Goal: Task Accomplishment & Management: Manage account settings

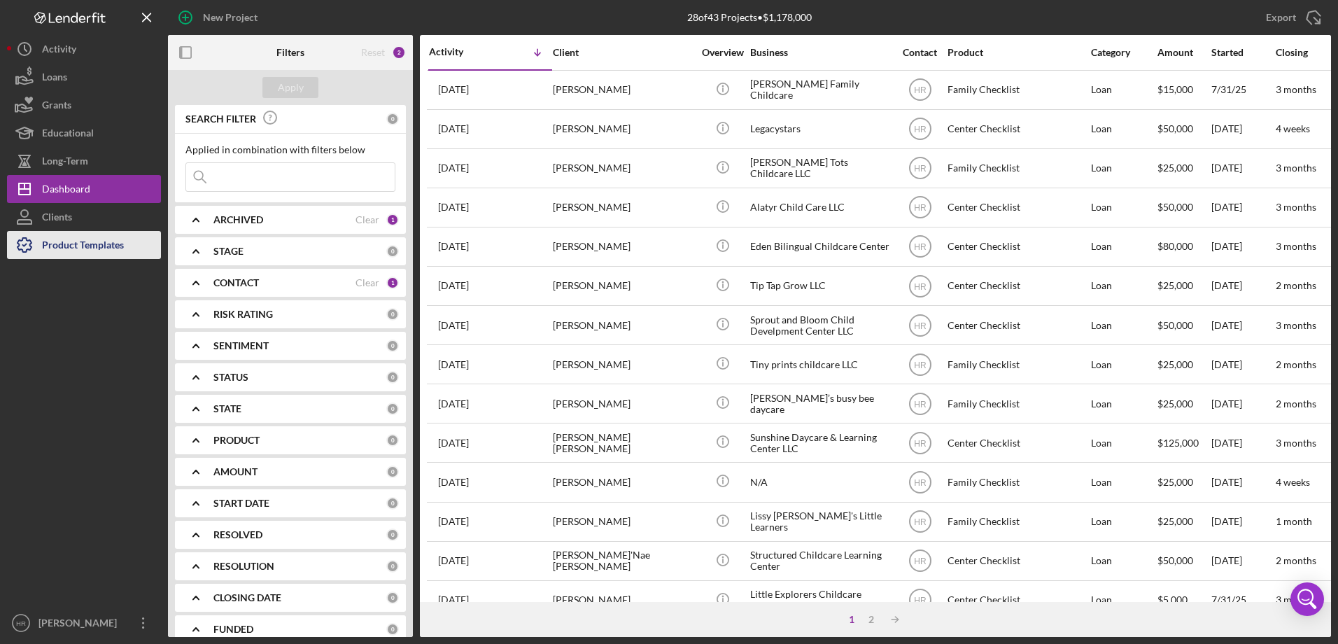
click at [70, 246] on div "Product Templates" at bounding box center [83, 246] width 82 height 31
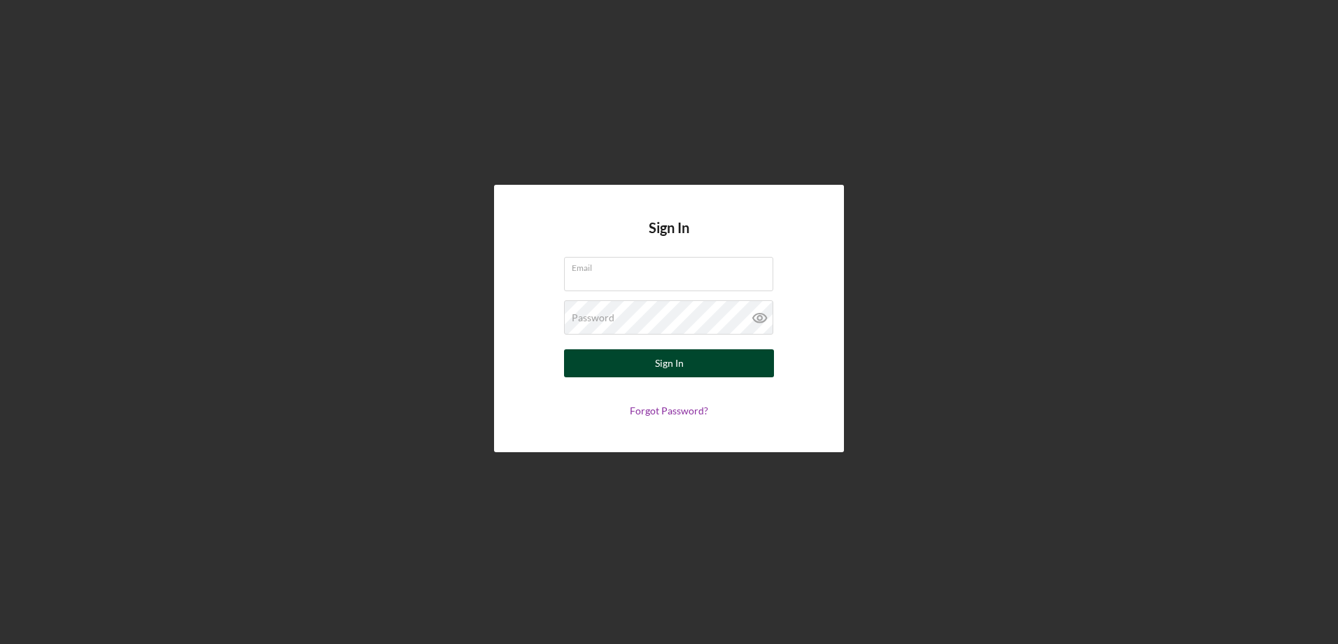
type input "[EMAIL_ADDRESS][DOMAIN_NAME]"
click at [647, 370] on button "Sign In" at bounding box center [669, 363] width 210 height 28
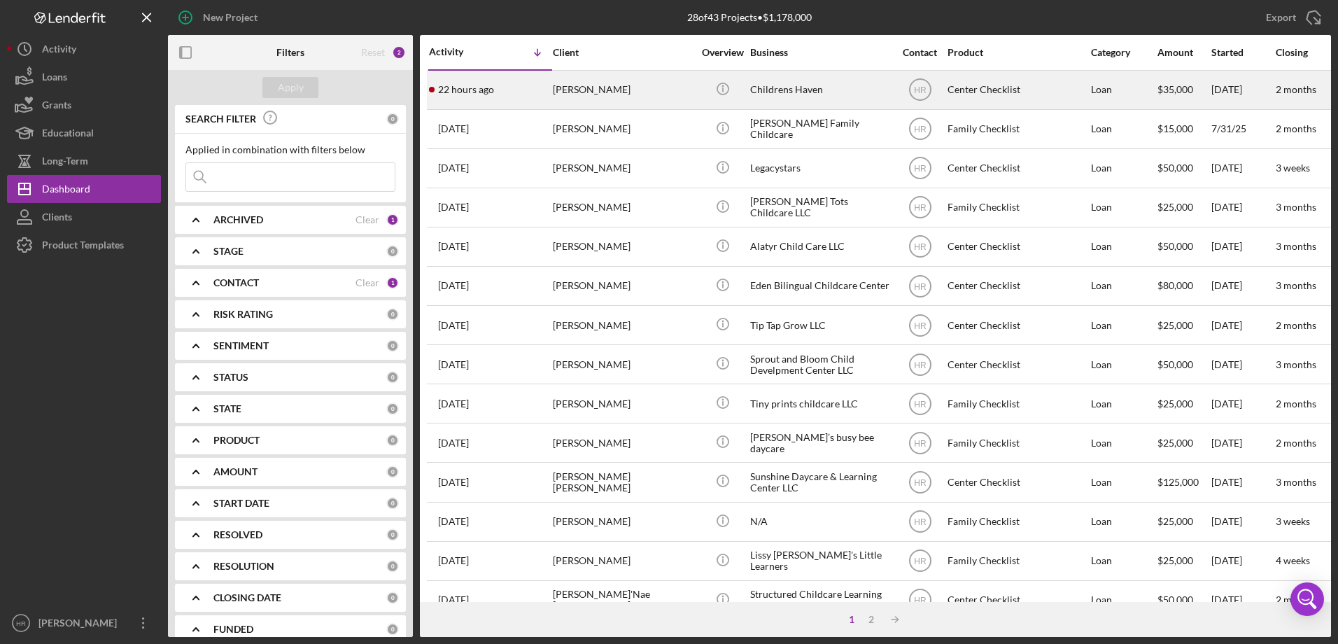
click at [532, 84] on div "22 hours ago [PERSON_NAME]" at bounding box center [490, 89] width 122 height 37
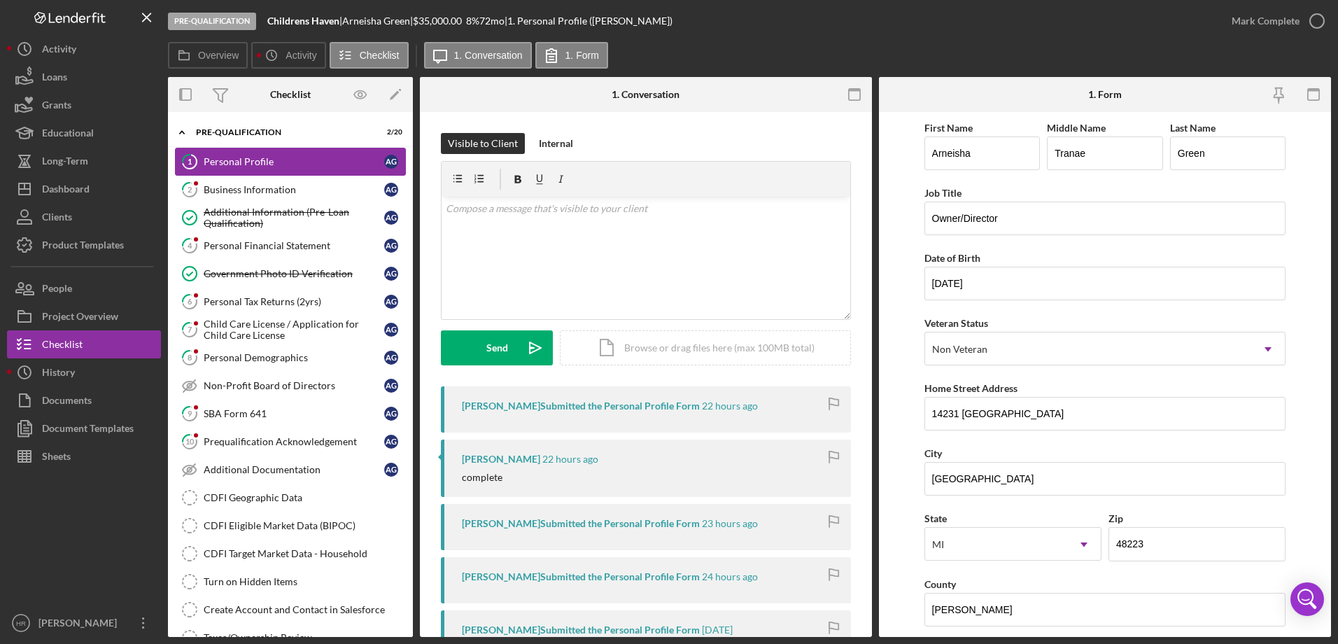
click at [257, 158] on div "Personal Profile" at bounding box center [294, 161] width 181 height 11
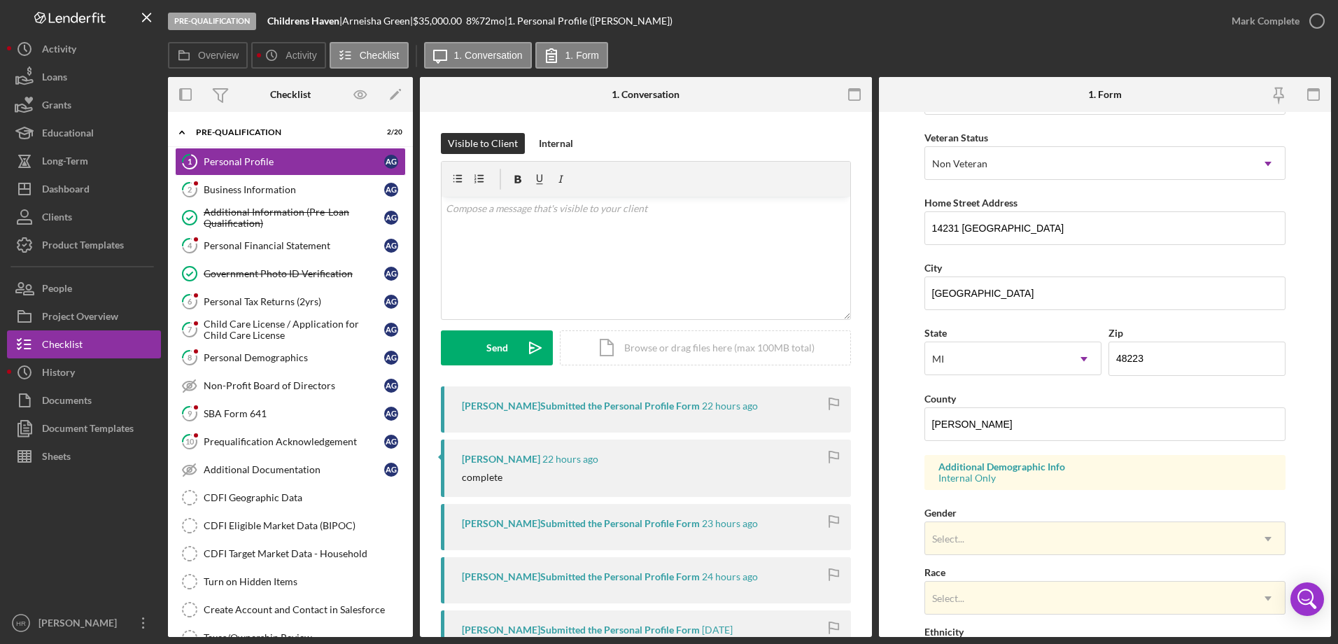
scroll to position [280, 0]
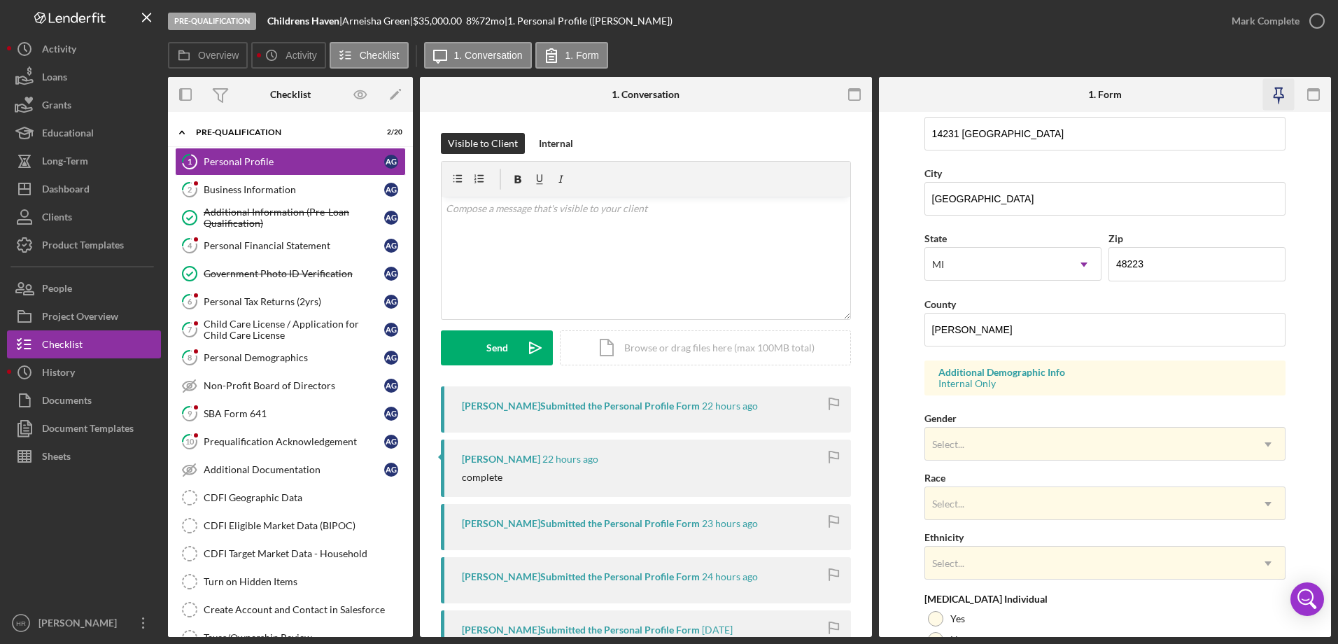
click at [1278, 95] on icon "button" at bounding box center [1277, 94] width 31 height 31
click at [244, 366] on link "8 Personal Demographics A G" at bounding box center [290, 358] width 231 height 28
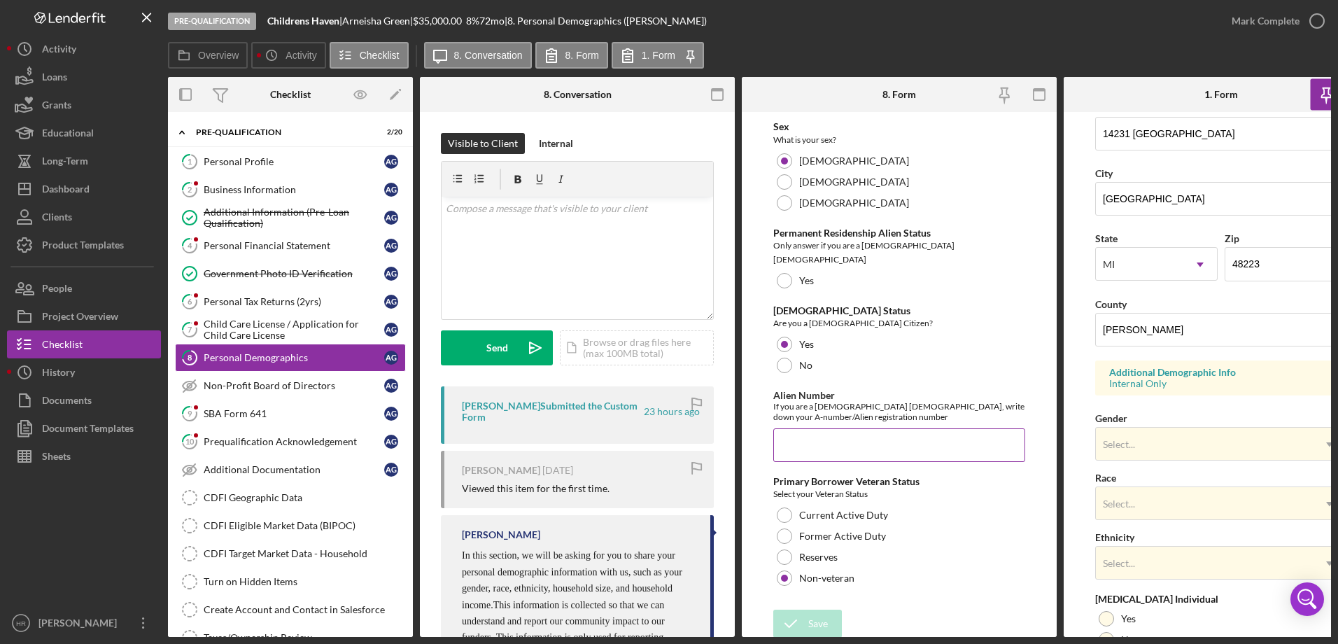
scroll to position [1466, 0]
click at [1137, 433] on div "Select..." at bounding box center [1204, 444] width 217 height 32
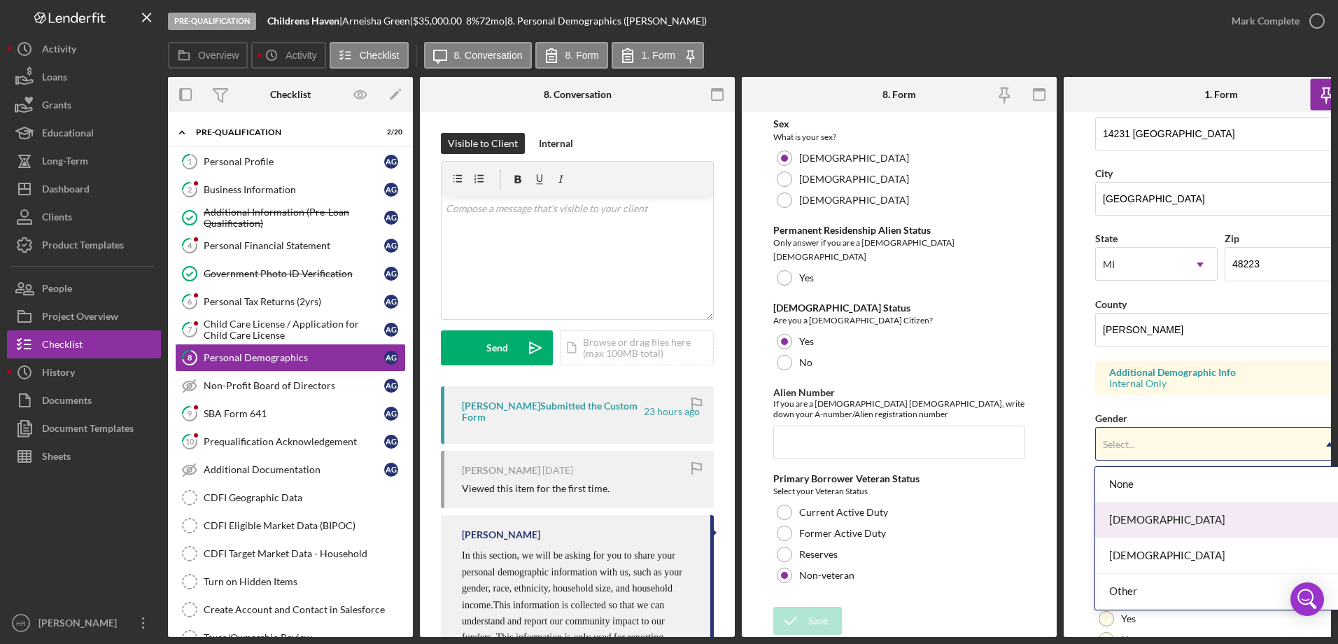
click at [1135, 529] on div "[DEMOGRAPHIC_DATA]" at bounding box center [1218, 520] width 247 height 36
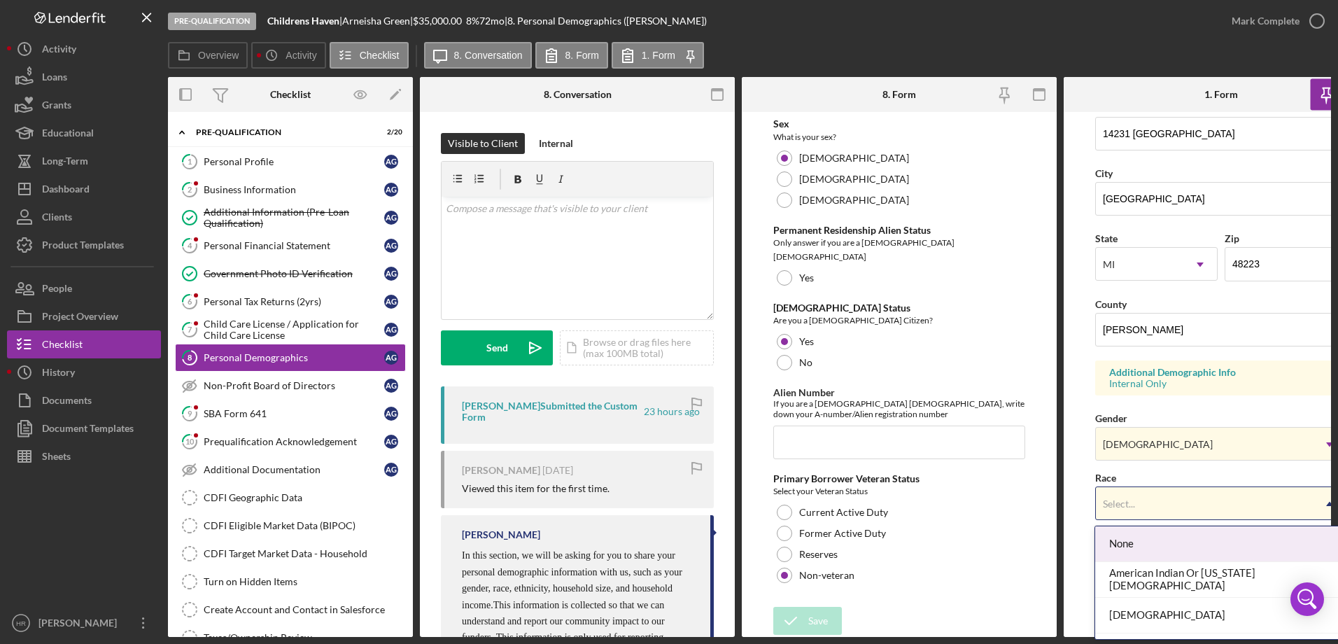
click at [1126, 505] on div "Select..." at bounding box center [1119, 503] width 32 height 11
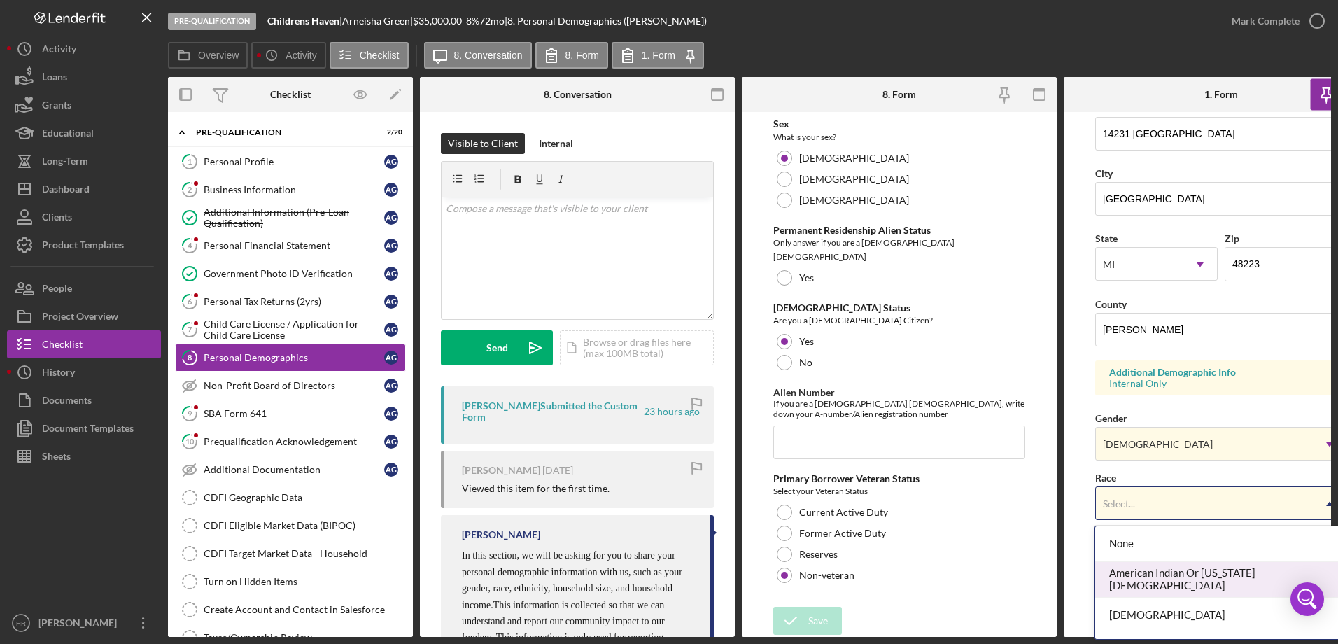
click at [1150, 580] on div "American Indian Or [US_STATE][DEMOGRAPHIC_DATA]" at bounding box center [1218, 580] width 247 height 36
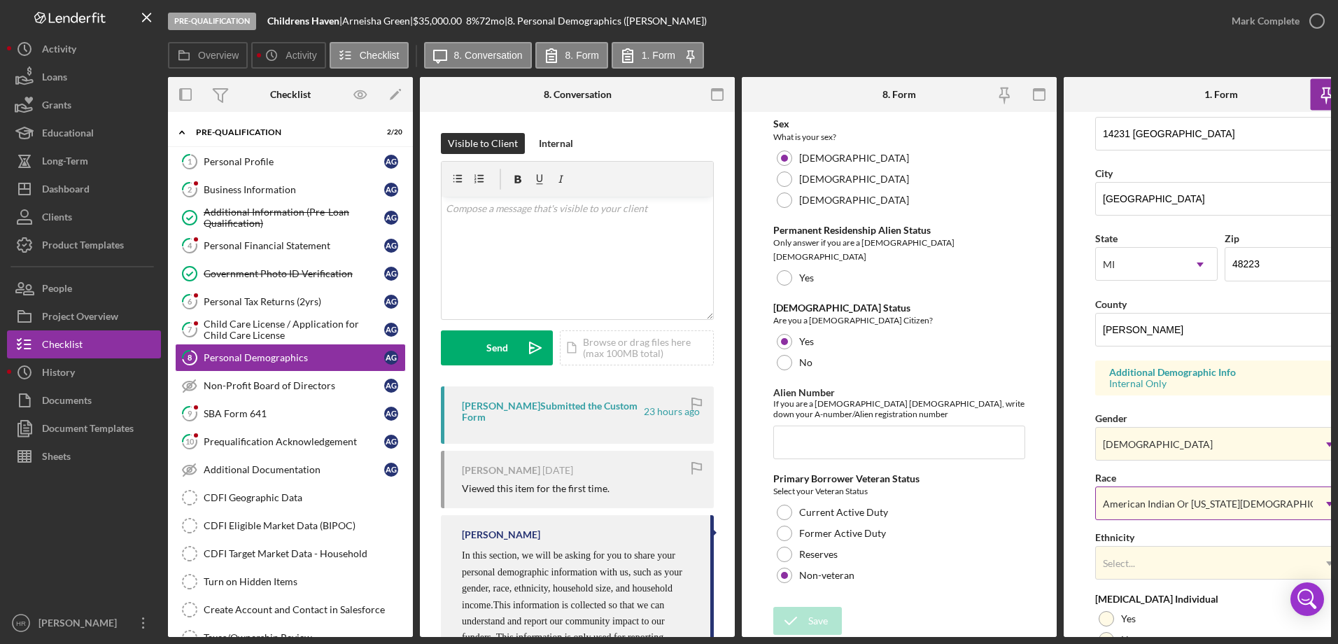
click at [1138, 505] on div "American Indian Or [US_STATE][DEMOGRAPHIC_DATA]" at bounding box center [1226, 503] width 247 height 11
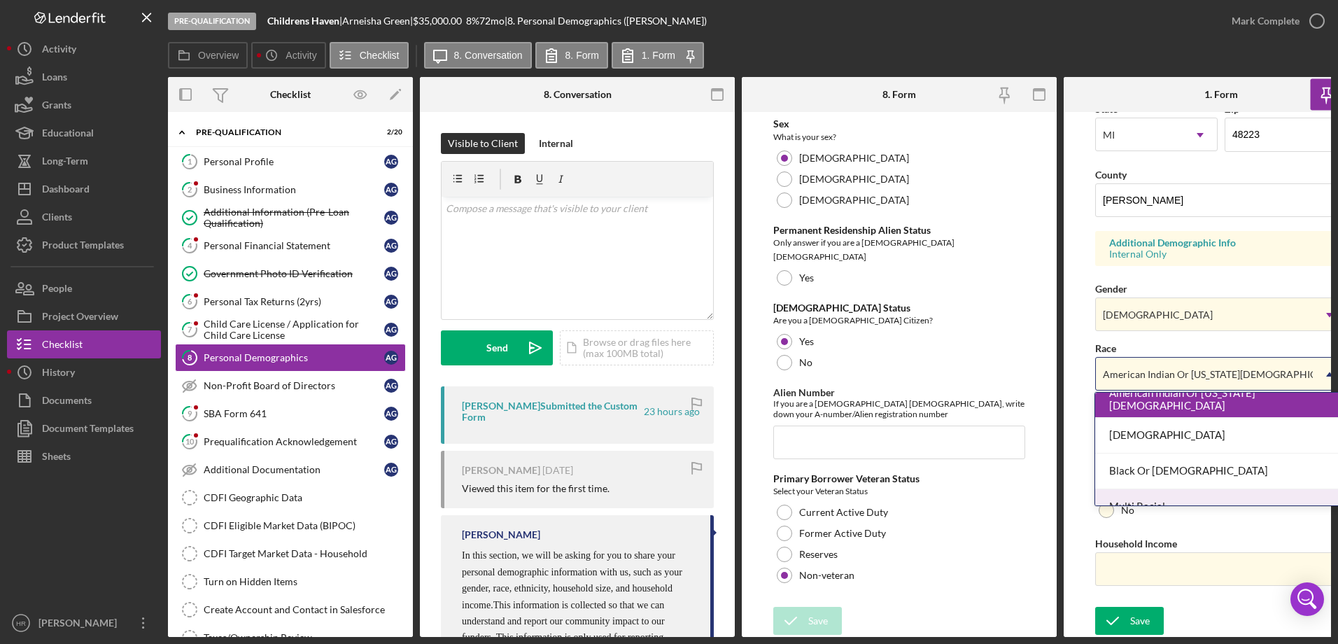
scroll to position [70, 0]
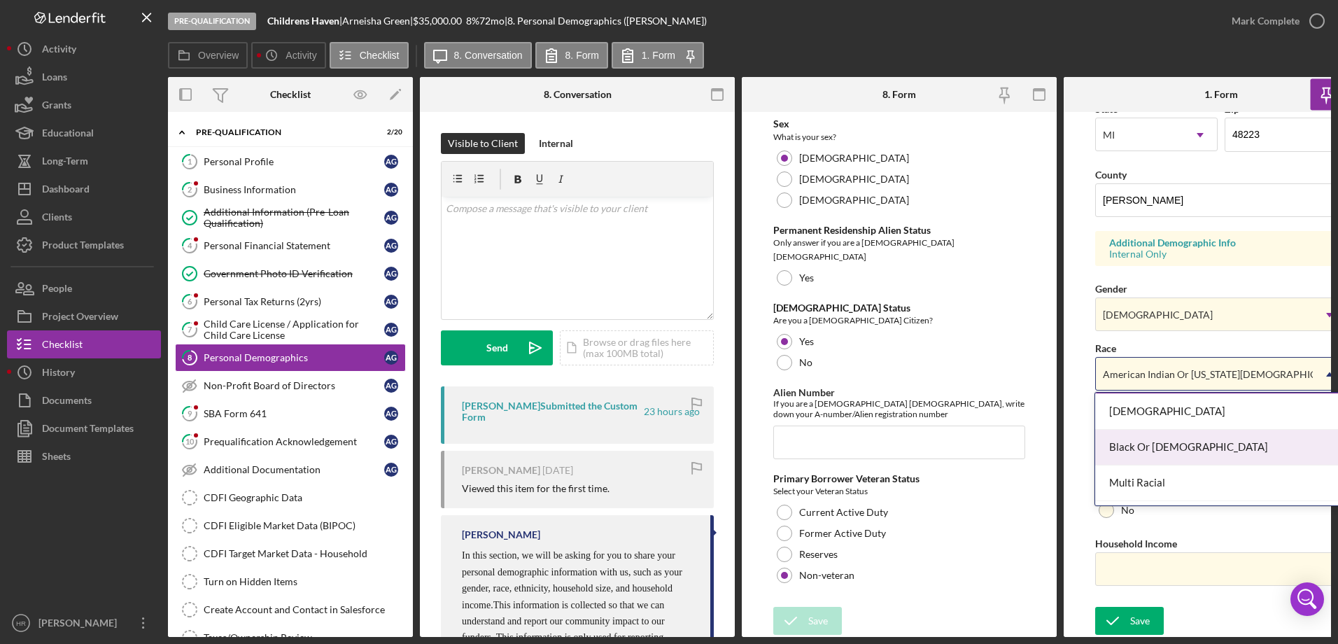
click at [1138, 438] on div "Black Or [DEMOGRAPHIC_DATA]" at bounding box center [1218, 448] width 247 height 36
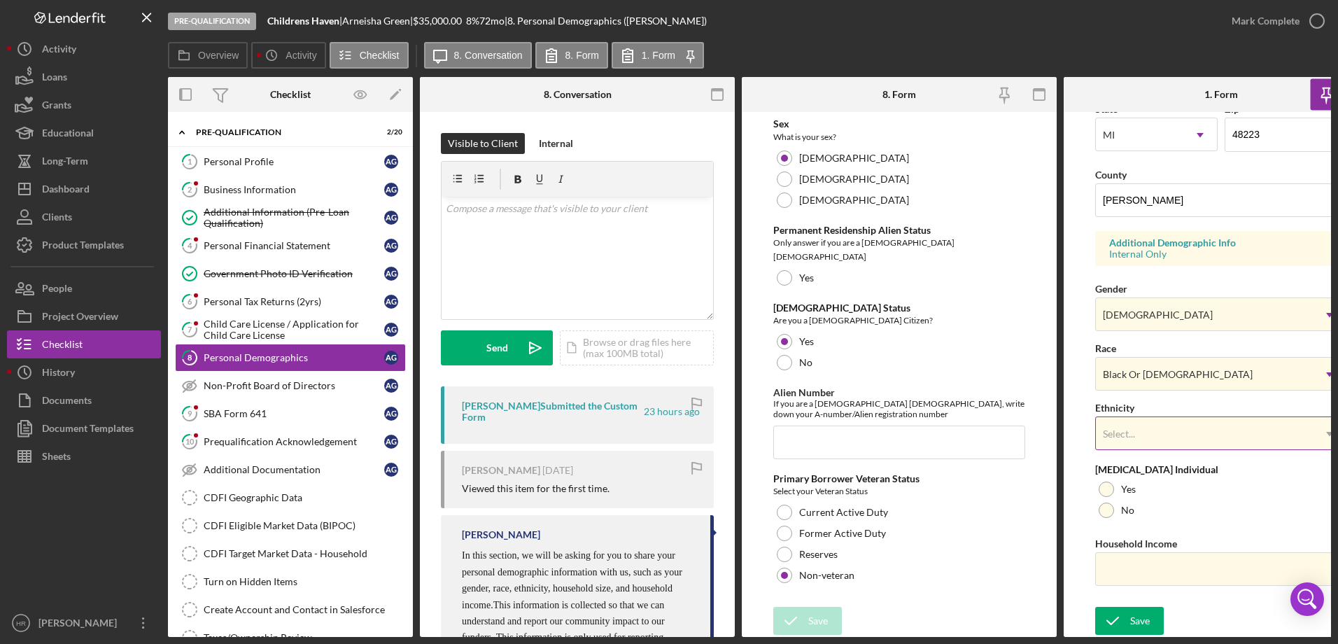
click at [1125, 432] on div "Select..." at bounding box center [1119, 433] width 32 height 11
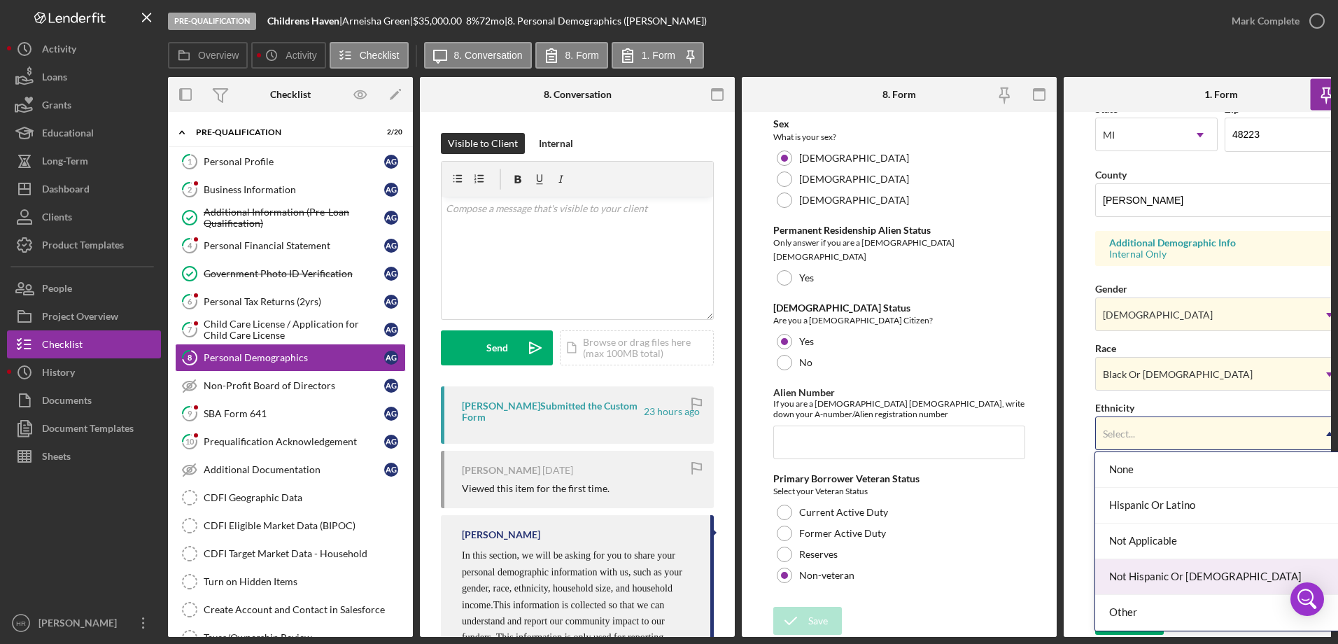
click at [1135, 573] on div "Not Hispanic Or [DEMOGRAPHIC_DATA]" at bounding box center [1218, 577] width 247 height 36
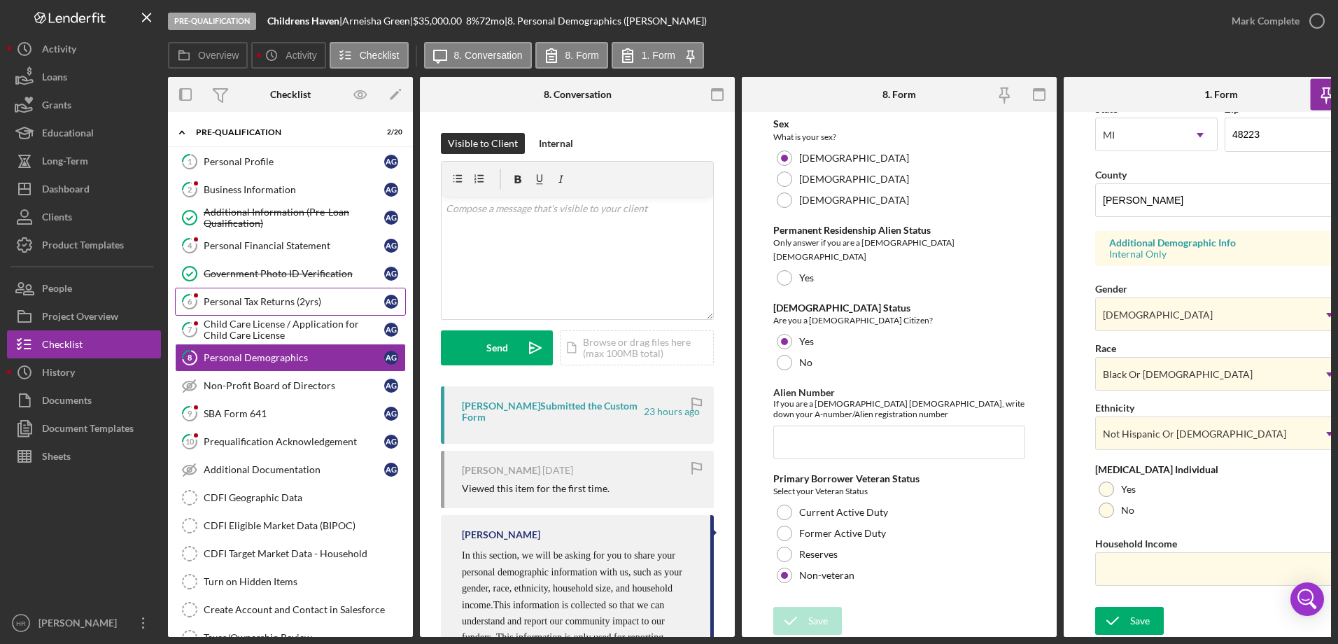
click at [227, 305] on div "Personal Tax Returns (2yrs)" at bounding box center [294, 301] width 181 height 11
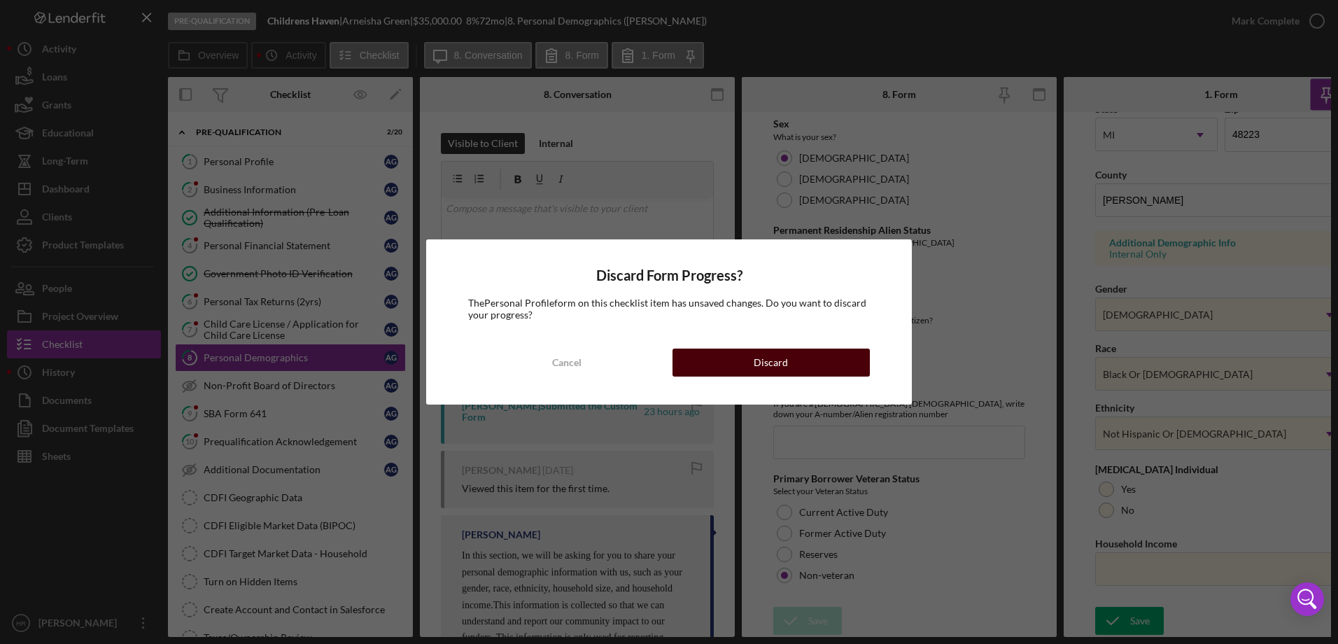
click at [781, 365] on div "Discard" at bounding box center [771, 362] width 34 height 28
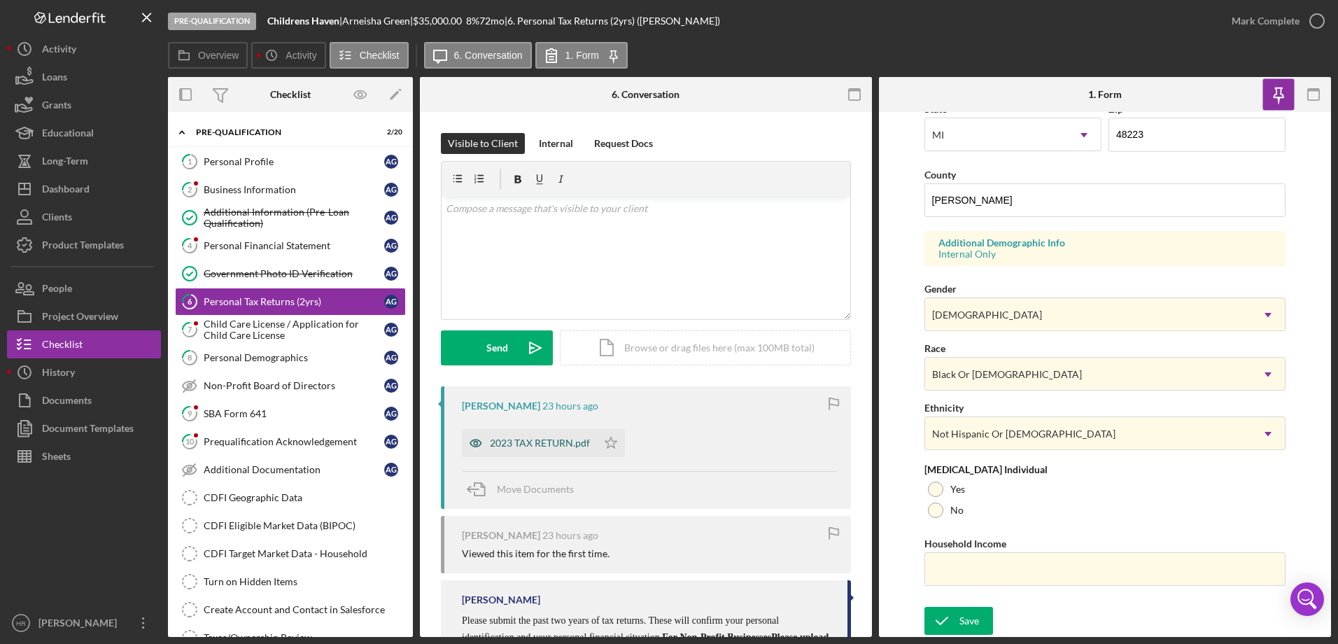
click at [521, 439] on div "2023 TAX RETURN.pdf" at bounding box center [540, 442] width 100 height 11
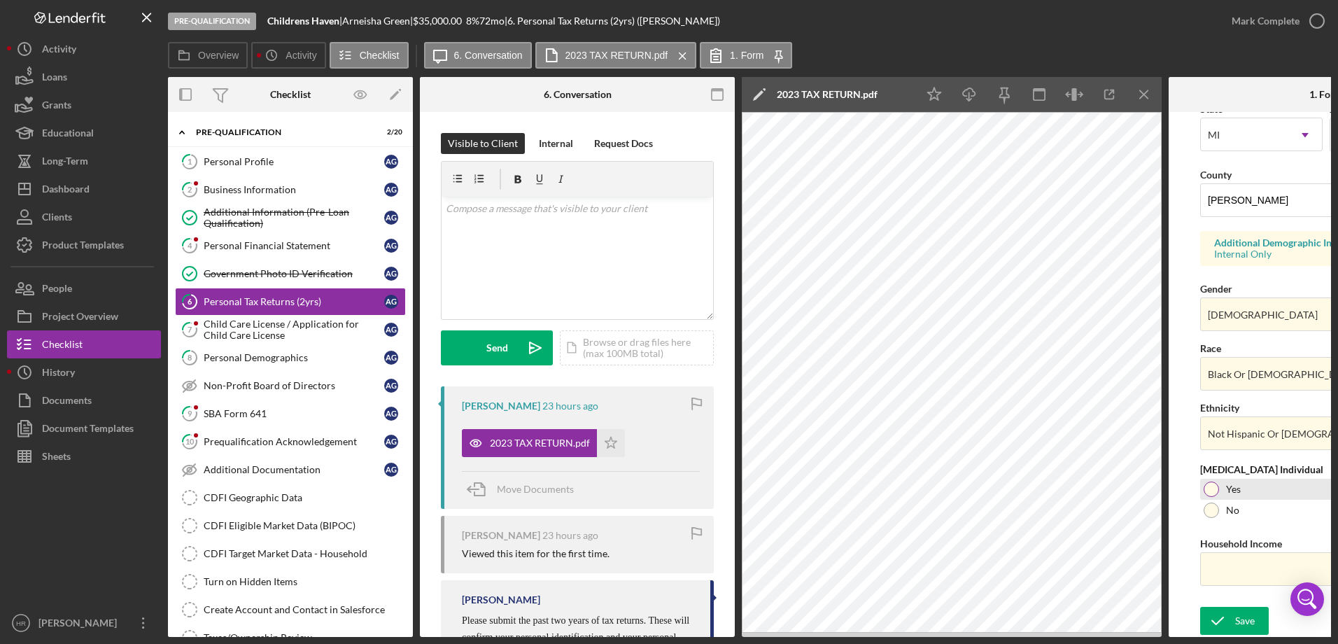
click at [1213, 488] on div at bounding box center [1211, 488] width 15 height 15
click at [1214, 558] on input "Household Income" at bounding box center [1326, 569] width 252 height 34
type input "$3"
type input "$33,859"
click at [1241, 607] on div "Save" at bounding box center [1245, 621] width 20 height 28
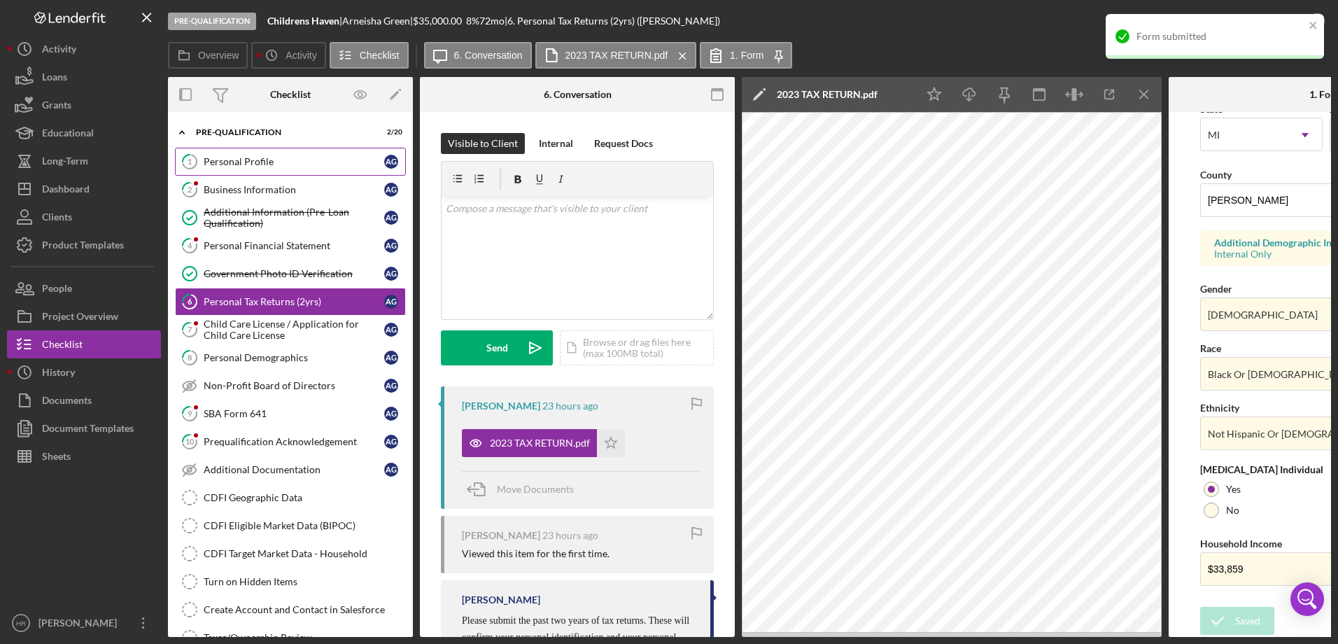
click at [218, 158] on div "Personal Profile" at bounding box center [294, 161] width 181 height 11
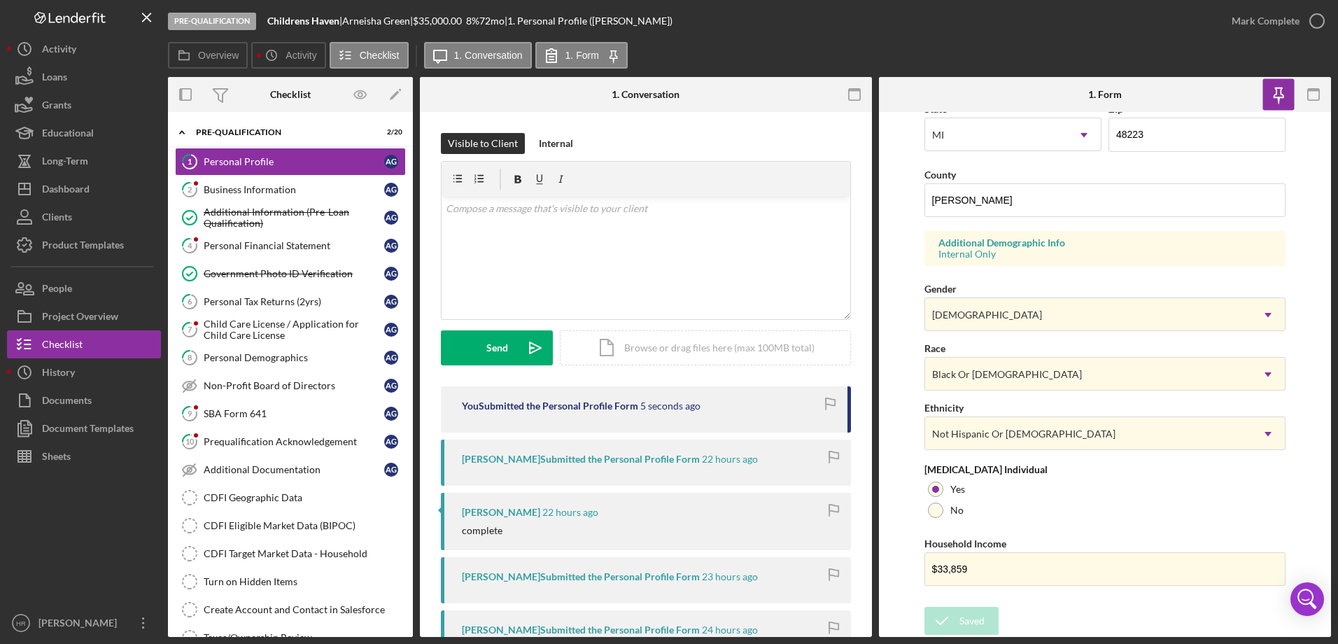
click at [1075, 605] on form "First Name [PERSON_NAME] Middle Name [PERSON_NAME] Last Name Green Job Title Ow…" at bounding box center [1105, 374] width 452 height 525
click at [1288, 94] on icon "button" at bounding box center [1277, 94] width 31 height 31
click at [1318, 20] on icon "button" at bounding box center [1316, 20] width 35 height 35
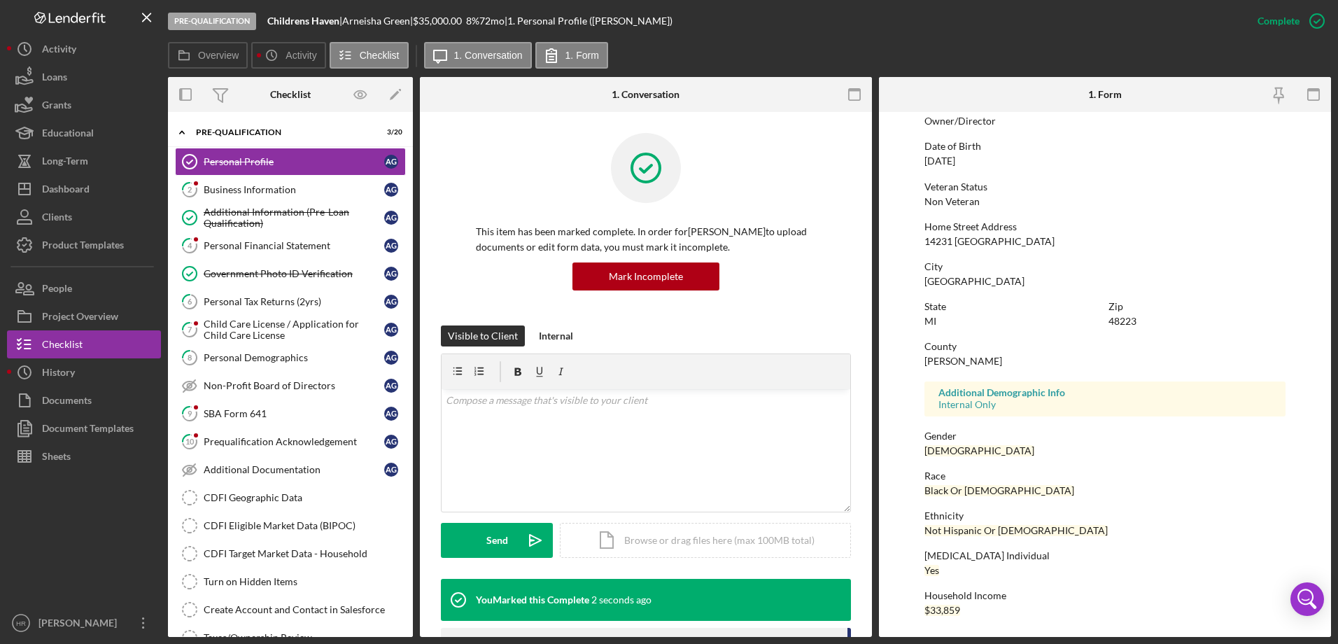
scroll to position [128, 0]
click at [261, 195] on div "Business Information" at bounding box center [294, 189] width 181 height 11
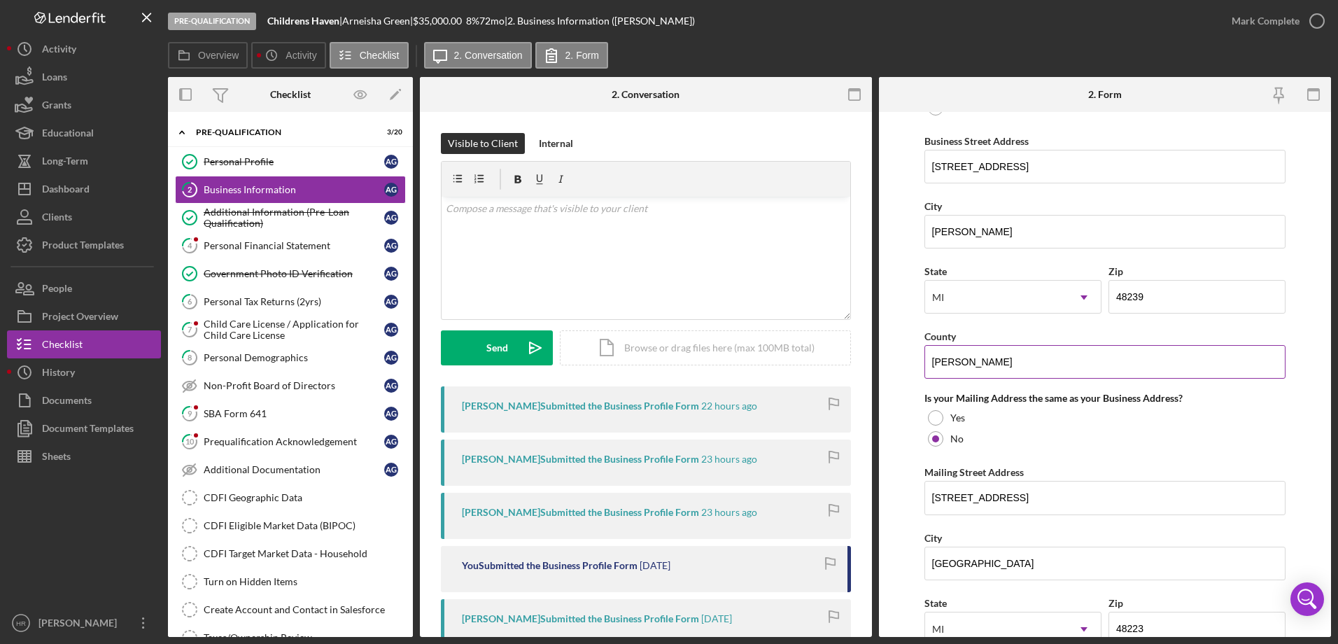
scroll to position [910, 0]
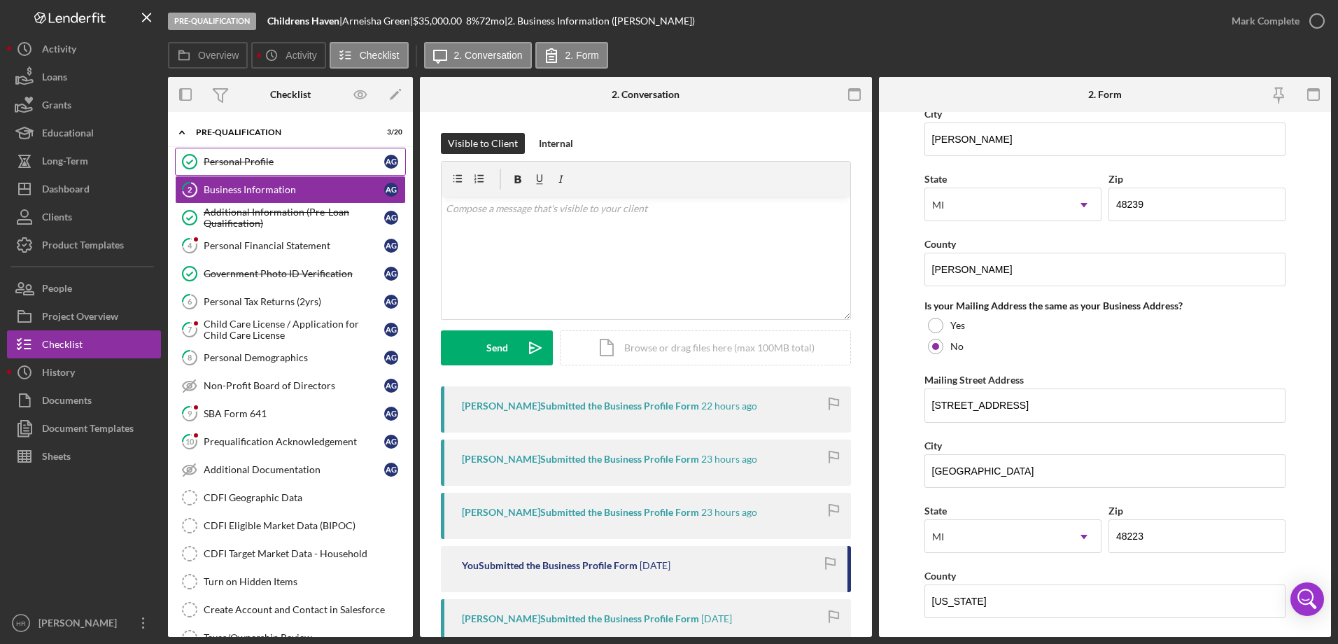
click at [261, 167] on div "Personal Profile" at bounding box center [294, 161] width 181 height 11
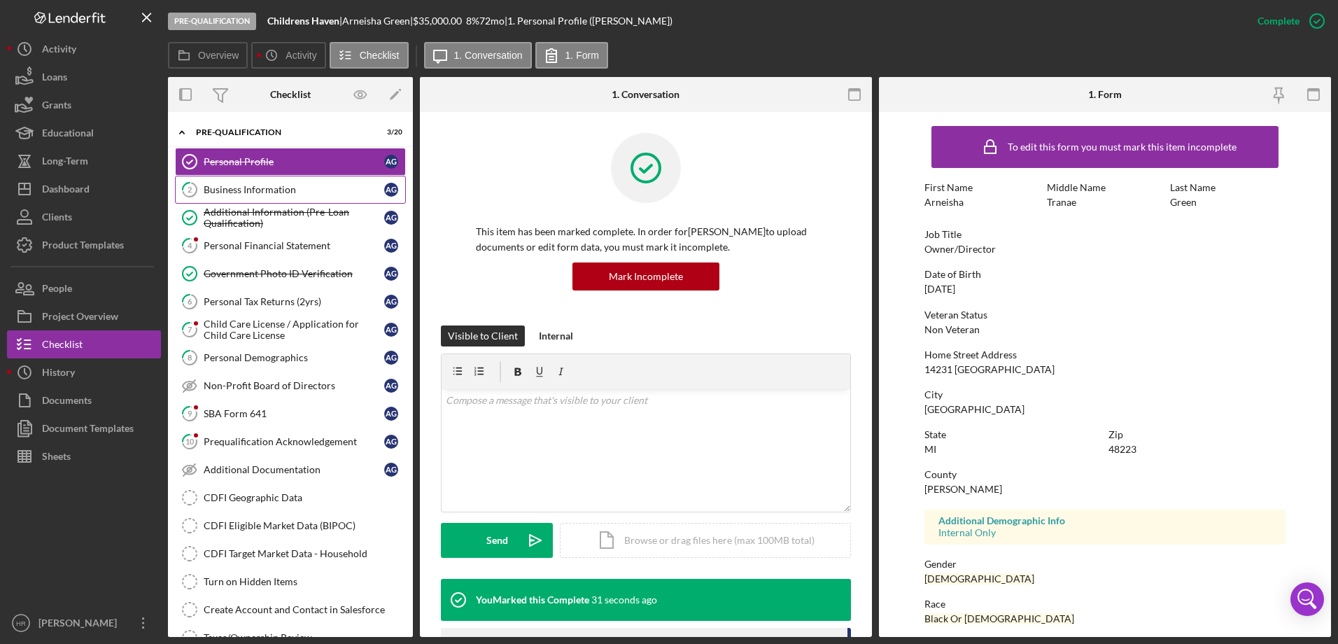
click at [253, 181] on link "2 Business Information A G" at bounding box center [290, 190] width 231 height 28
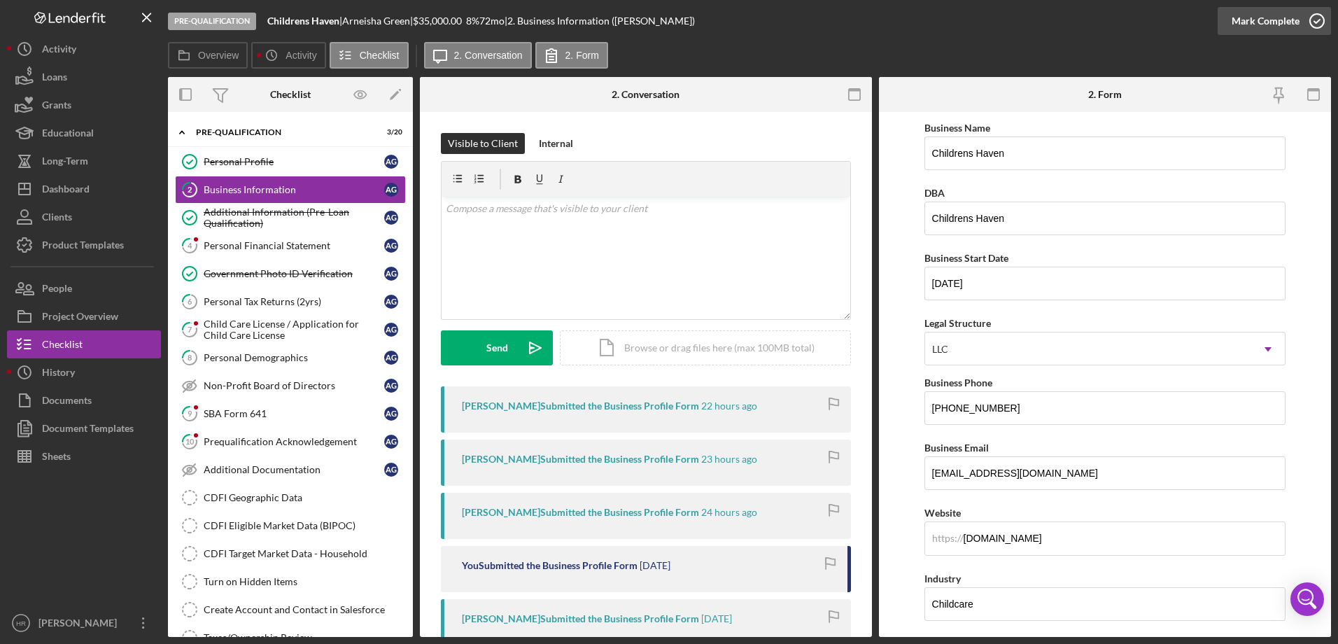
click at [1316, 29] on icon "button" at bounding box center [1316, 20] width 35 height 35
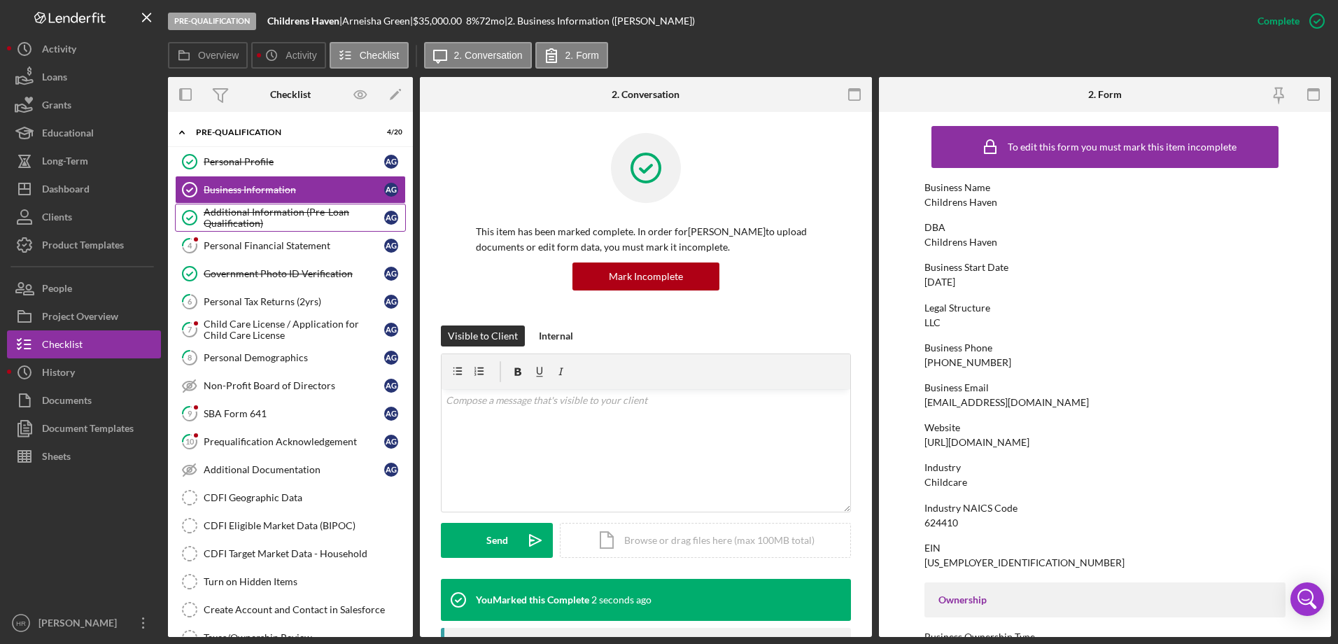
click at [246, 215] on div "Additional Information (Pre-Loan Qualification)" at bounding box center [294, 217] width 181 height 22
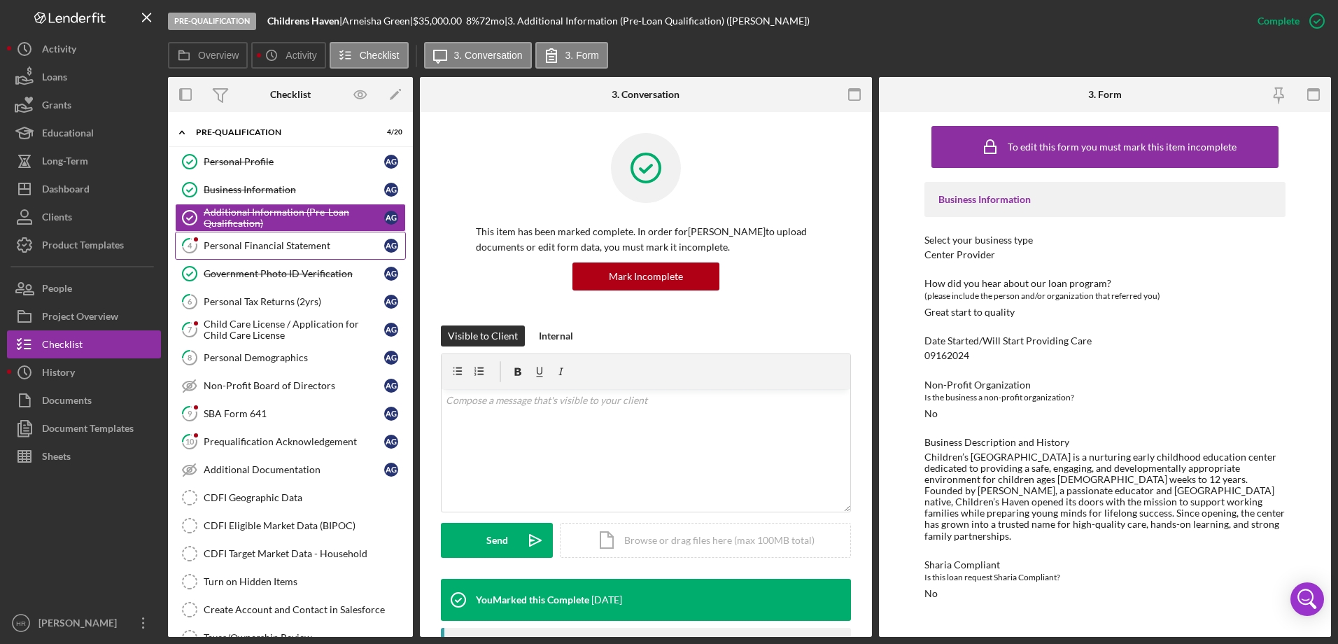
click at [283, 243] on div "Personal Financial Statement" at bounding box center [294, 245] width 181 height 11
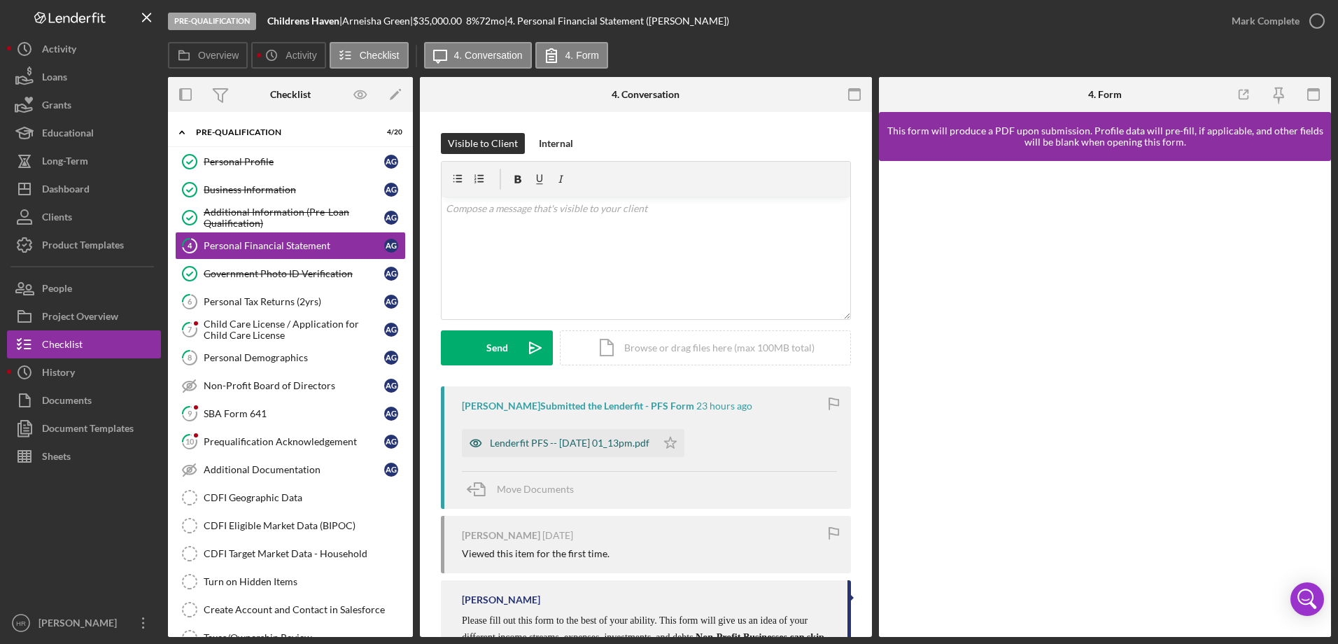
click at [555, 441] on div "Lenderfit PFS -- [DATE] 01_13pm.pdf" at bounding box center [570, 442] width 160 height 11
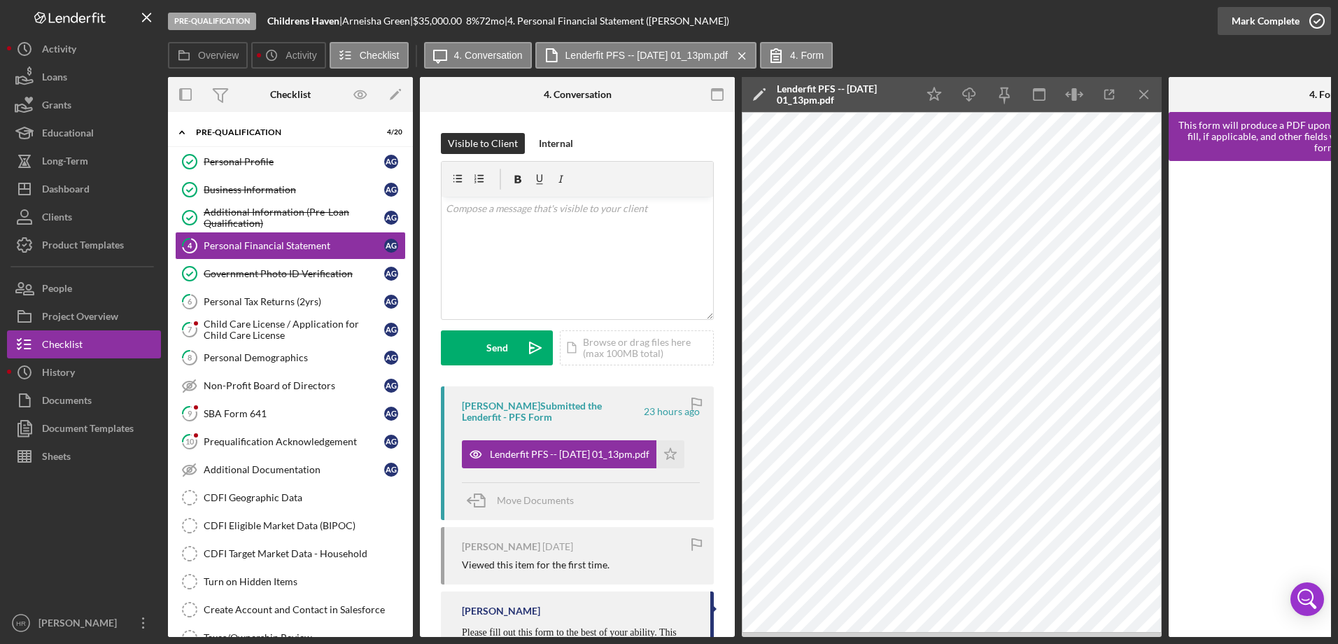
click at [1314, 24] on icon "button" at bounding box center [1316, 20] width 35 height 35
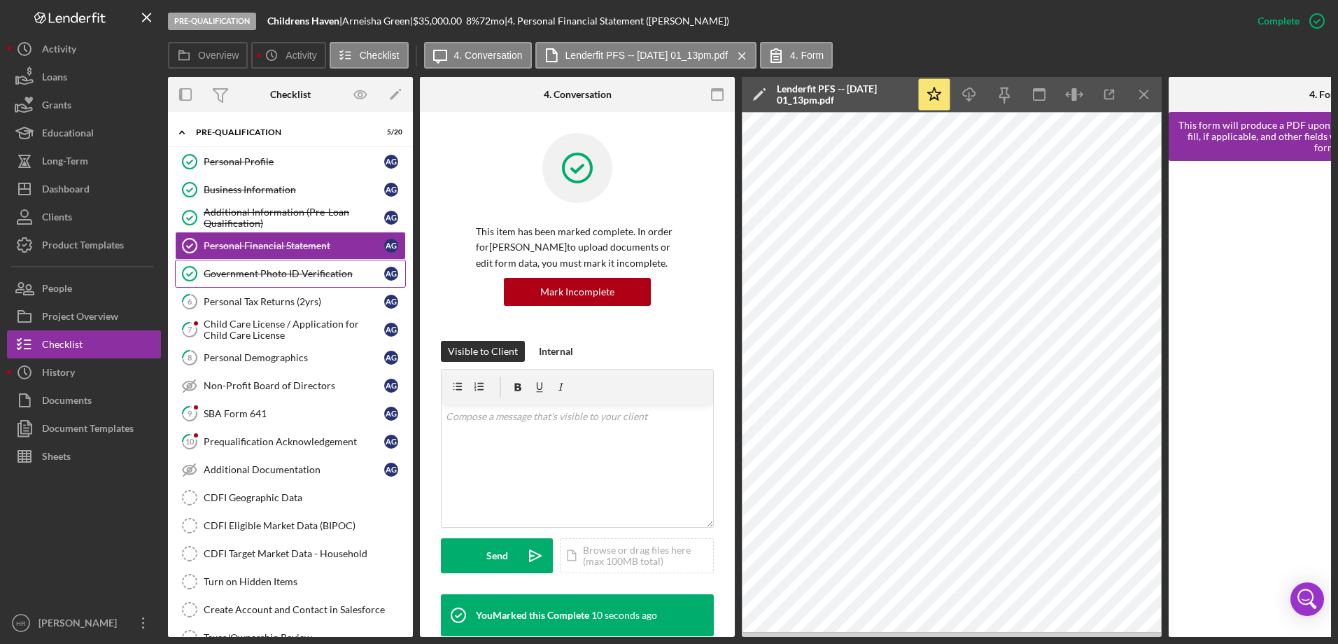
click at [267, 277] on div "Government Photo ID Verification" at bounding box center [294, 273] width 181 height 11
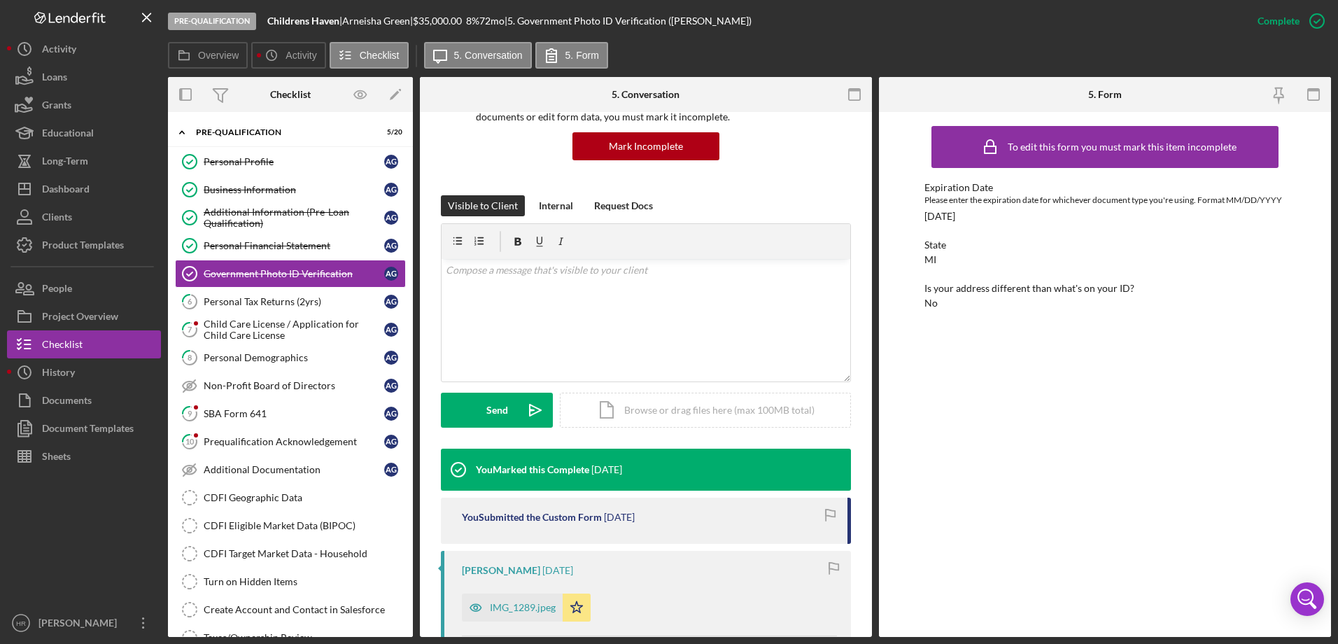
scroll to position [280, 0]
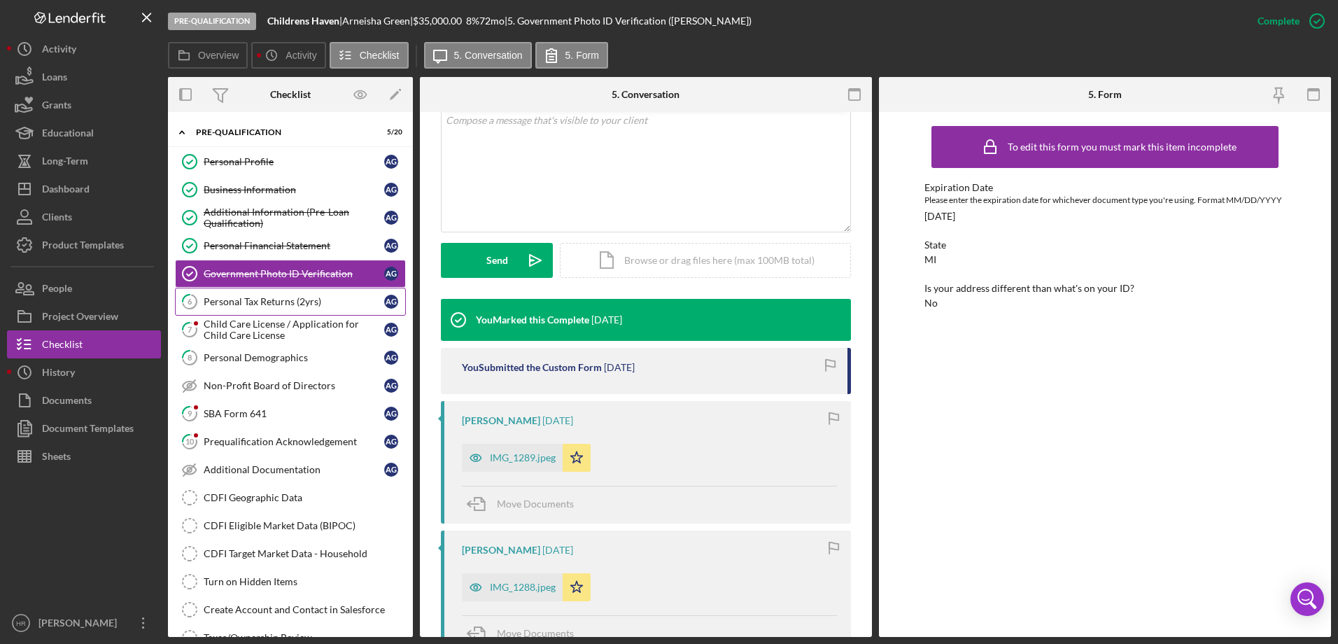
click at [260, 298] on div "Personal Tax Returns (2yrs)" at bounding box center [294, 301] width 181 height 11
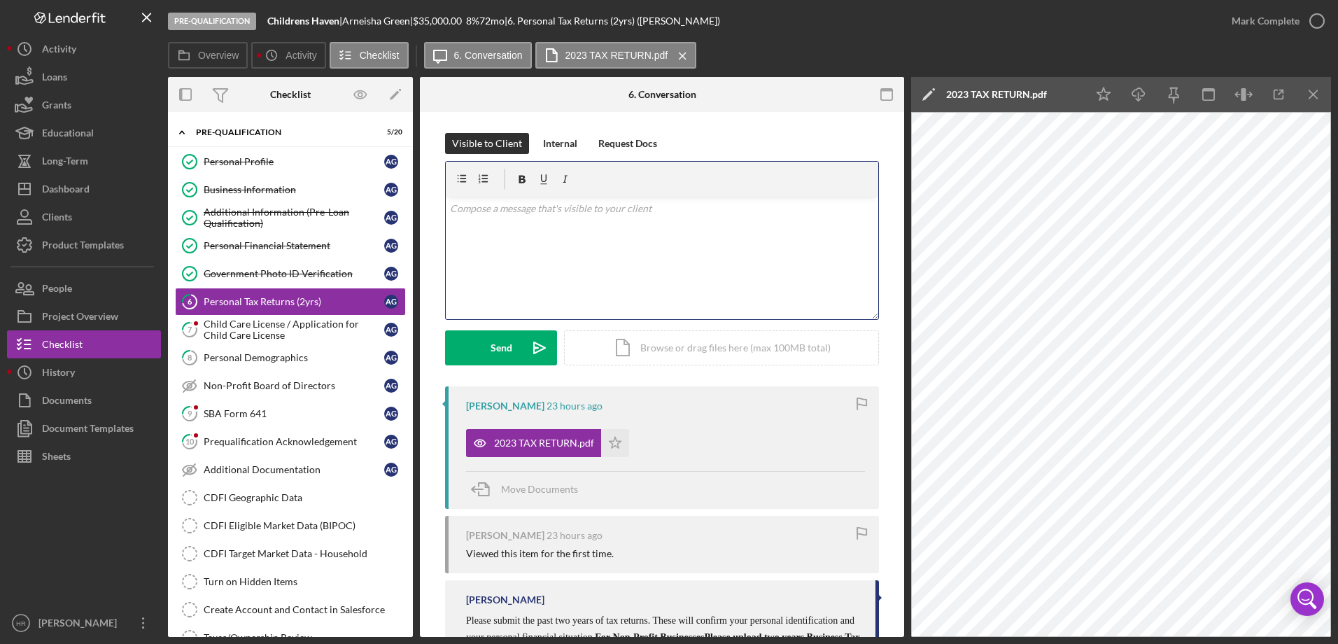
click at [558, 239] on div "v Color teal Color pink Remove color Add row above Add row below Add column bef…" at bounding box center [662, 258] width 432 height 122
click at [507, 339] on div "Send" at bounding box center [502, 347] width 22 height 35
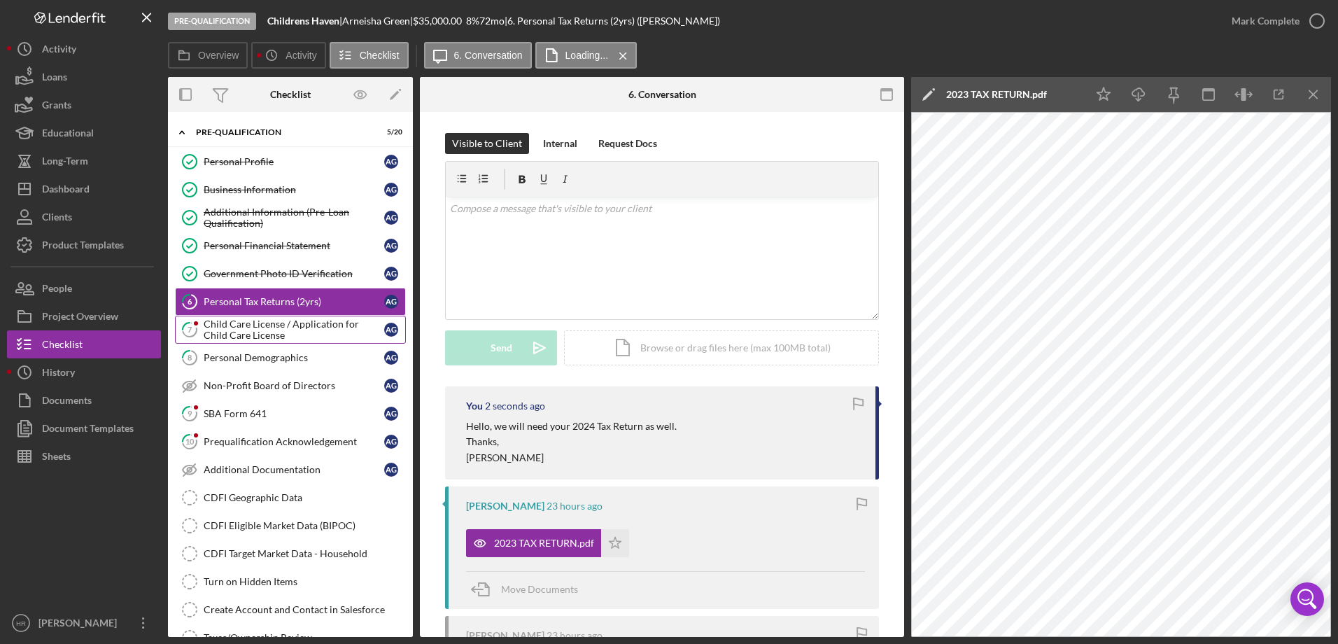
click at [302, 343] on link "7 Child Care License / Application for Child Care License A G" at bounding box center [290, 330] width 231 height 28
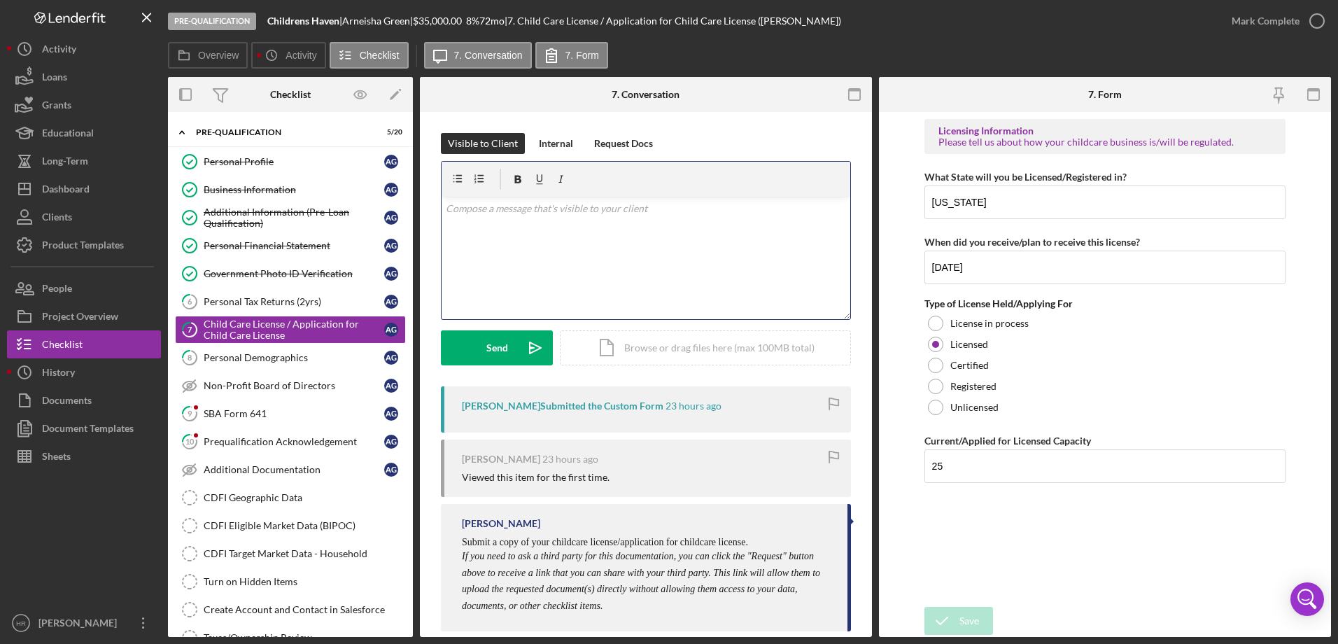
click at [619, 234] on div "v Color teal Color pink Remove color Add row above Add row below Add column bef…" at bounding box center [646, 258] width 409 height 122
click at [555, 227] on div "v Color teal Color pink Remove color Add row above Add row below Add column bef…" at bounding box center [646, 258] width 409 height 122
click at [504, 355] on div "Send" at bounding box center [497, 347] width 22 height 35
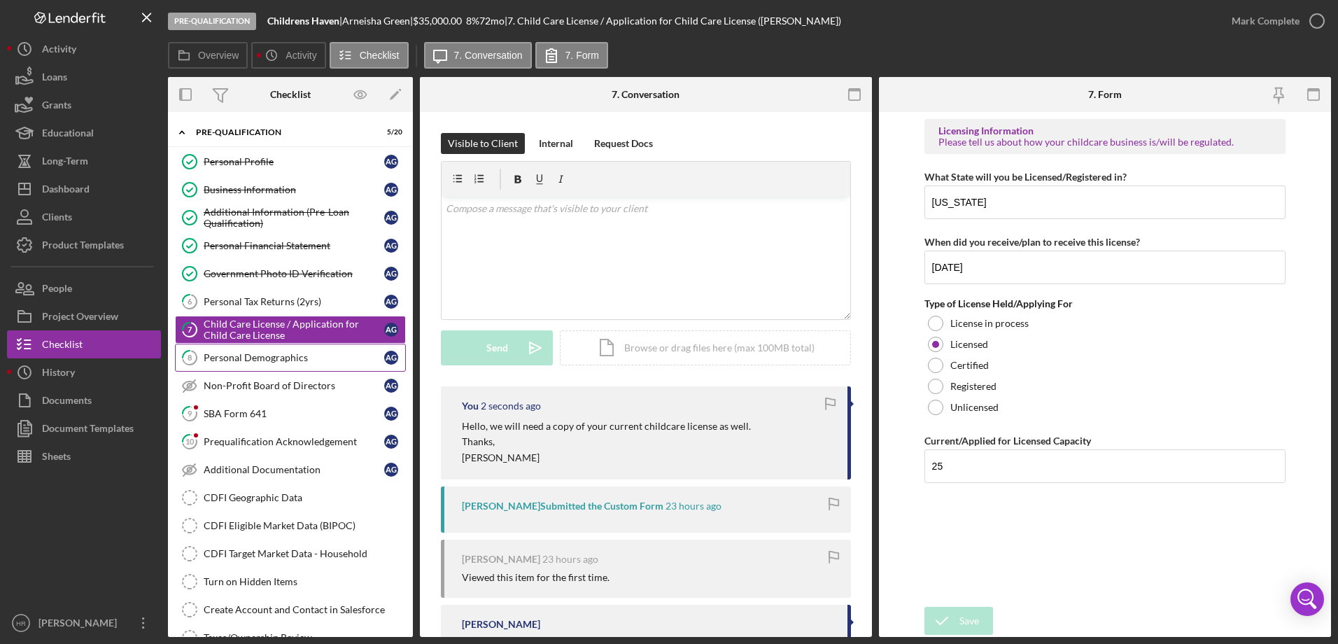
click at [268, 359] on div "Personal Demographics" at bounding box center [294, 357] width 181 height 11
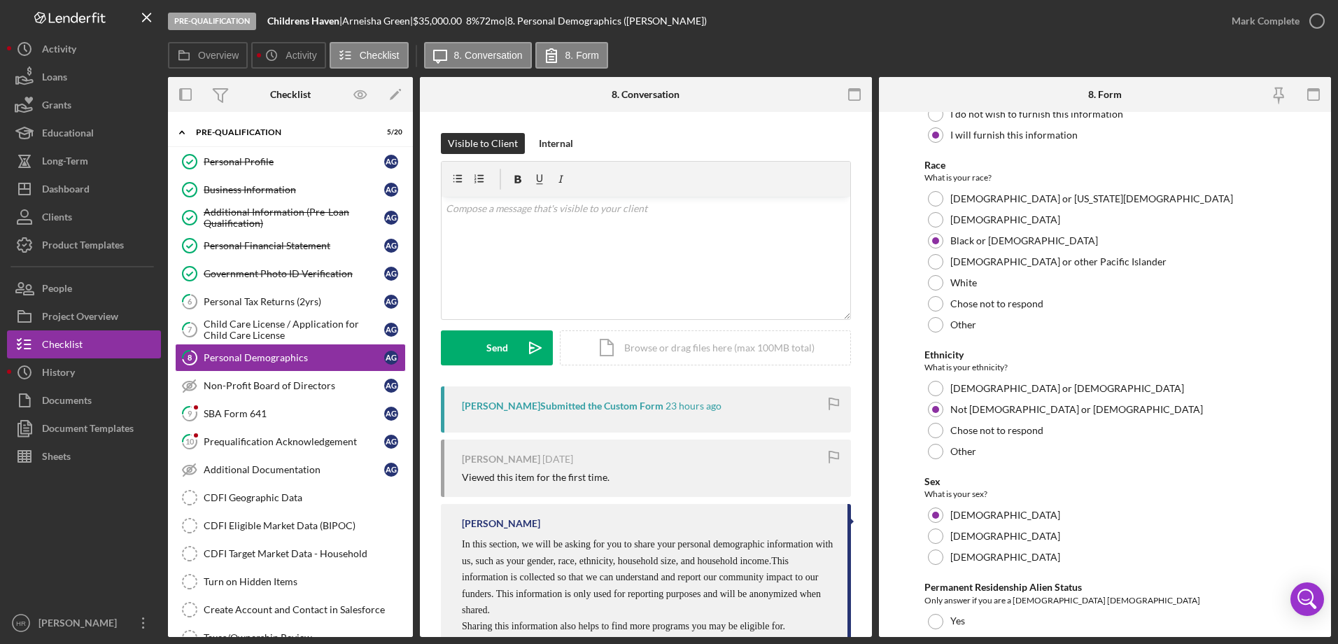
scroll to position [1050, 0]
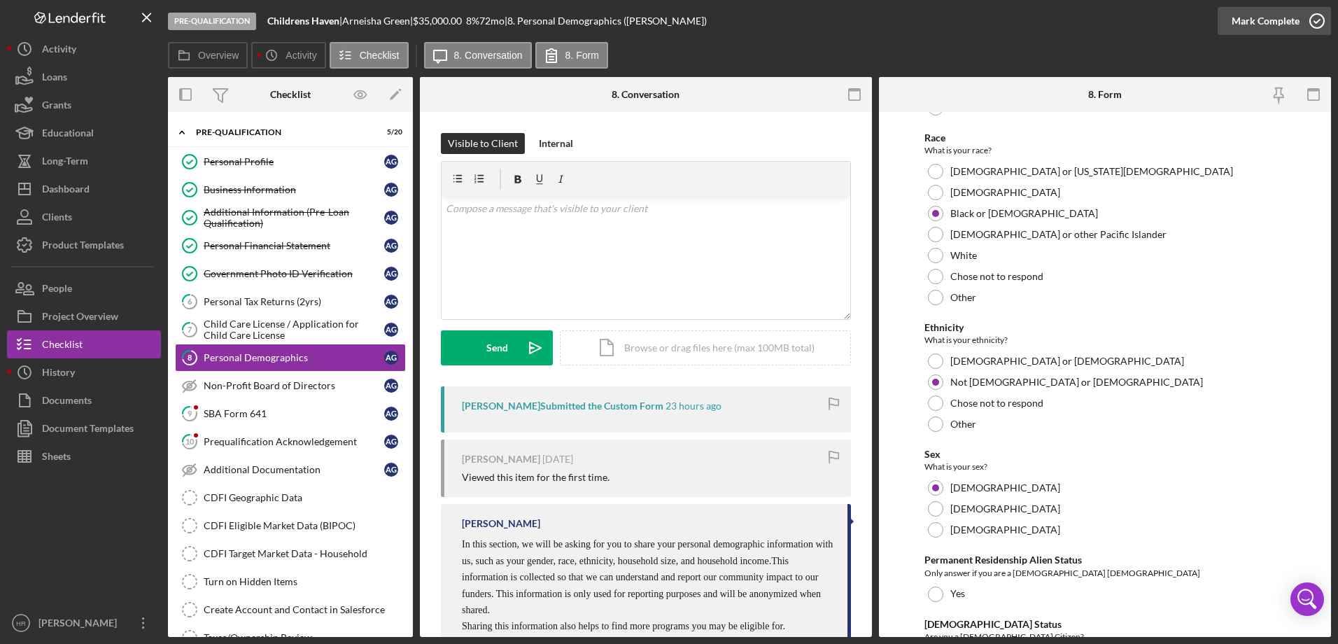
click at [1317, 20] on icon "button" at bounding box center [1316, 20] width 35 height 35
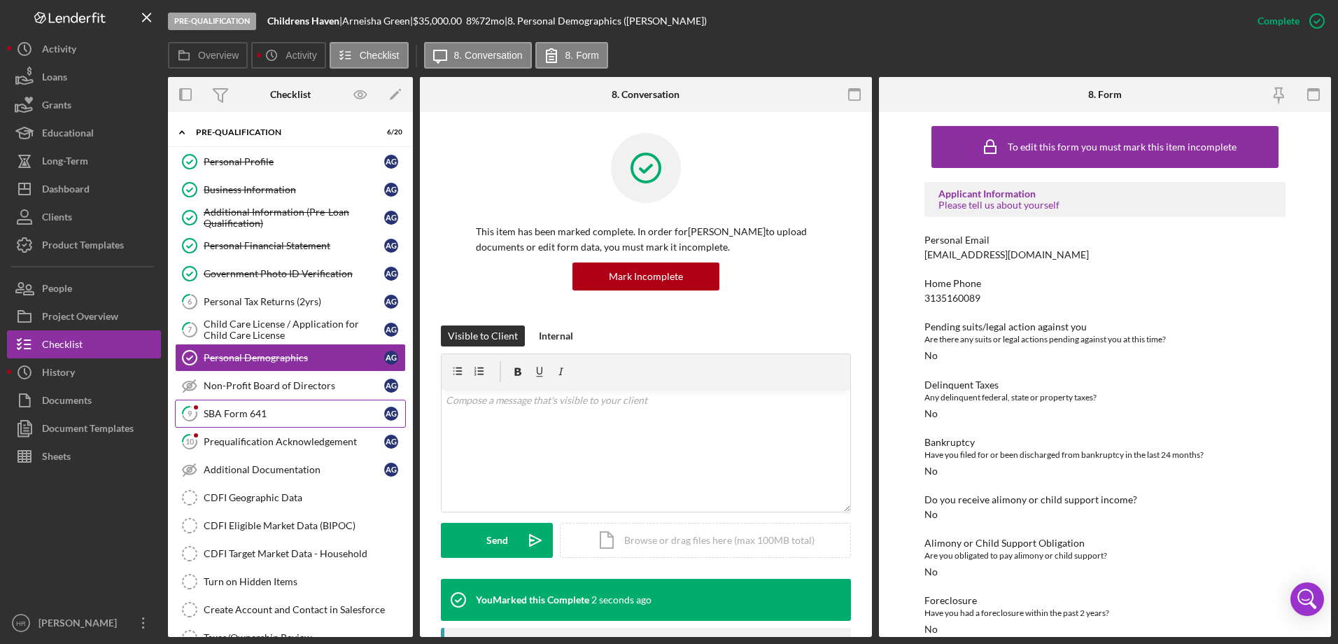
click at [256, 412] on div "SBA Form 641" at bounding box center [294, 413] width 181 height 11
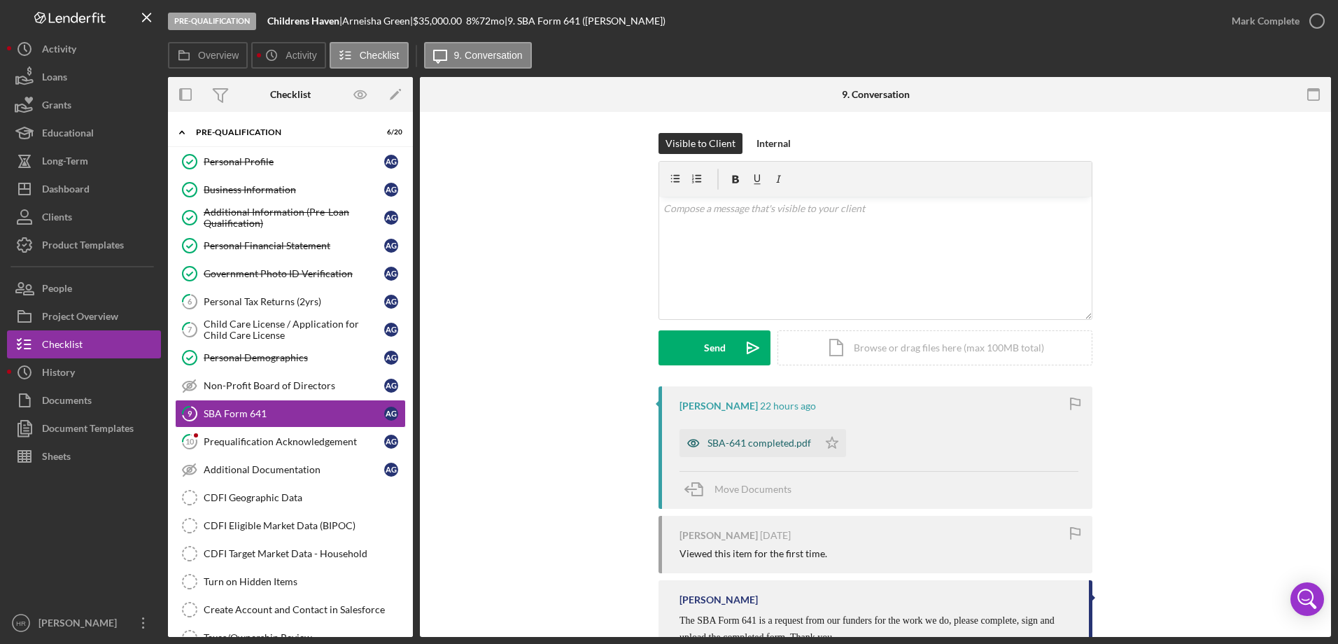
click at [744, 442] on div "SBA-641 completed.pdf" at bounding box center [759, 442] width 104 height 11
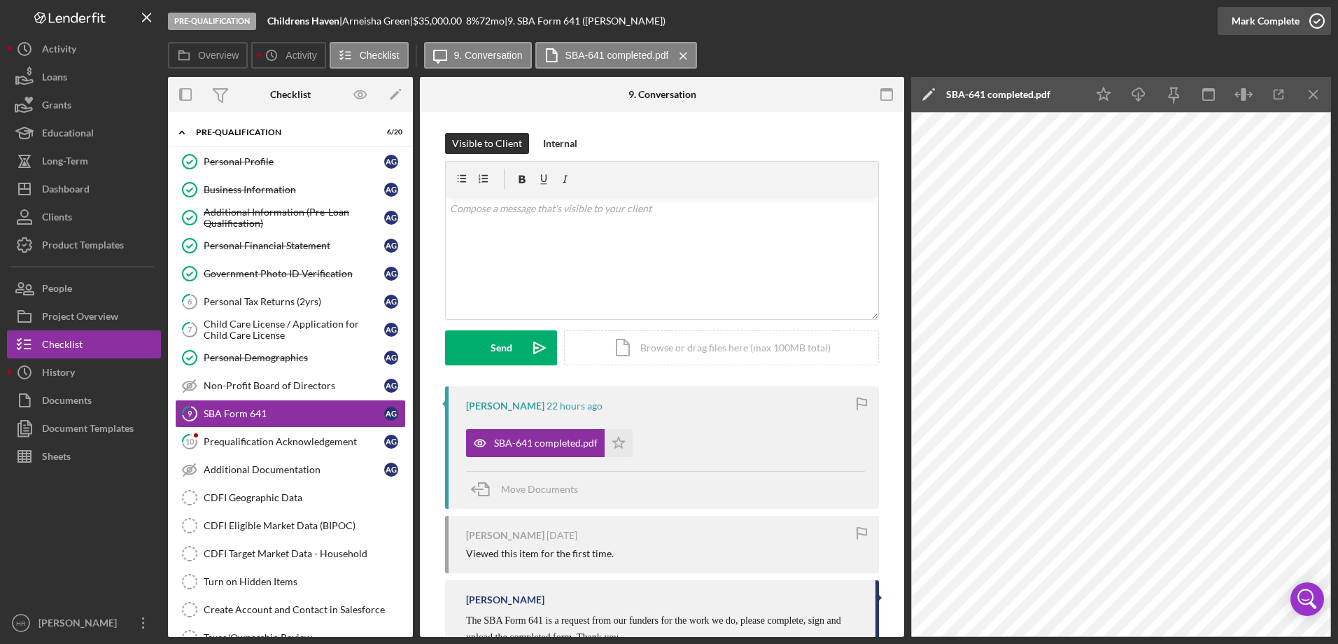
click at [1314, 21] on icon "button" at bounding box center [1316, 20] width 35 height 35
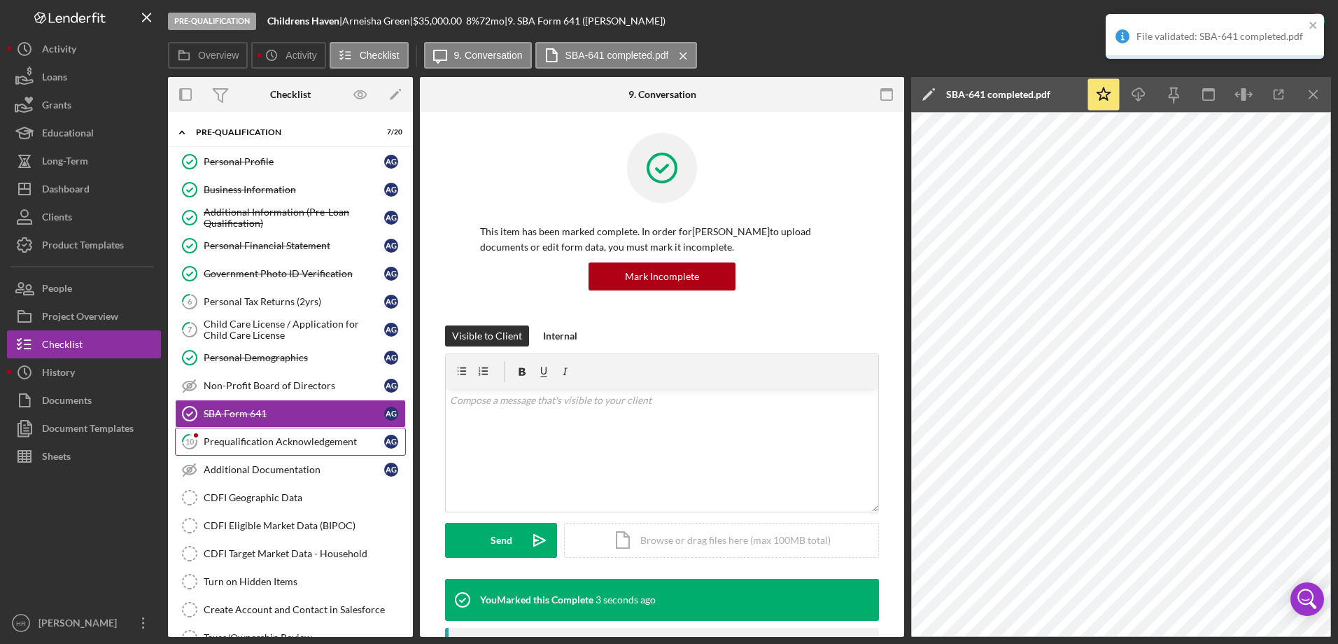
click at [285, 445] on div "Prequalification Acknowledgement" at bounding box center [294, 441] width 181 height 11
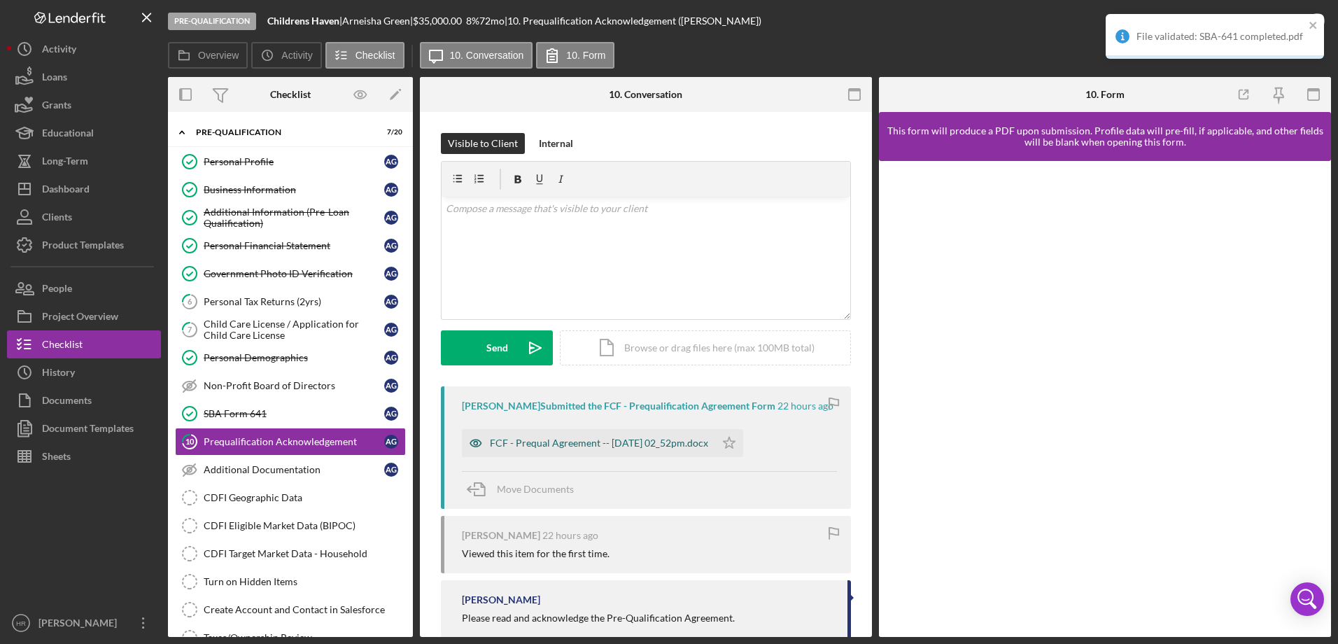
click at [596, 439] on div "FCF - Prequal Agreement -- [DATE] 02_52pm.docx" at bounding box center [599, 442] width 218 height 11
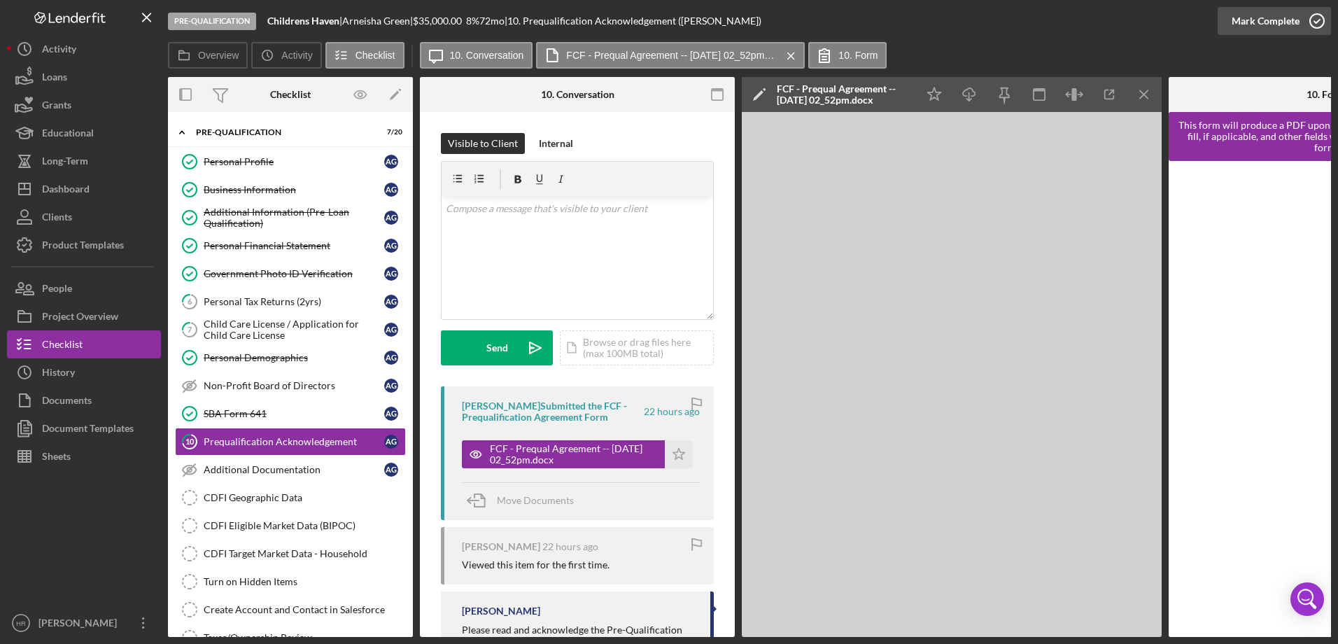
click at [1318, 16] on icon "button" at bounding box center [1316, 20] width 35 height 35
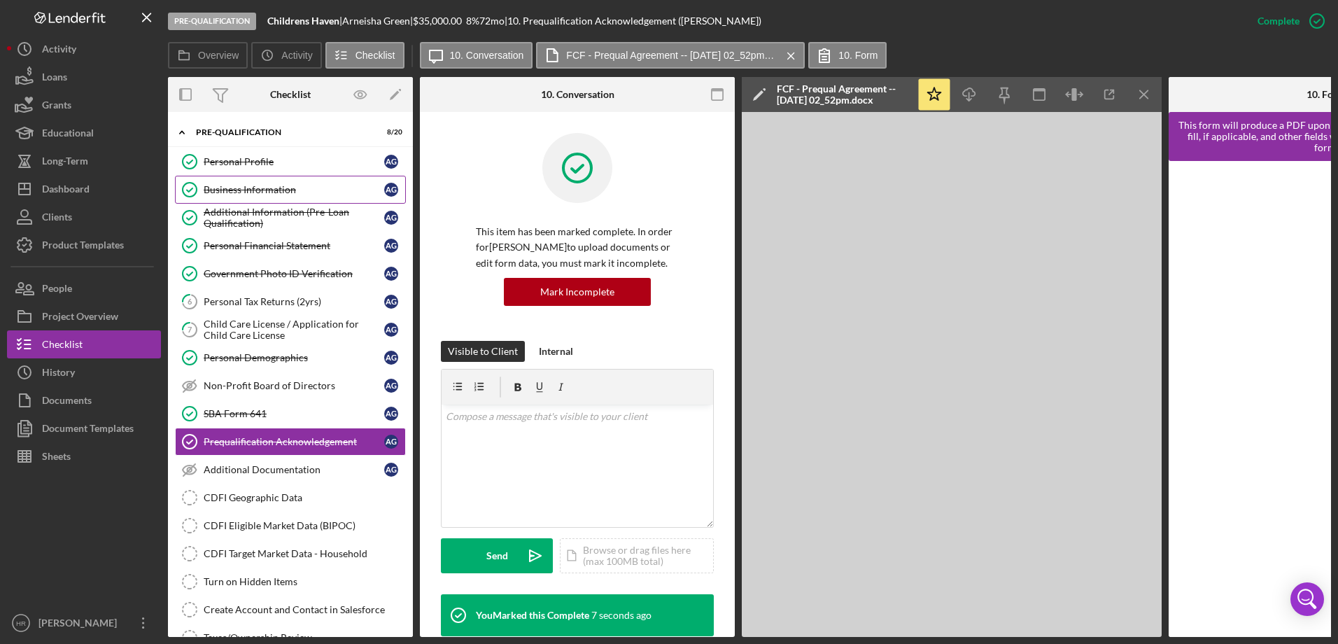
click at [240, 184] on div "Business Information" at bounding box center [294, 189] width 181 height 11
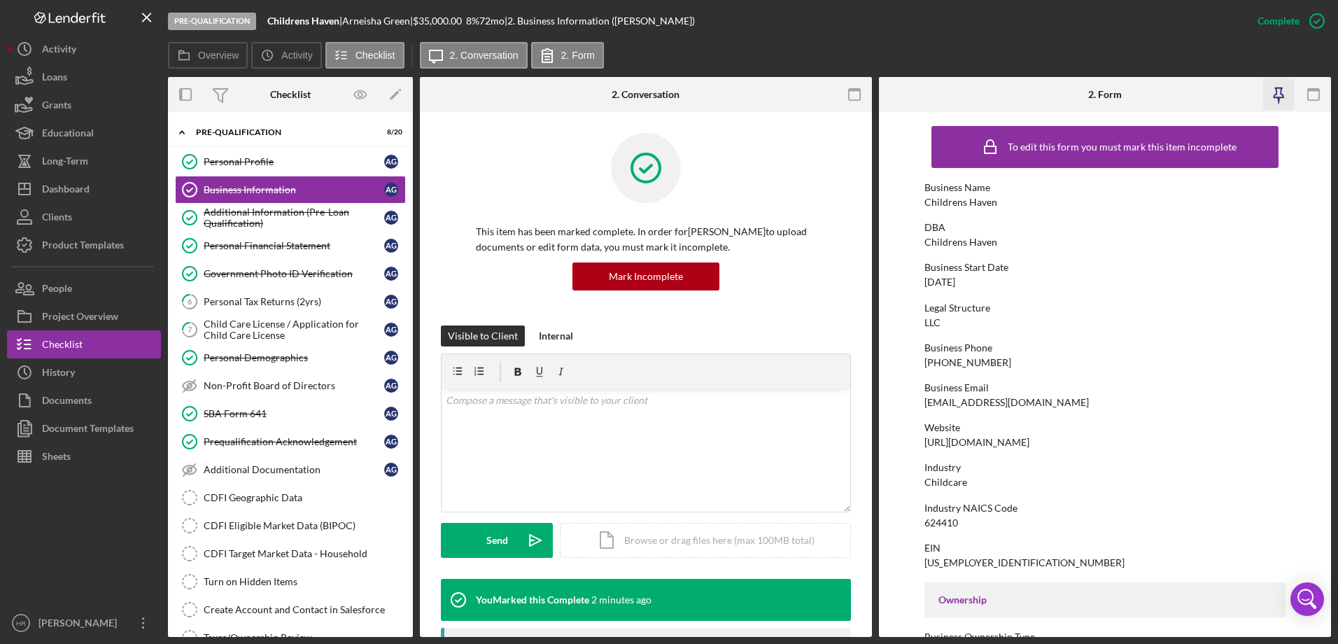
click at [1277, 86] on icon "button" at bounding box center [1277, 94] width 31 height 31
click at [248, 494] on div "CDFI Geographic Data" at bounding box center [305, 497] width 202 height 11
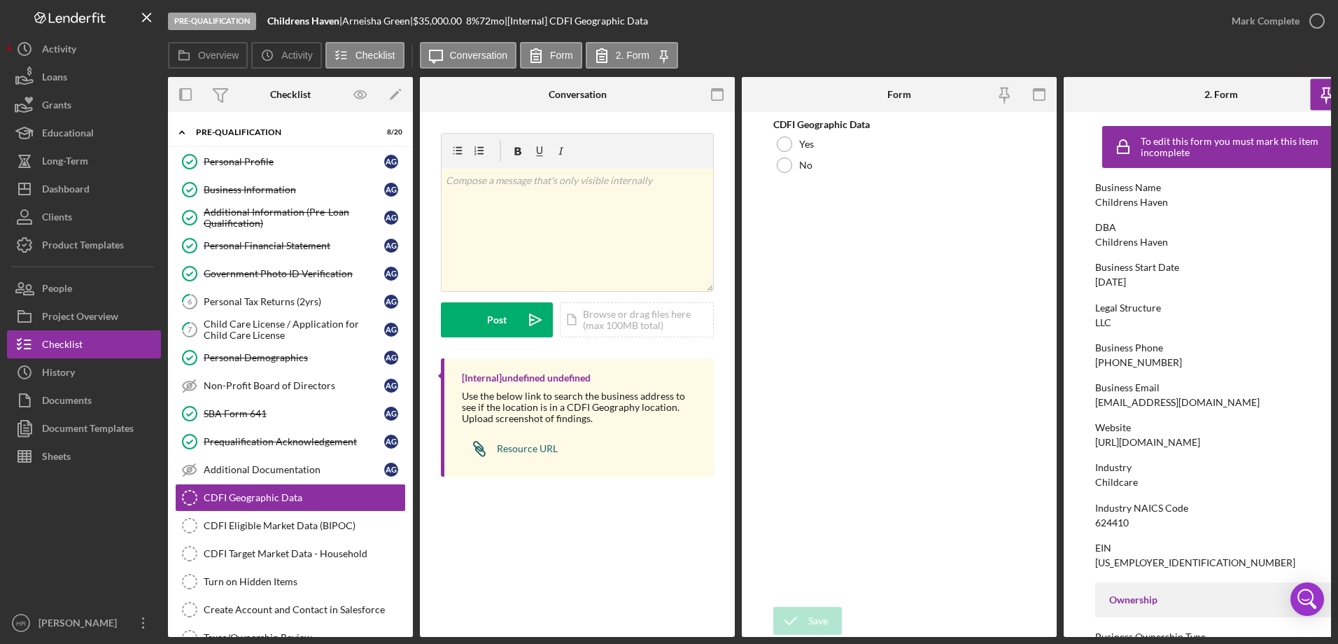
click at [529, 443] on div "Resource URL" at bounding box center [527, 448] width 61 height 11
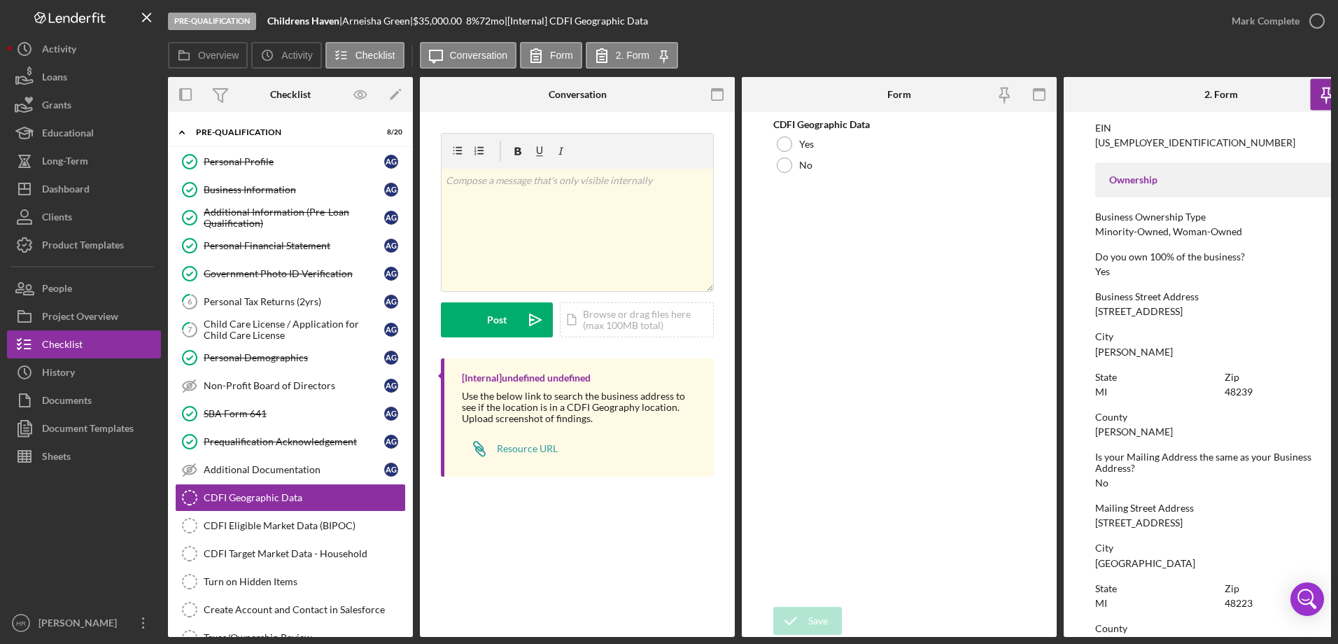
scroll to position [490, 0]
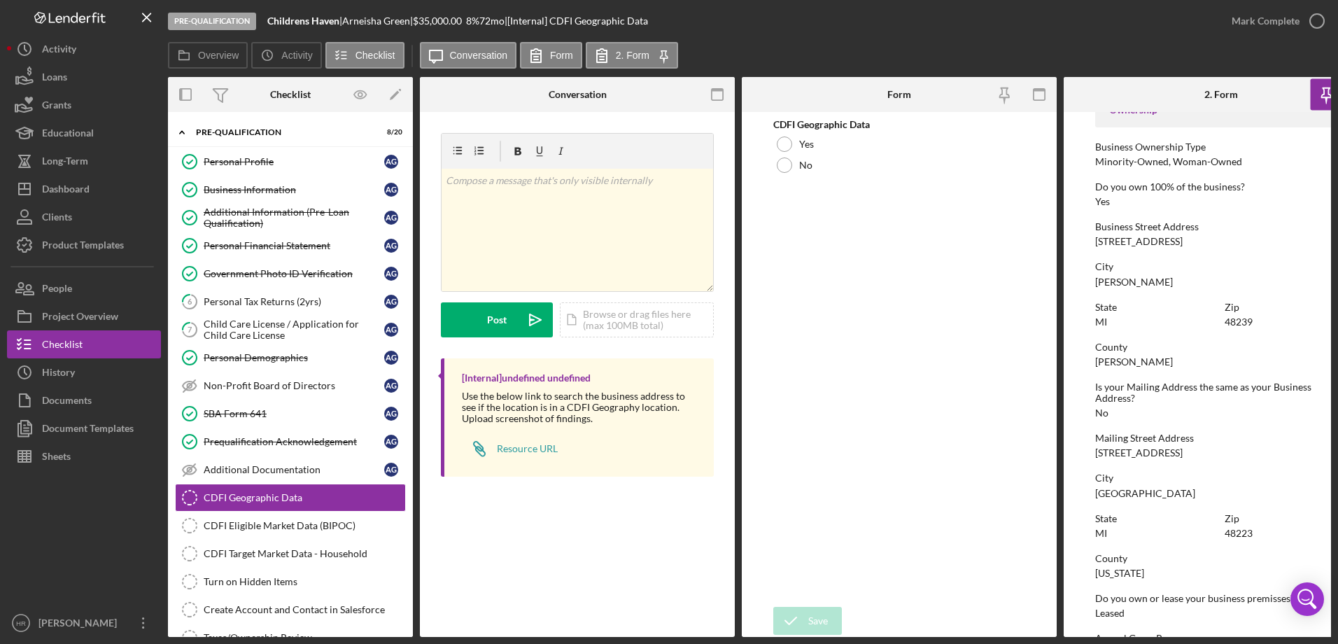
drag, startPoint x: 1093, startPoint y: 241, endPoint x: 1187, endPoint y: 243, distance: 94.5
click at [1187, 243] on form "To edit this form you must mark this item incomplete Business Name Childrens Ha…" at bounding box center [1221, 374] width 315 height 525
copy div "[STREET_ADDRESS]"
click at [779, 167] on div at bounding box center [784, 164] width 15 height 15
drag, startPoint x: 801, startPoint y: 626, endPoint x: 744, endPoint y: 586, distance: 68.9
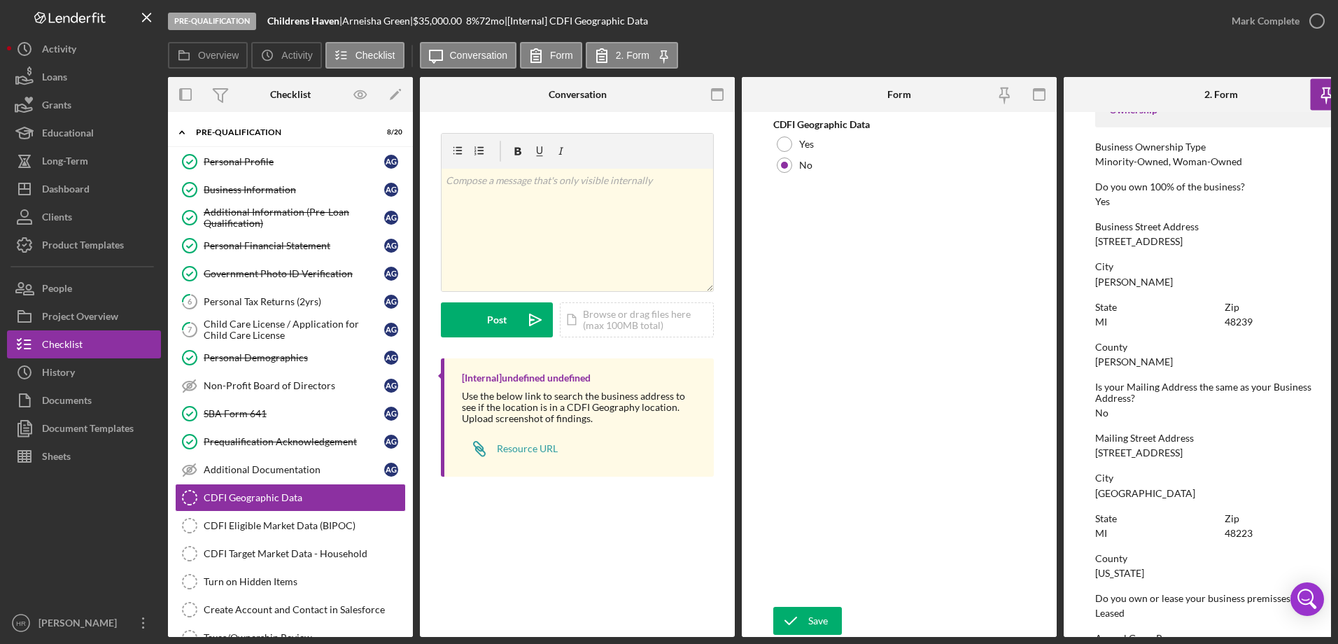
click at [801, 626] on icon "submit" at bounding box center [790, 620] width 35 height 35
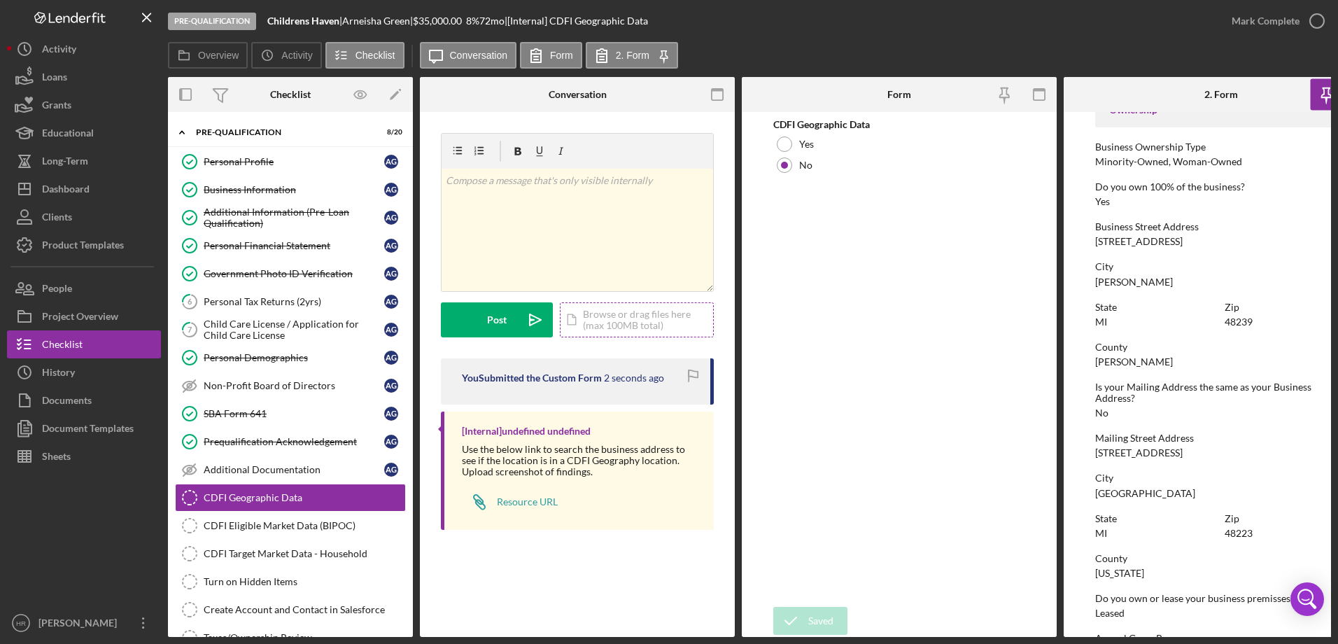
click at [600, 317] on div "Icon/Document Browse or drag files here (max 100MB total) Tap to choose files o…" at bounding box center [637, 319] width 154 height 35
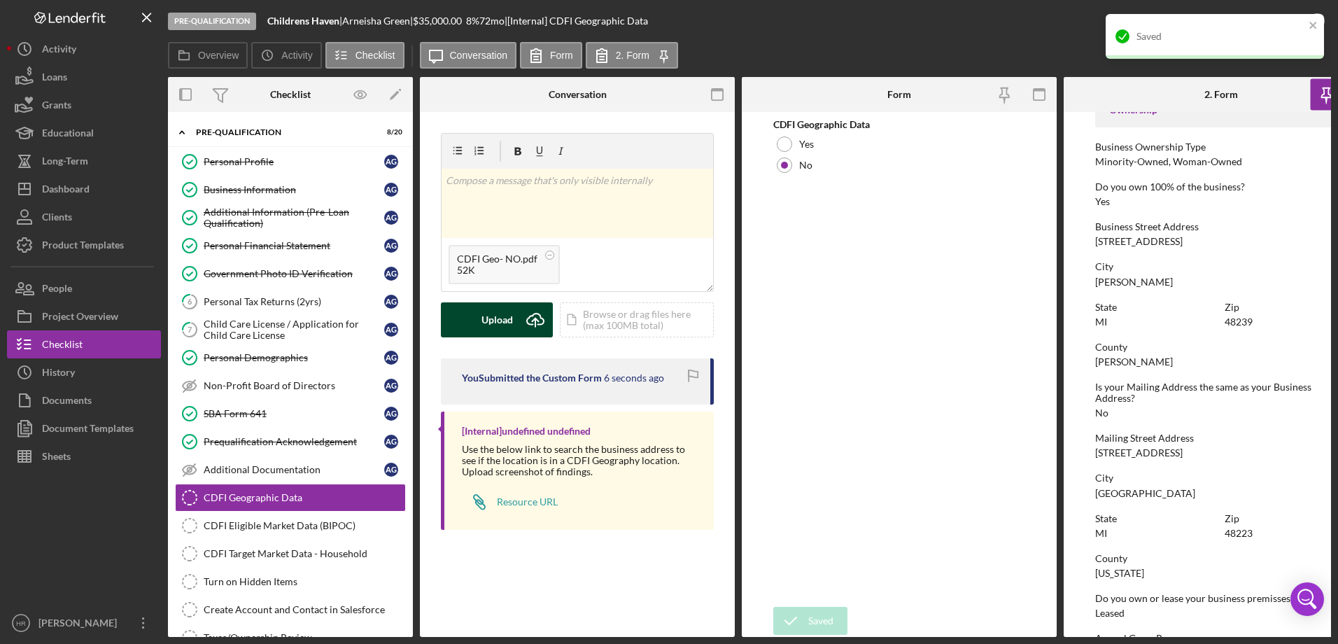
click at [484, 316] on div "Upload" at bounding box center [496, 319] width 31 height 35
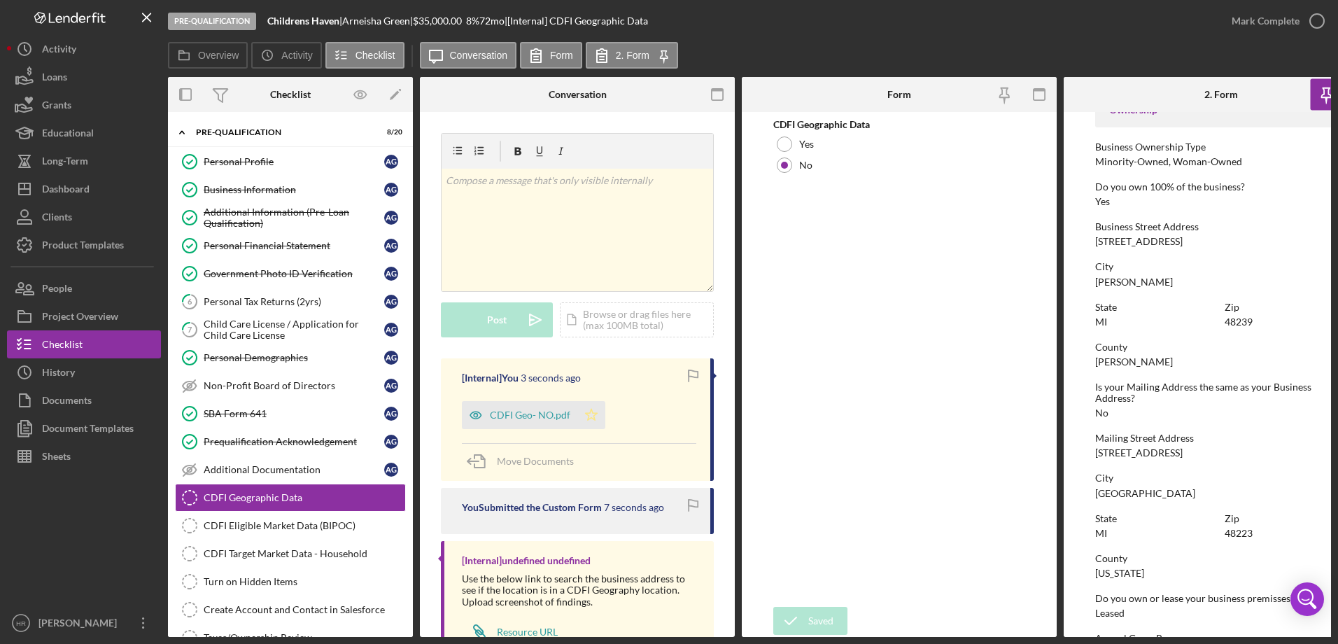
click at [588, 416] on icon "Icon/Star" at bounding box center [591, 415] width 28 height 28
click at [1314, 29] on icon "button" at bounding box center [1316, 20] width 35 height 35
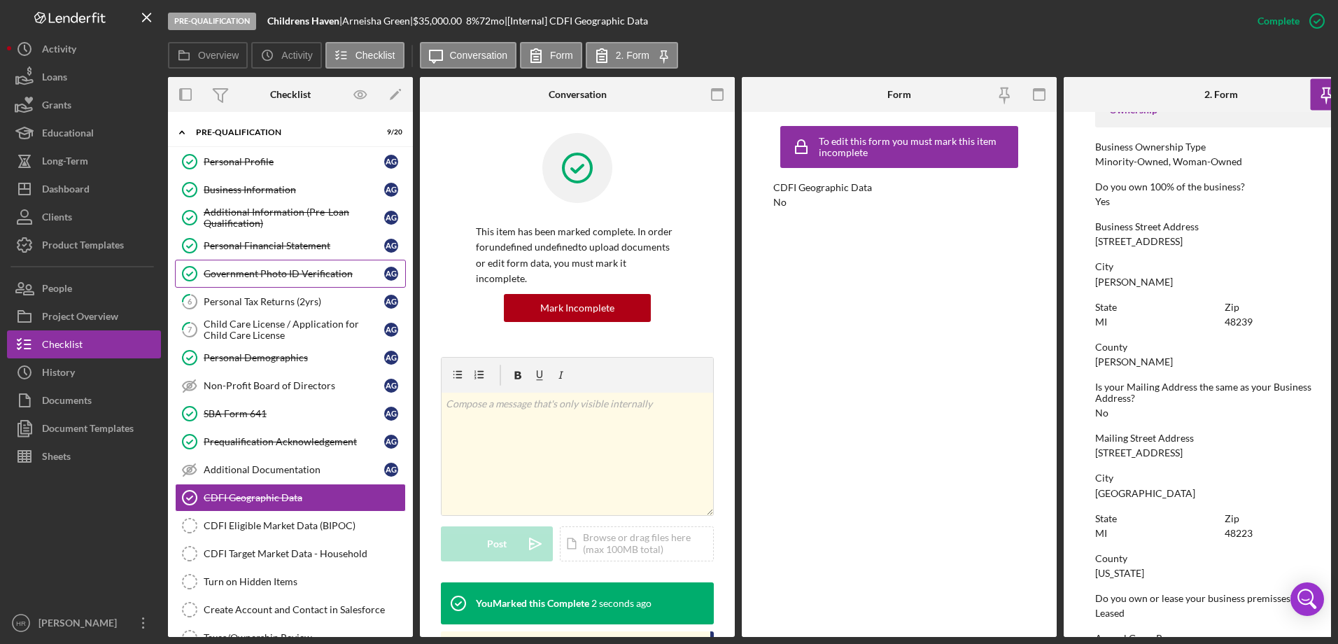
click at [272, 269] on div "Government Photo ID Verification" at bounding box center [294, 273] width 181 height 11
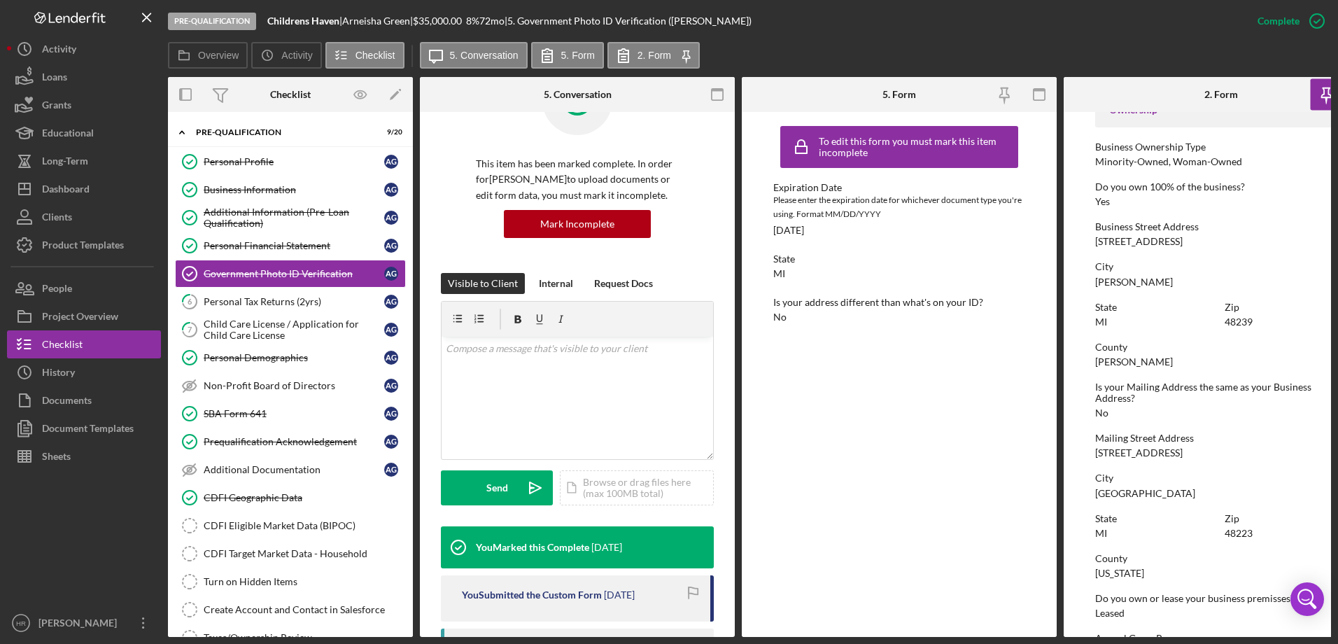
scroll to position [140, 0]
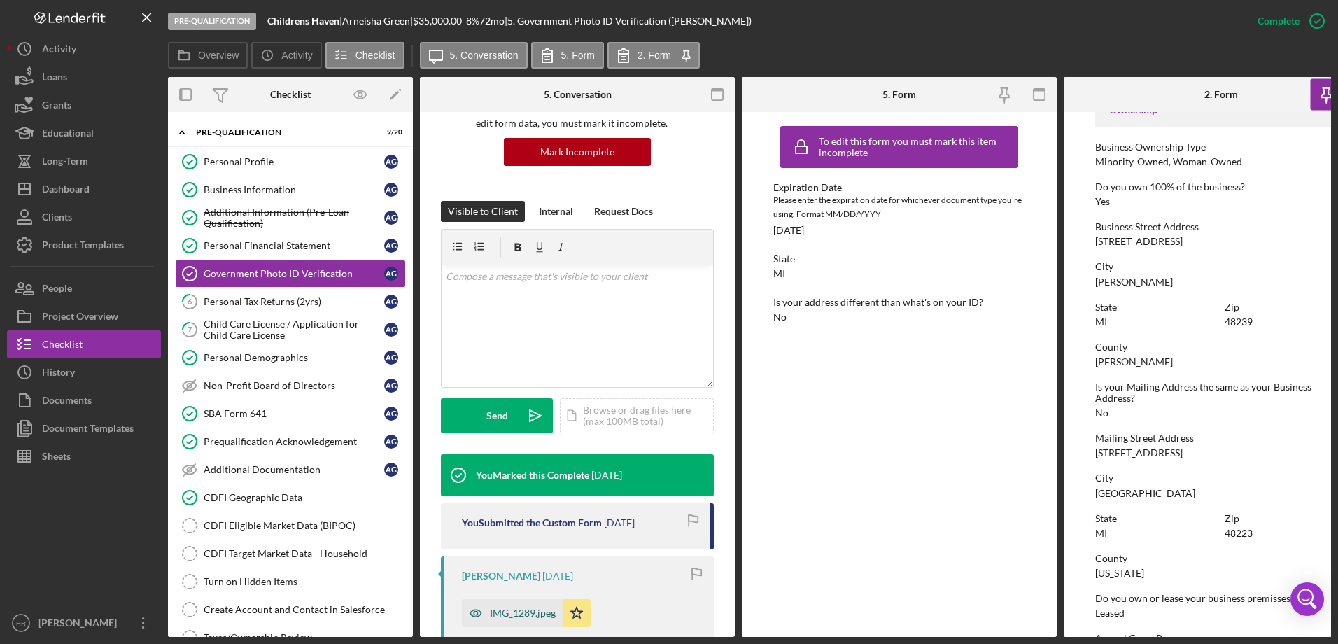
click at [513, 607] on div "IMG_1289.jpeg" at bounding box center [523, 612] width 66 height 11
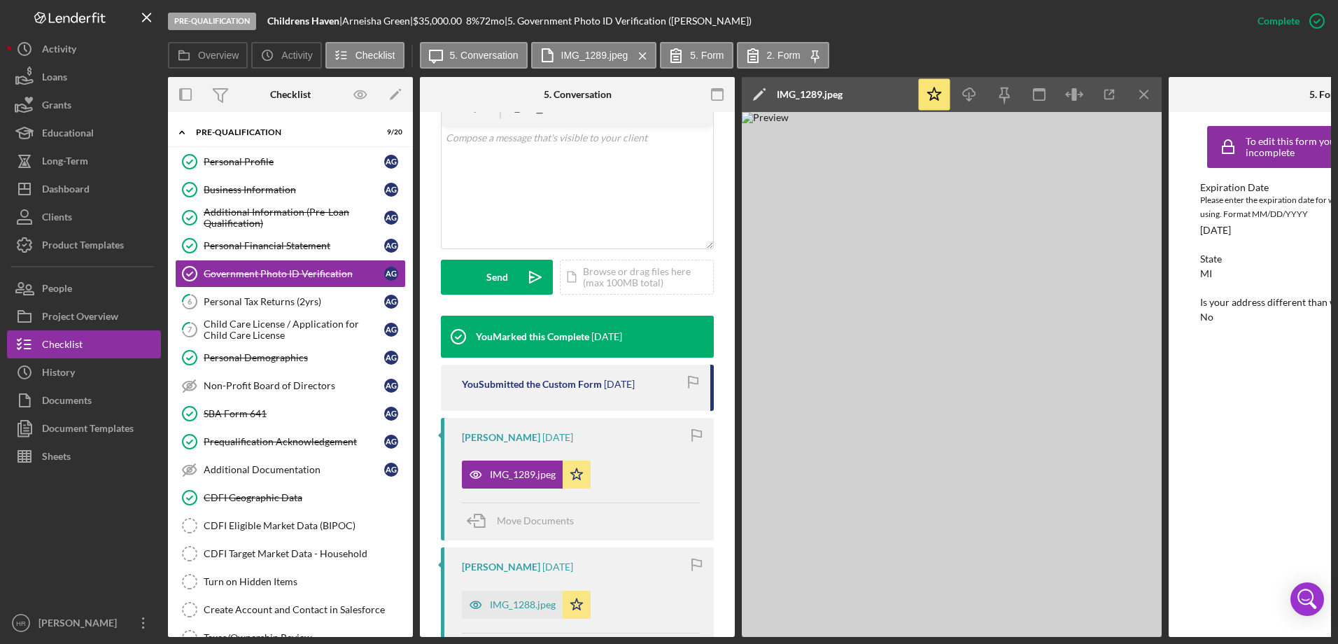
scroll to position [280, 0]
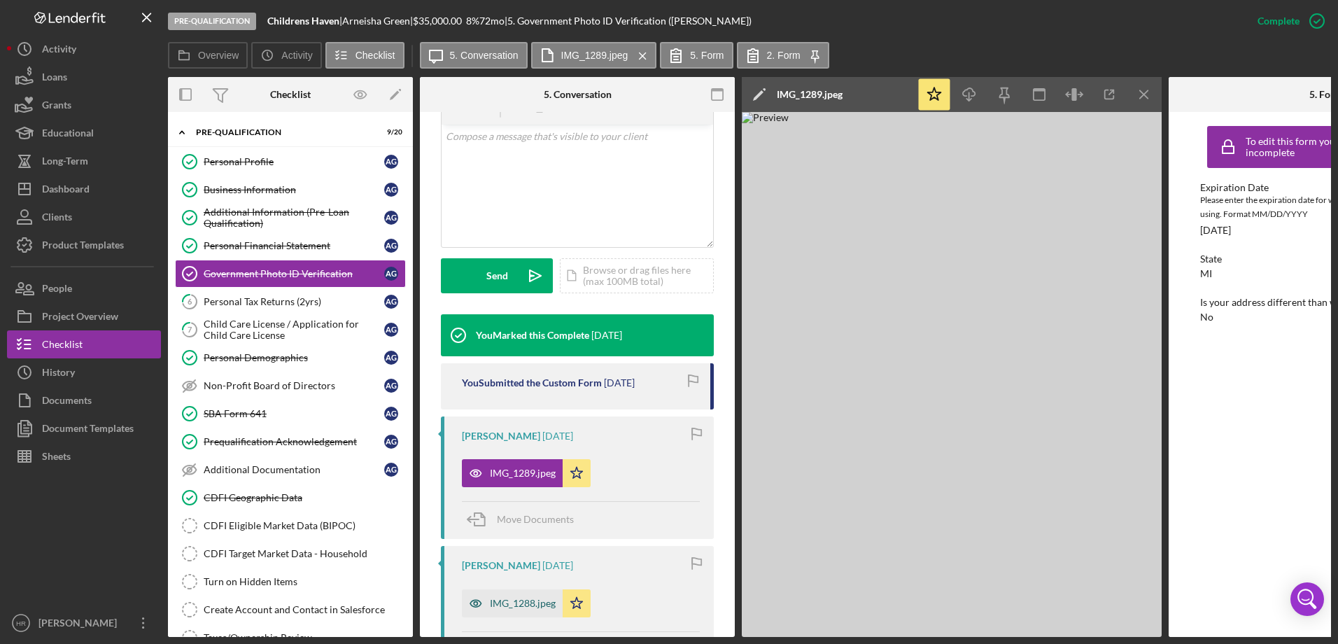
click at [514, 605] on div "IMG_1288.jpeg" at bounding box center [523, 603] width 66 height 11
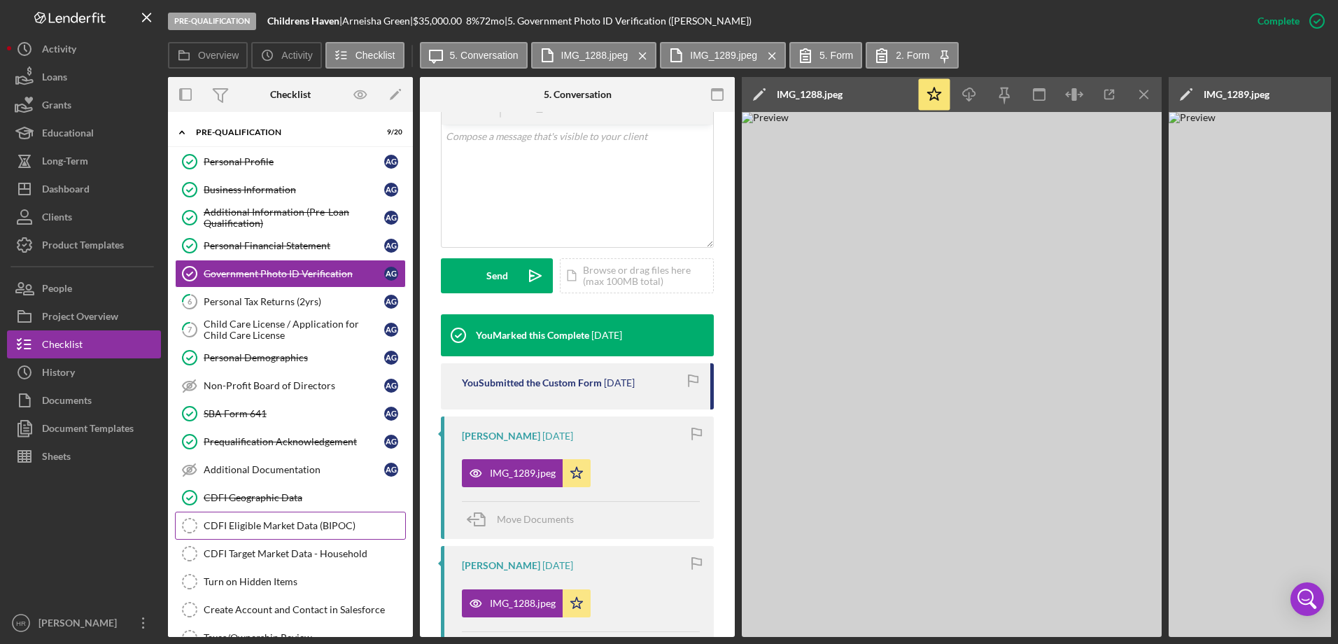
click at [275, 518] on link "CDFI Eligible Market Data (BIPOC) CDFI Eligible Market Data (BIPOC)" at bounding box center [290, 525] width 231 height 28
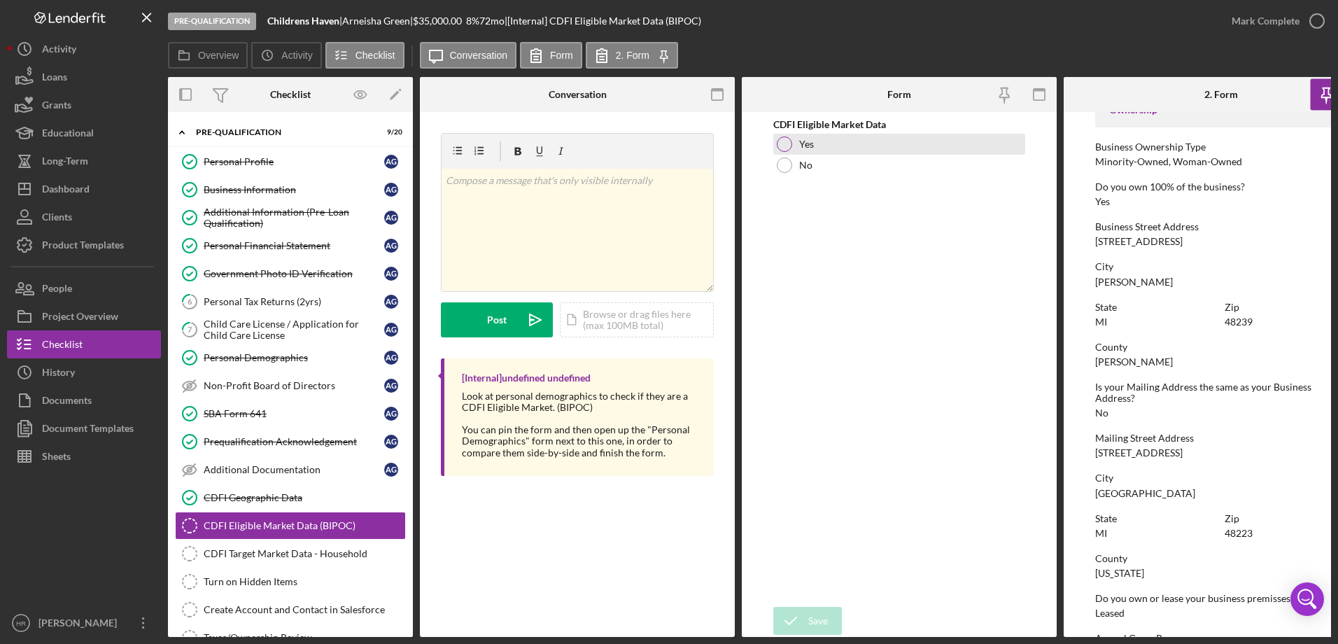
click at [777, 151] on div "Yes" at bounding box center [899, 144] width 252 height 21
click at [823, 609] on div "Save" at bounding box center [818, 621] width 20 height 28
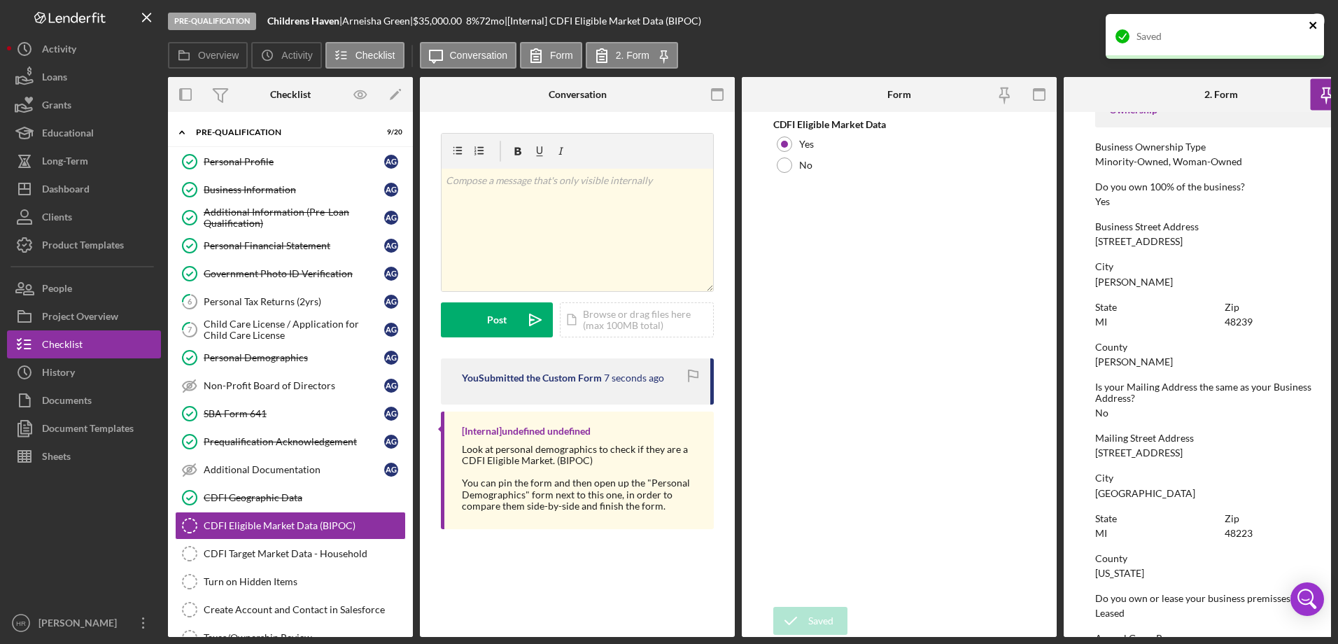
click at [1310, 27] on icon "close" at bounding box center [1312, 25] width 7 height 7
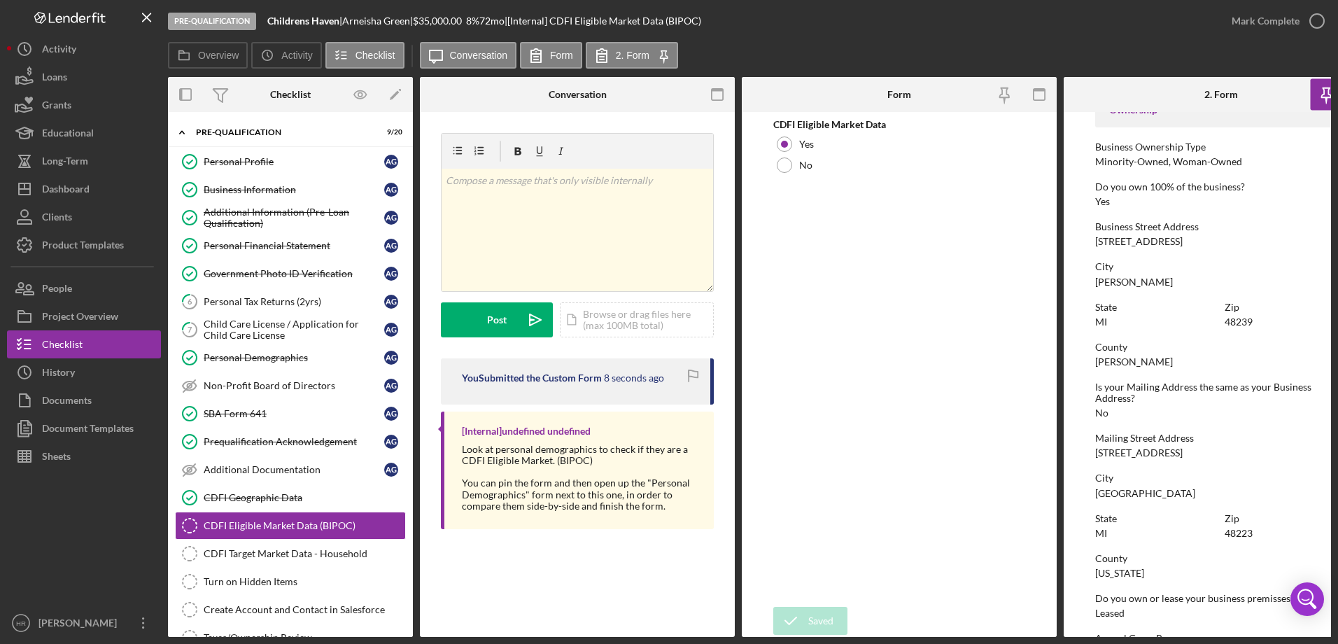
click at [0, 0] on icon "button" at bounding box center [0, 0] width 0 height 0
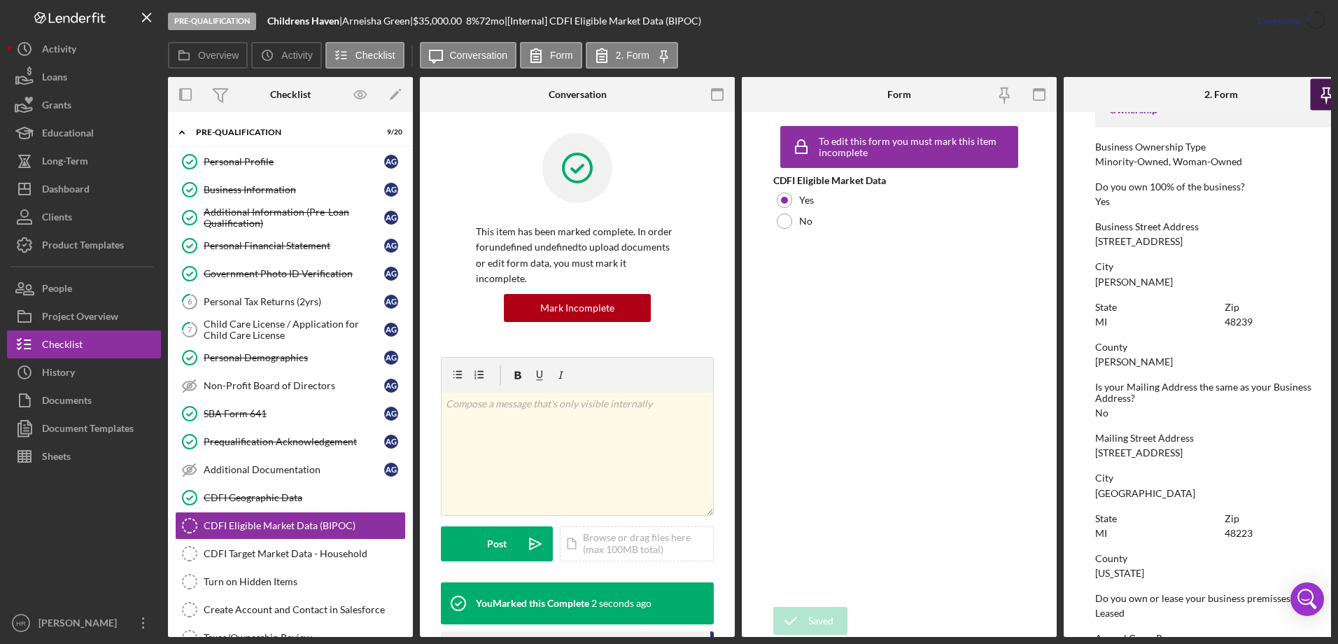
click at [1321, 98] on icon "button" at bounding box center [1326, 93] width 10 height 10
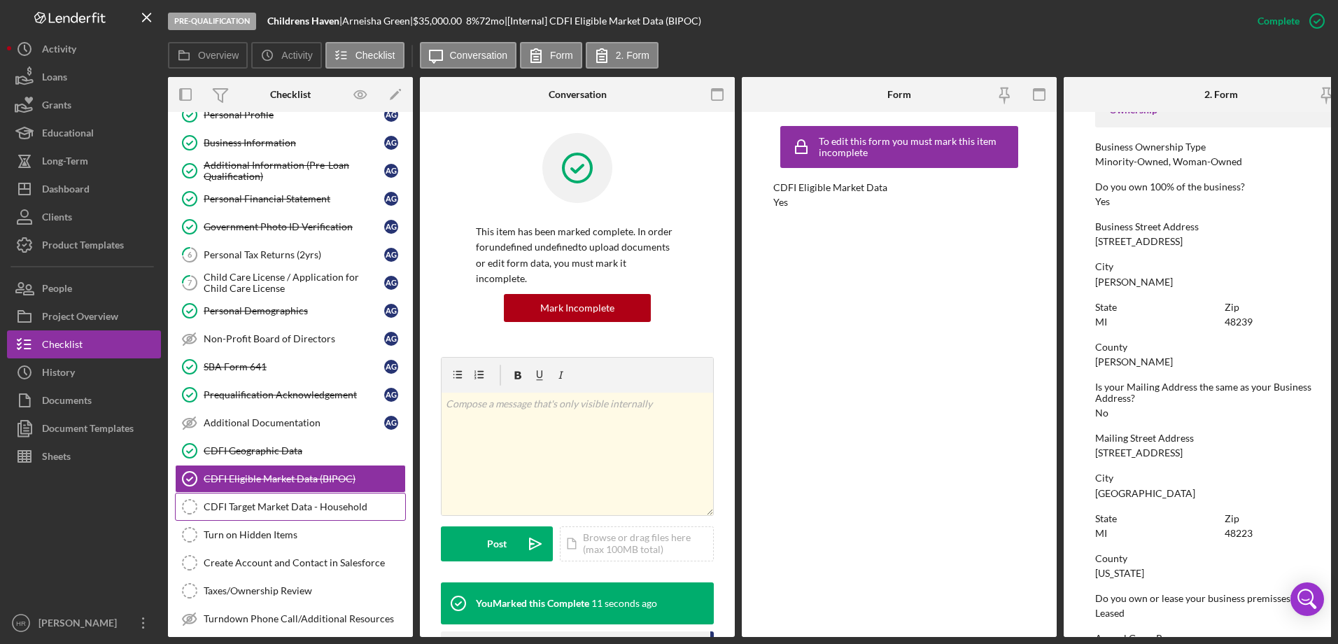
scroll to position [70, 0]
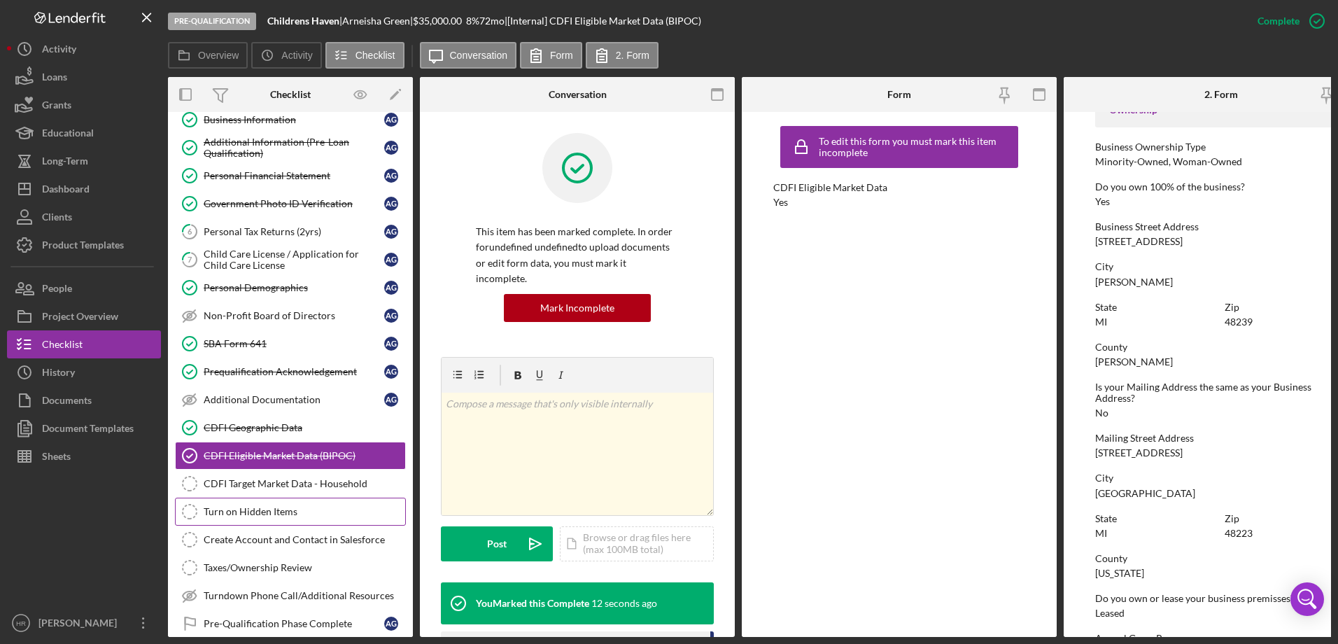
click at [273, 515] on div "Turn on Hidden Items" at bounding box center [305, 511] width 202 height 11
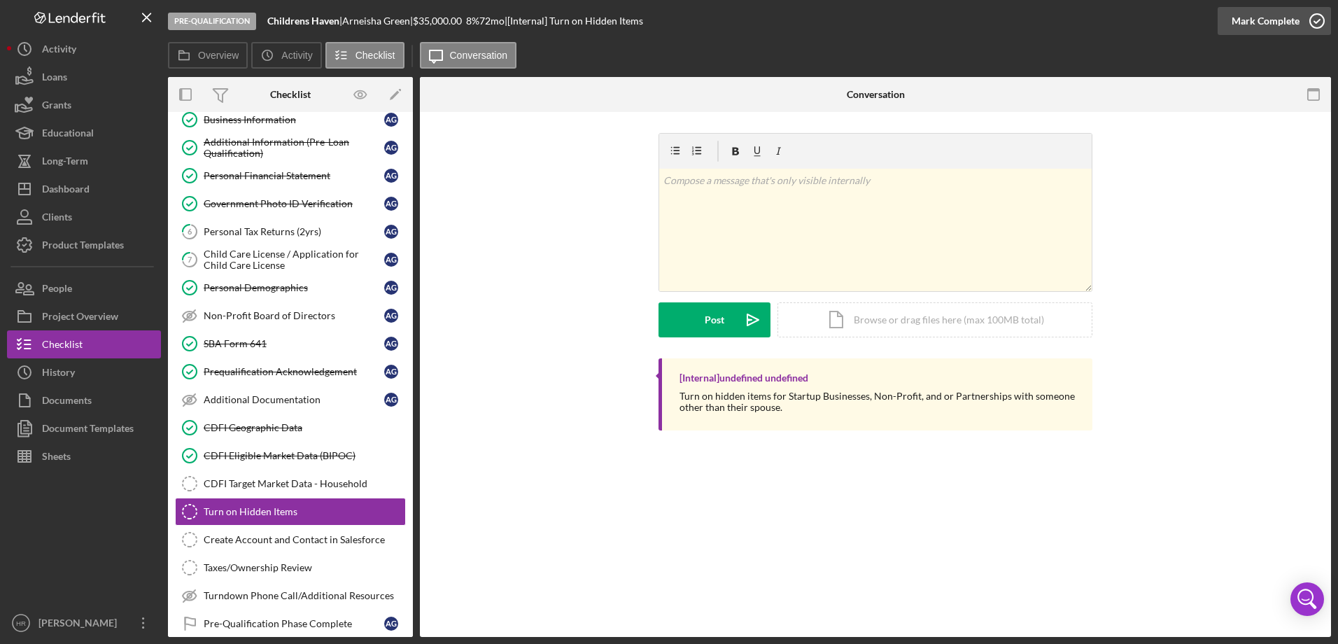
click at [1308, 16] on icon "button" at bounding box center [1316, 20] width 35 height 35
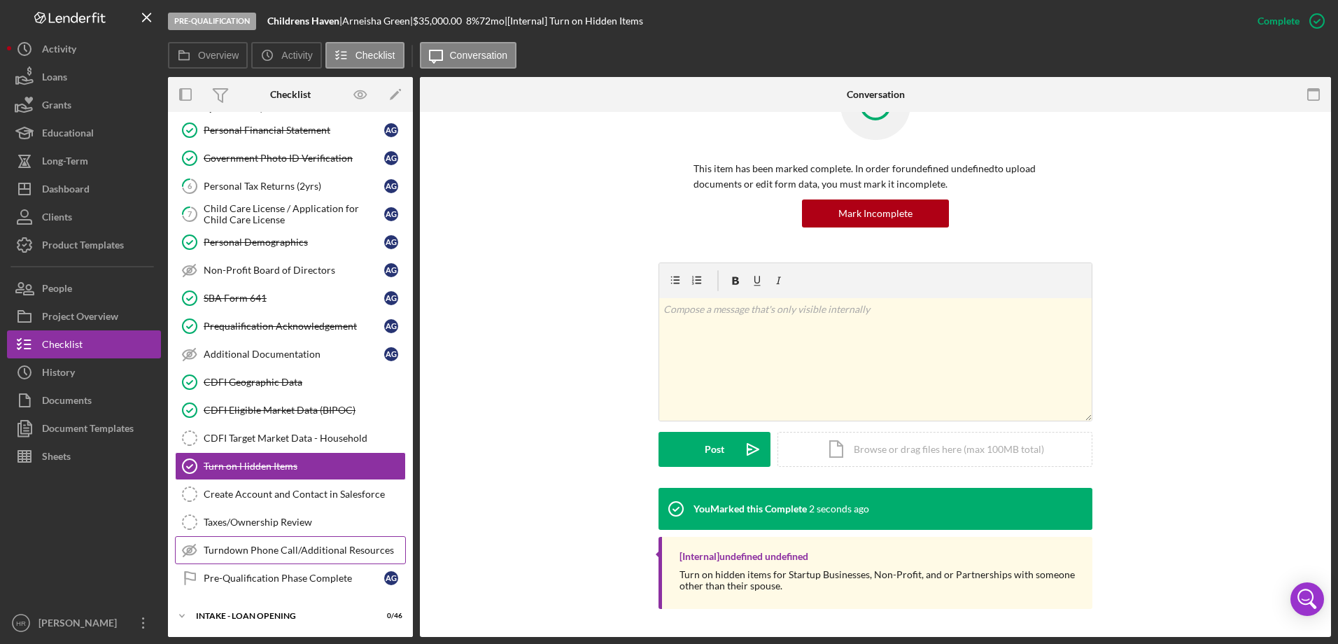
scroll to position [140, 0]
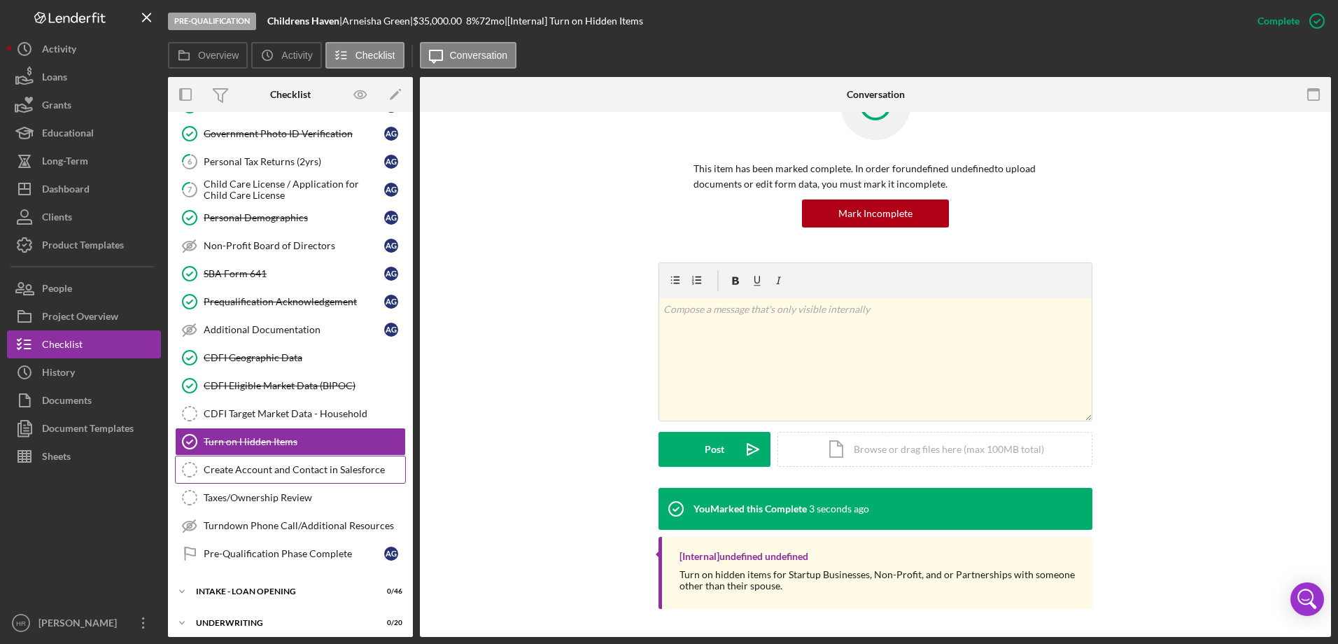
click at [271, 473] on div "Create Account and Contact in Salesforce" at bounding box center [305, 469] width 202 height 11
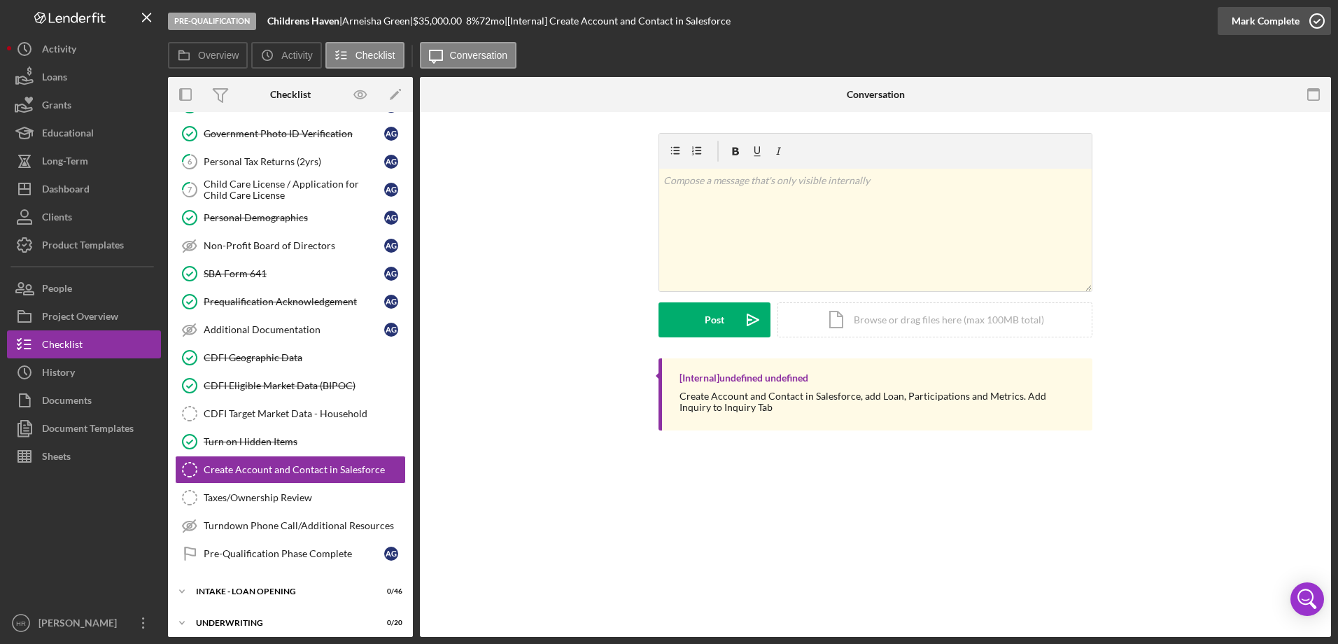
click at [1322, 26] on icon "button" at bounding box center [1316, 20] width 35 height 35
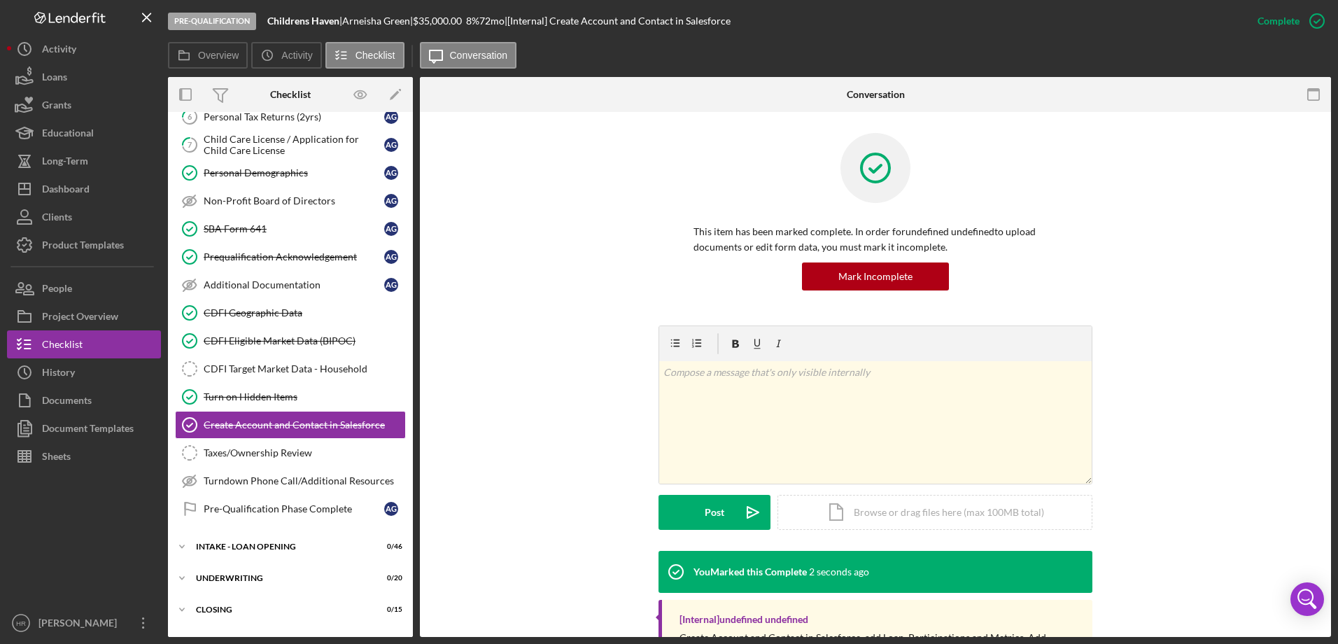
scroll to position [242, 0]
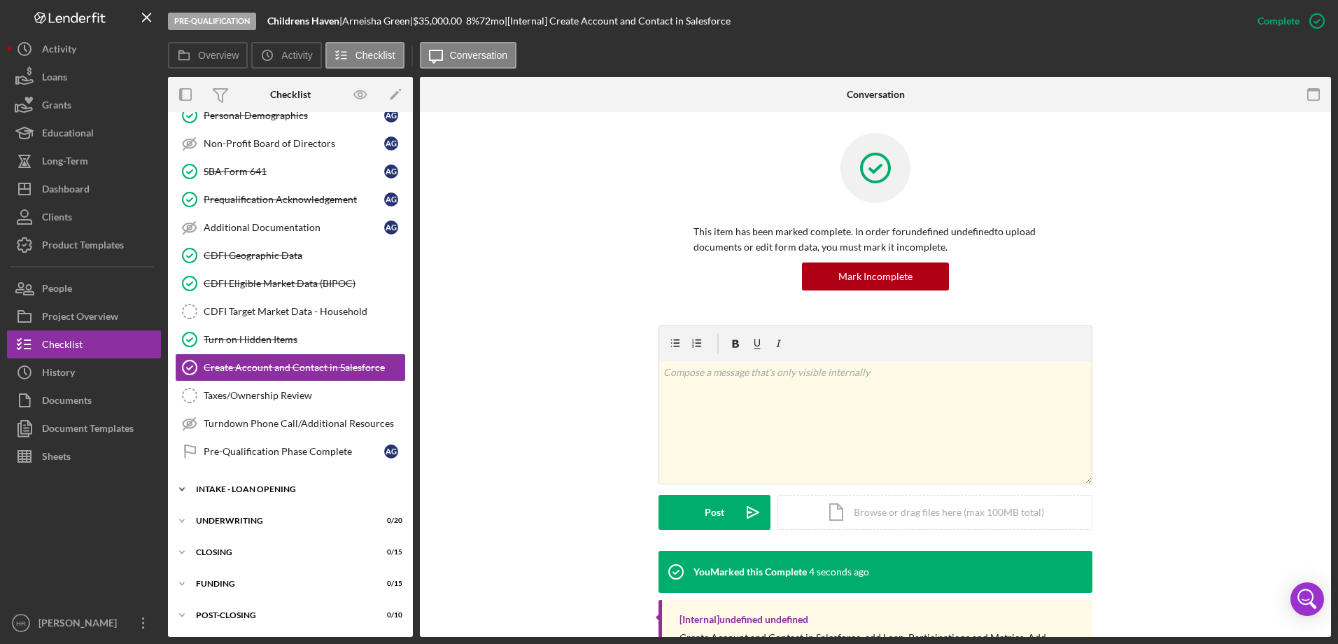
click at [246, 489] on div "INTAKE - LOAN OPENING" at bounding box center [295, 489] width 199 height 8
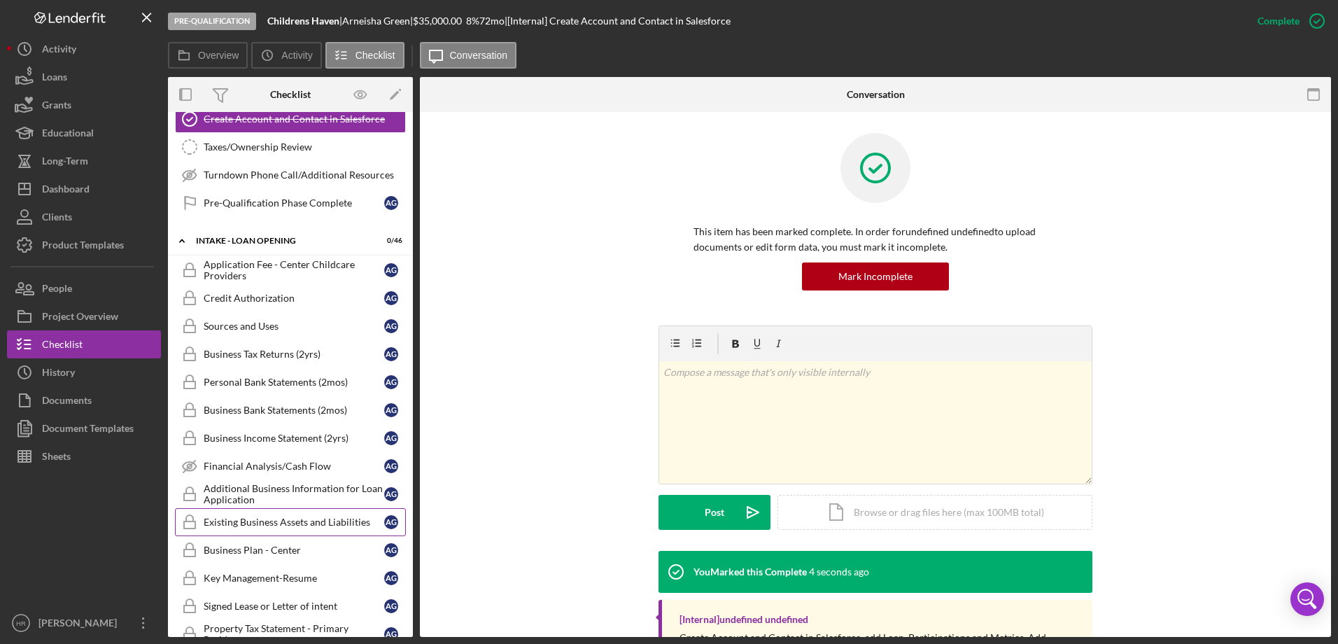
scroll to position [522, 0]
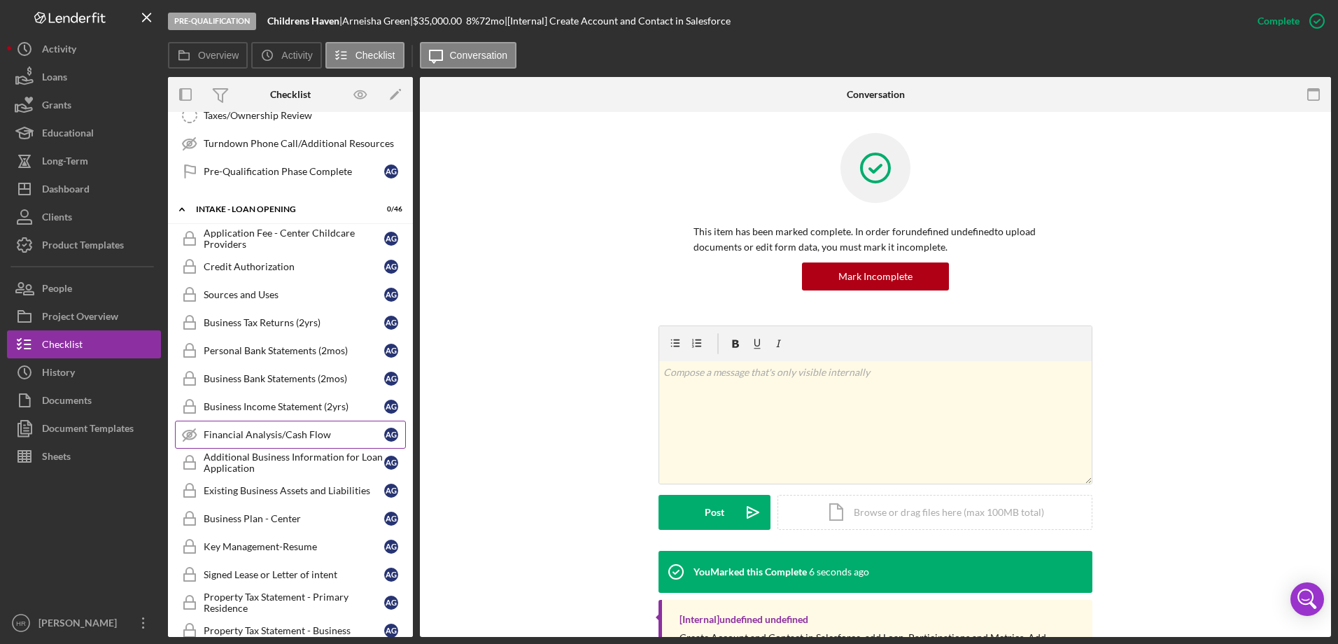
click at [257, 439] on div "Financial Analysis/Cash Flow" at bounding box center [294, 434] width 181 height 11
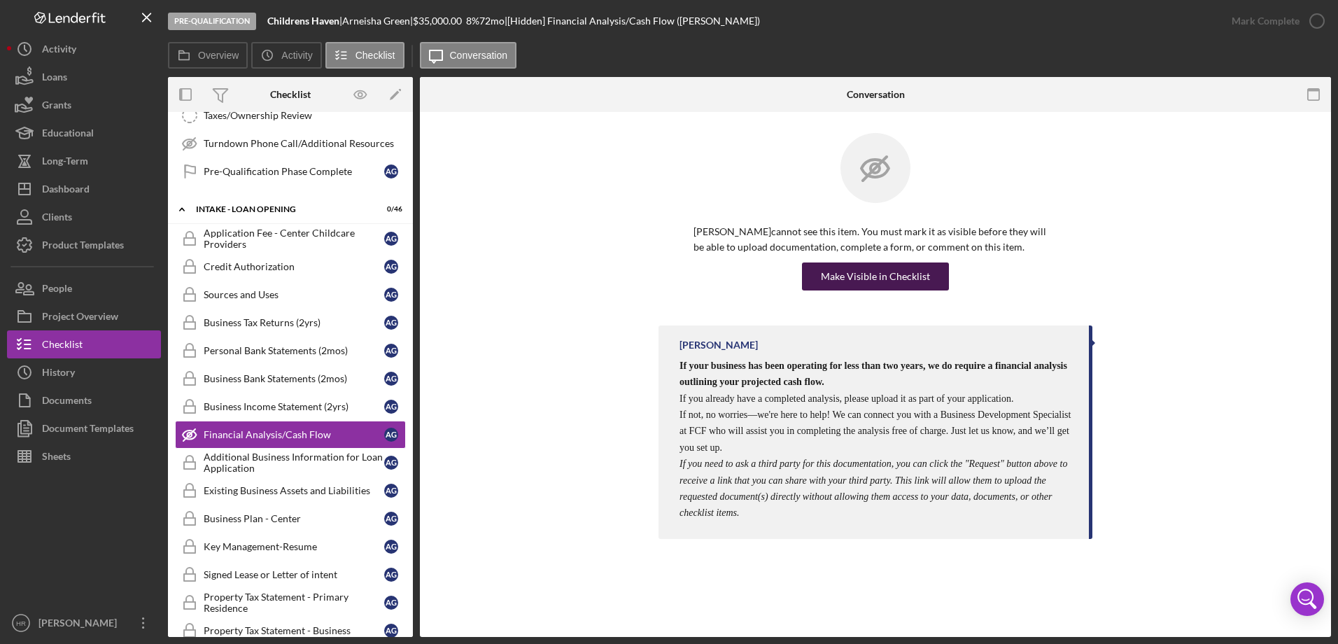
click at [880, 283] on div "Make Visible in Checklist" at bounding box center [875, 276] width 109 height 28
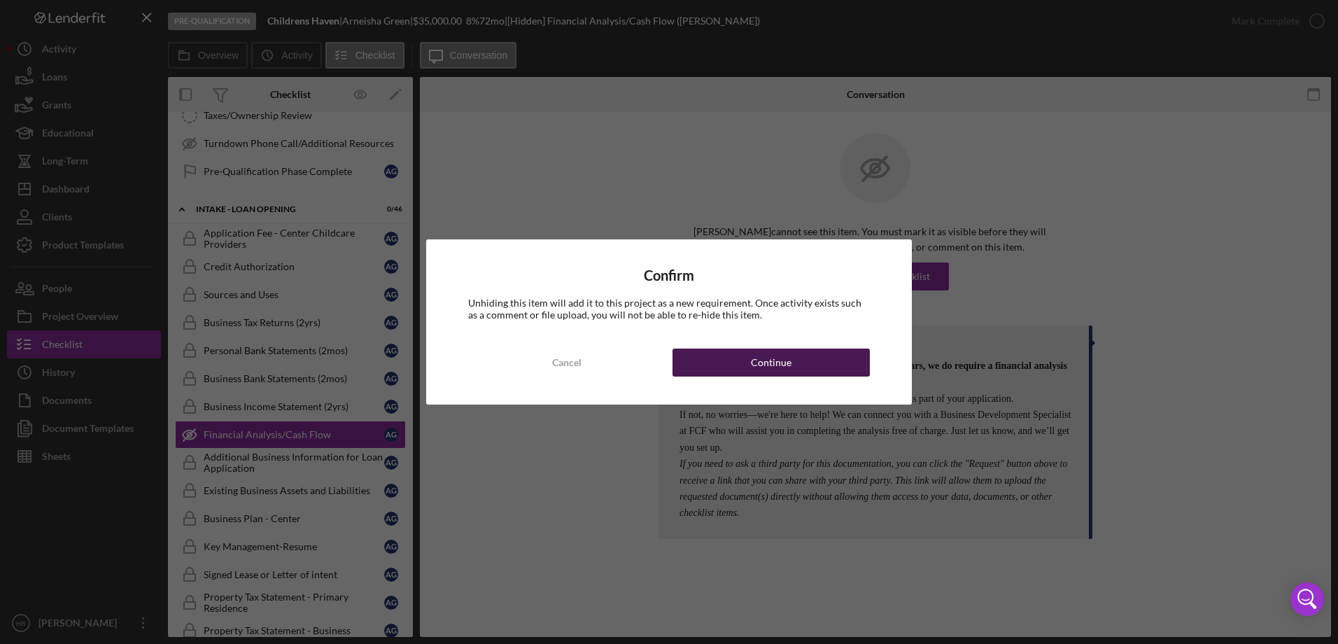
click at [801, 350] on button "Continue" at bounding box center [770, 362] width 197 height 28
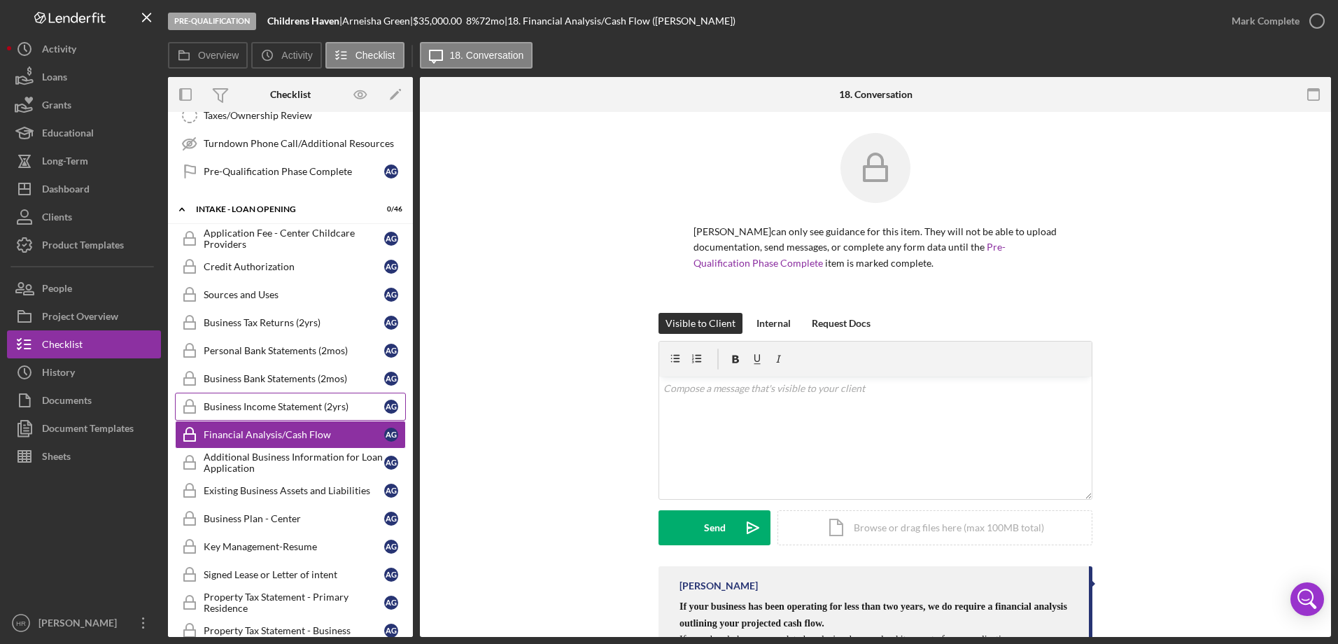
click at [258, 402] on div "Business Income Statement (2yrs)" at bounding box center [294, 406] width 181 height 11
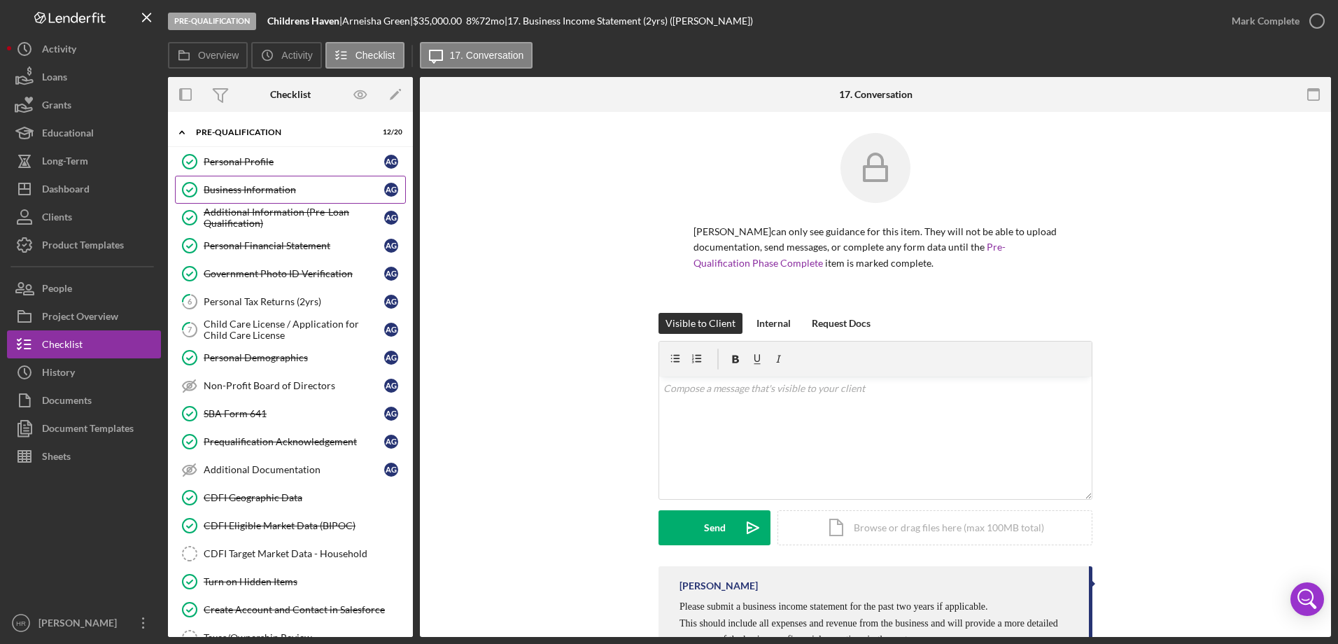
click at [256, 188] on div "Business Information" at bounding box center [294, 189] width 181 height 11
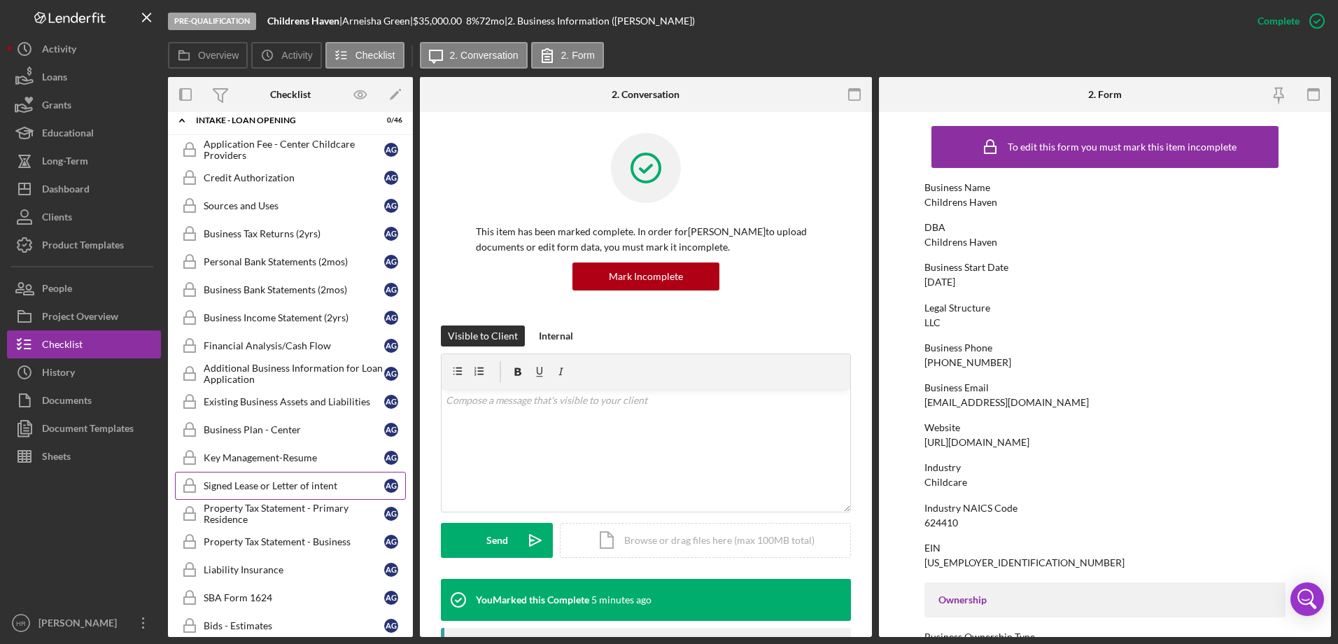
scroll to position [630, 0]
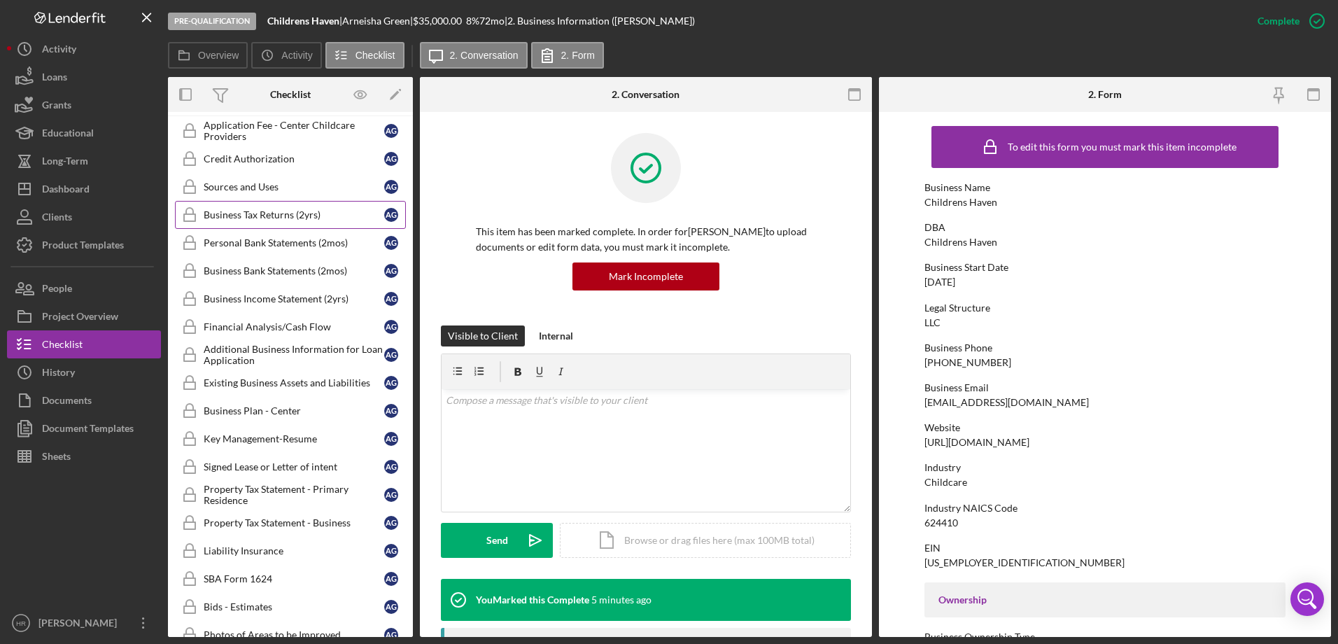
click at [302, 216] on div "Business Tax Returns (2yrs)" at bounding box center [294, 214] width 181 height 11
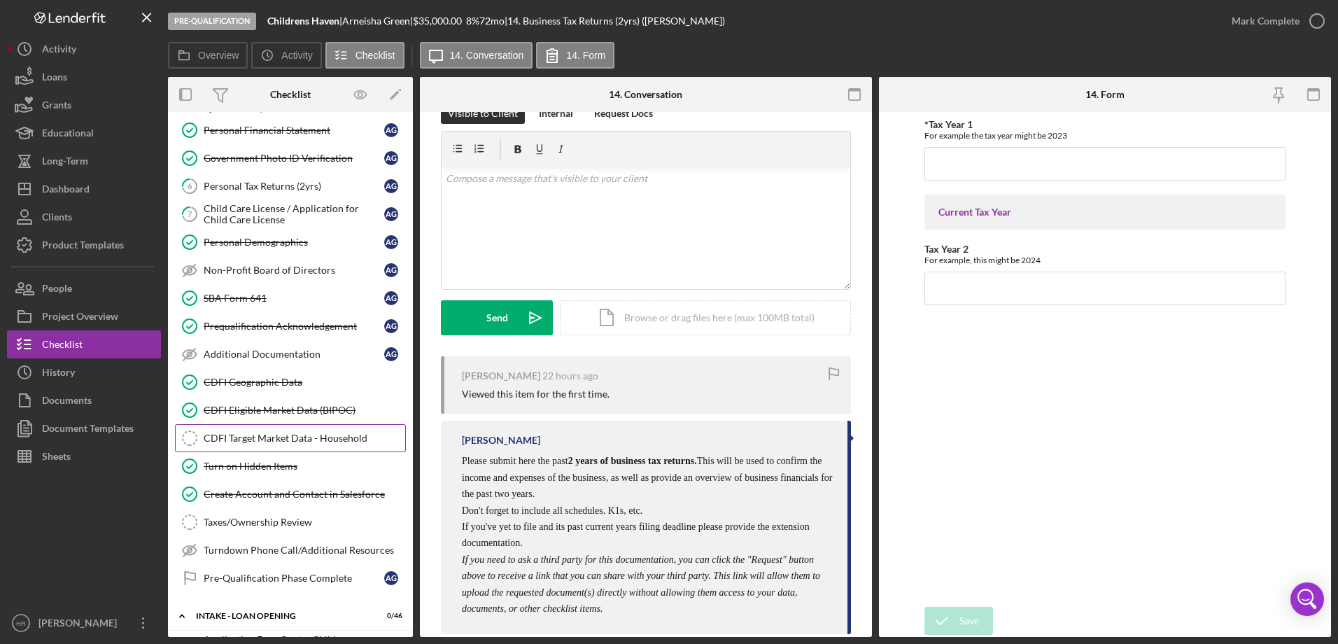
scroll to position [140, 0]
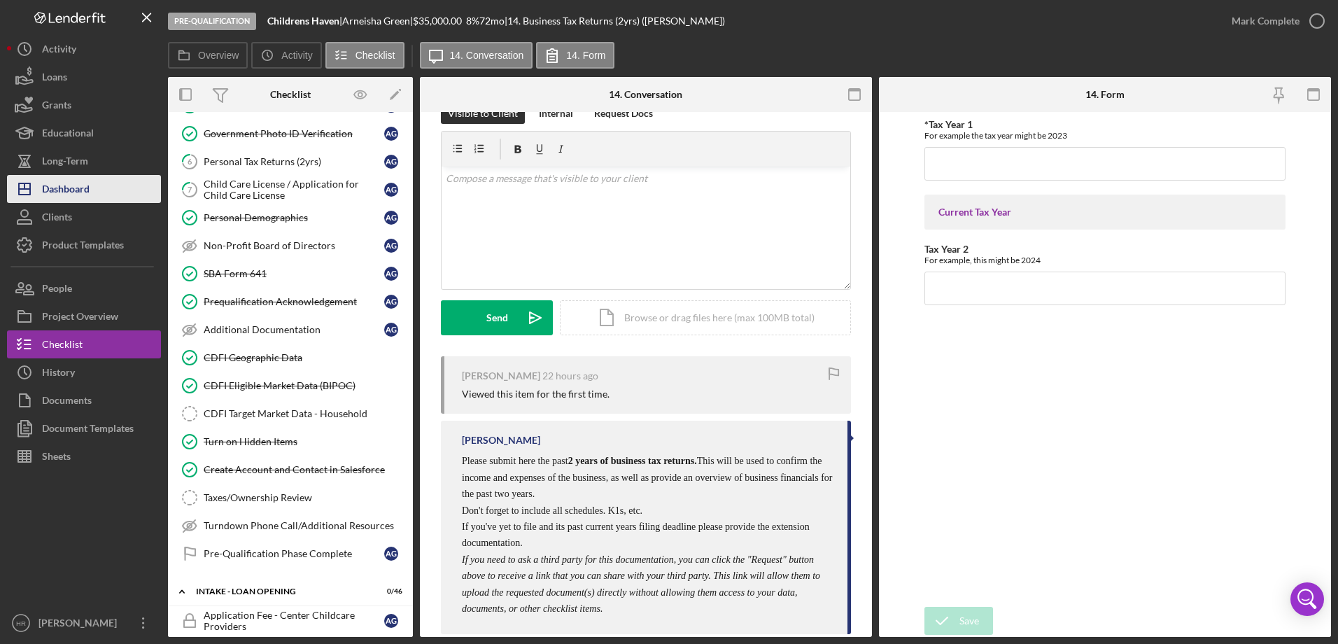
click at [80, 185] on div "Dashboard" at bounding box center [66, 190] width 48 height 31
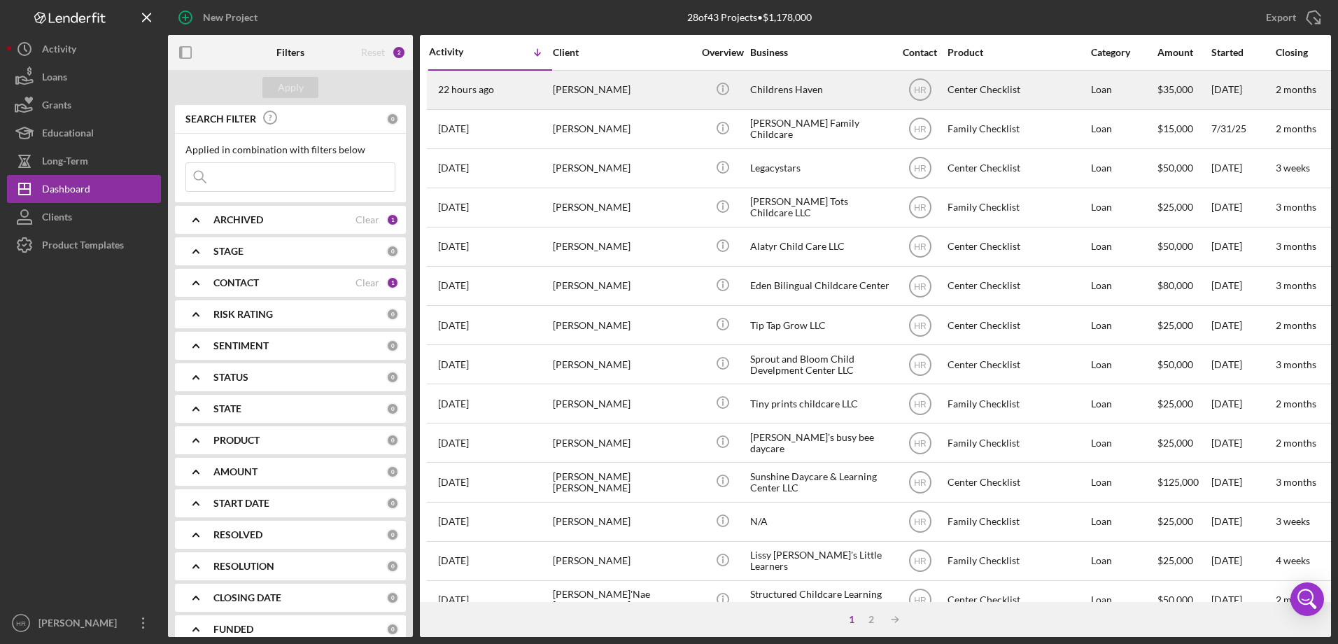
click at [583, 90] on div "[PERSON_NAME]" at bounding box center [623, 89] width 140 height 37
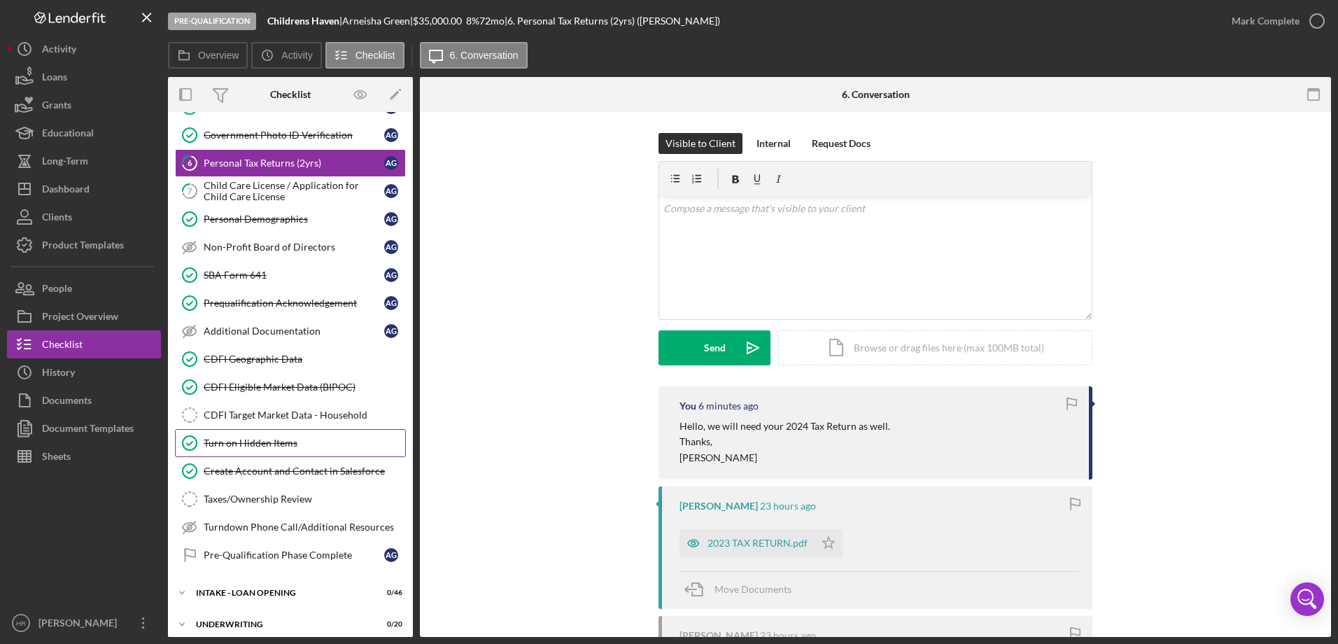
scroll to position [140, 0]
click at [275, 284] on link "SBA Form 641 SBA Form 641 A G" at bounding box center [290, 274] width 231 height 28
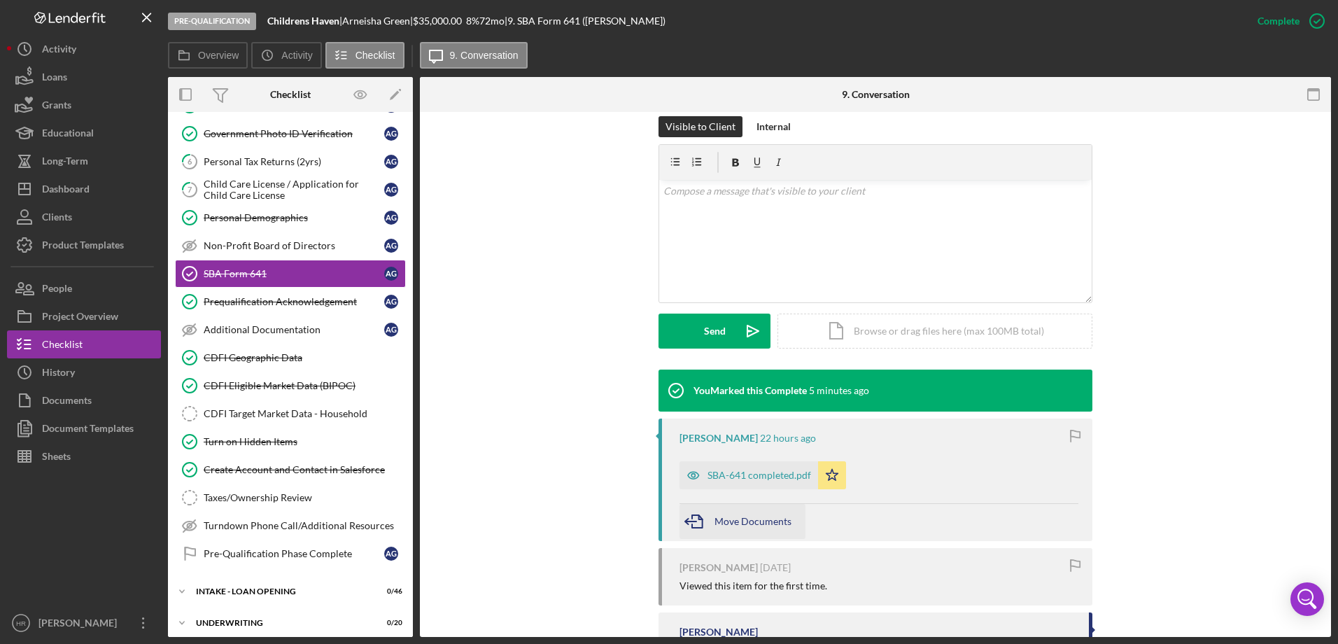
scroll to position [210, 0]
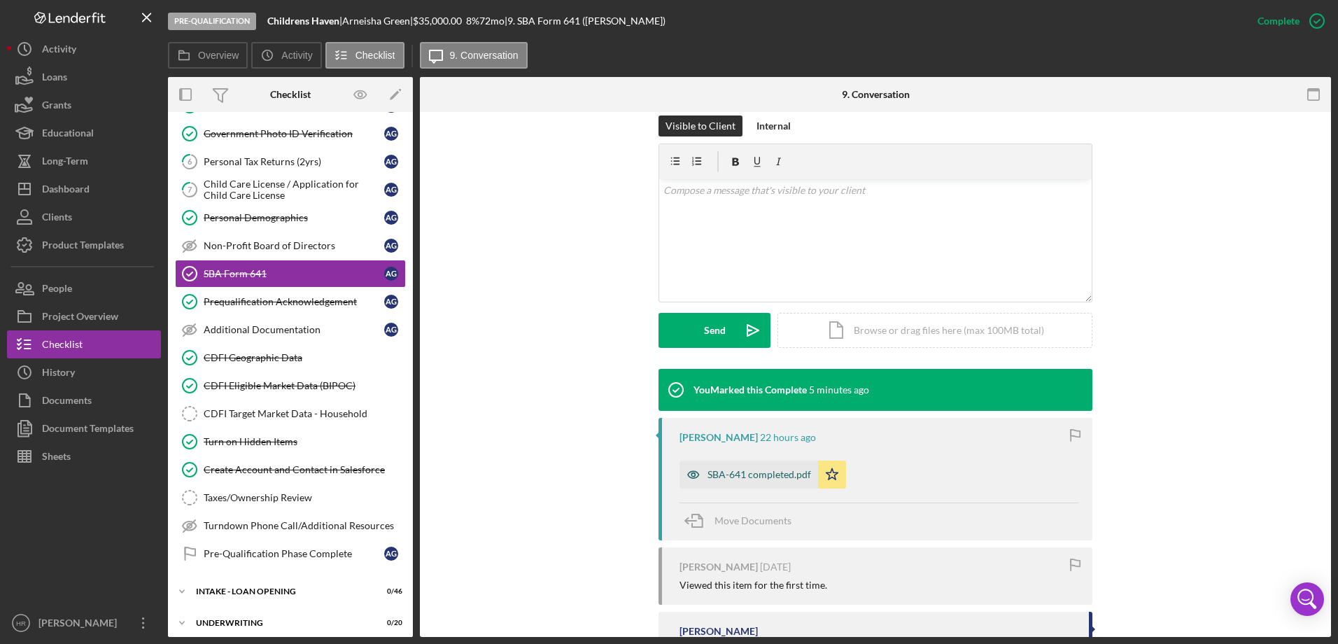
click at [728, 471] on div "SBA-641 completed.pdf" at bounding box center [759, 474] width 104 height 11
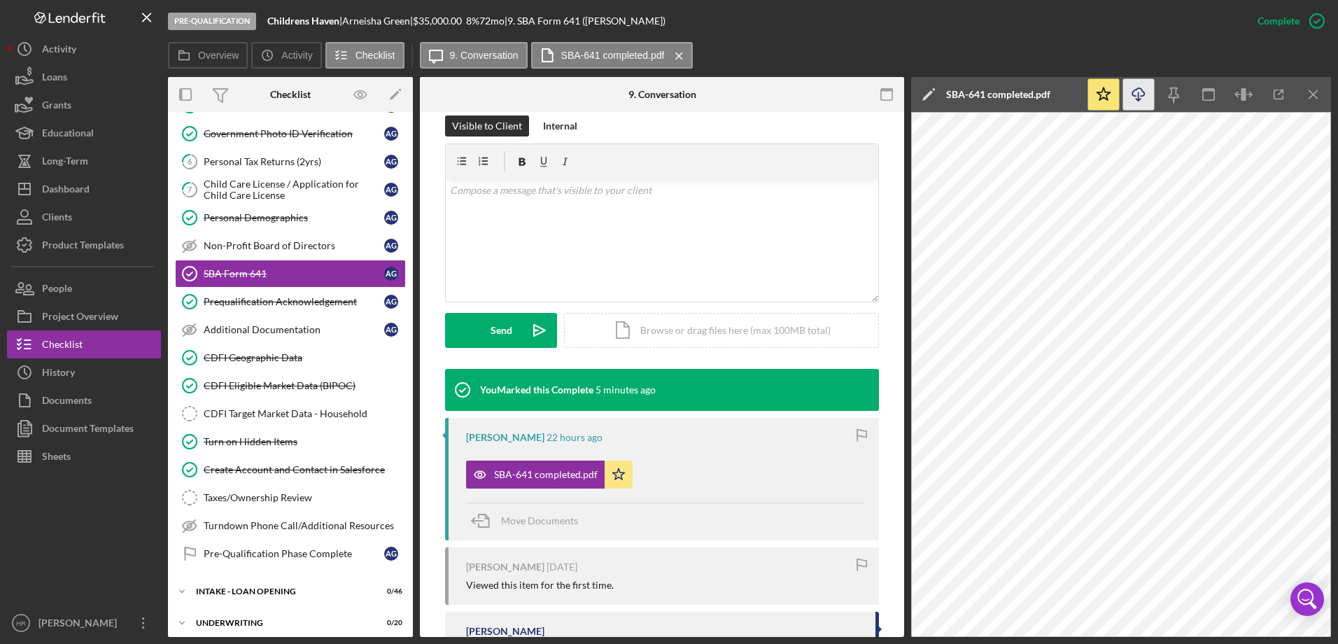
click at [1142, 95] on icon "Icon/Download" at bounding box center [1138, 94] width 31 height 31
click at [66, 188] on div "Dashboard" at bounding box center [66, 190] width 48 height 31
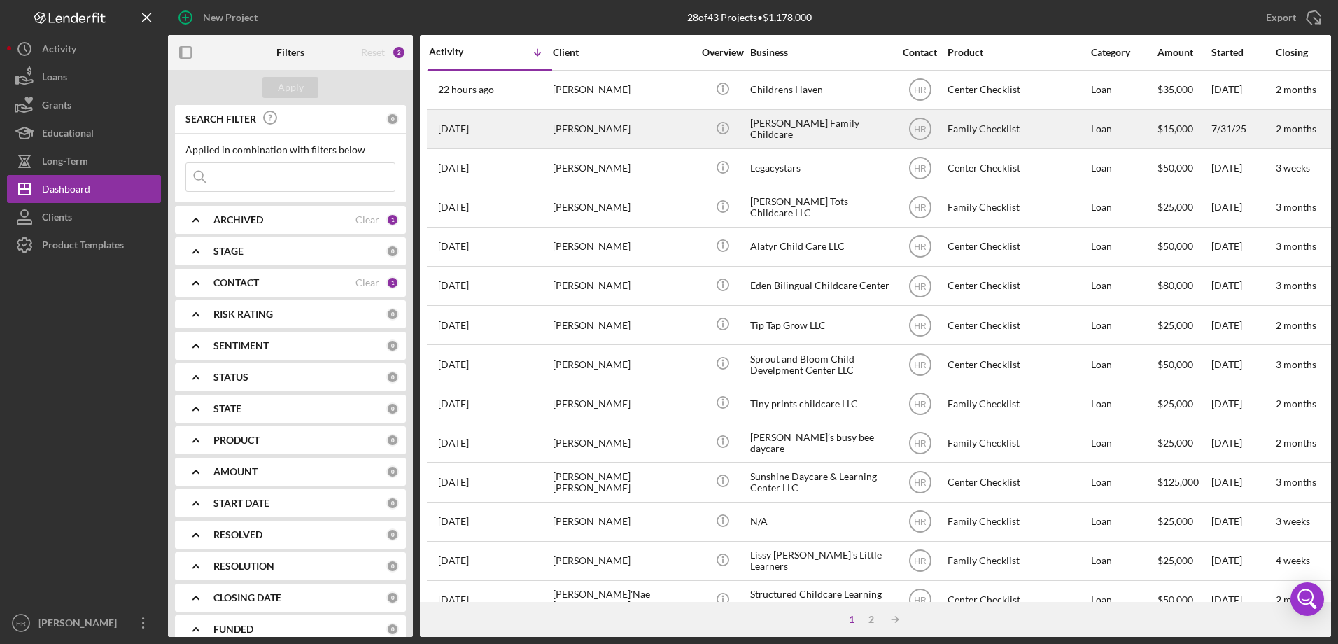
click at [752, 118] on div "[PERSON_NAME] Family Childcare" at bounding box center [820, 129] width 140 height 37
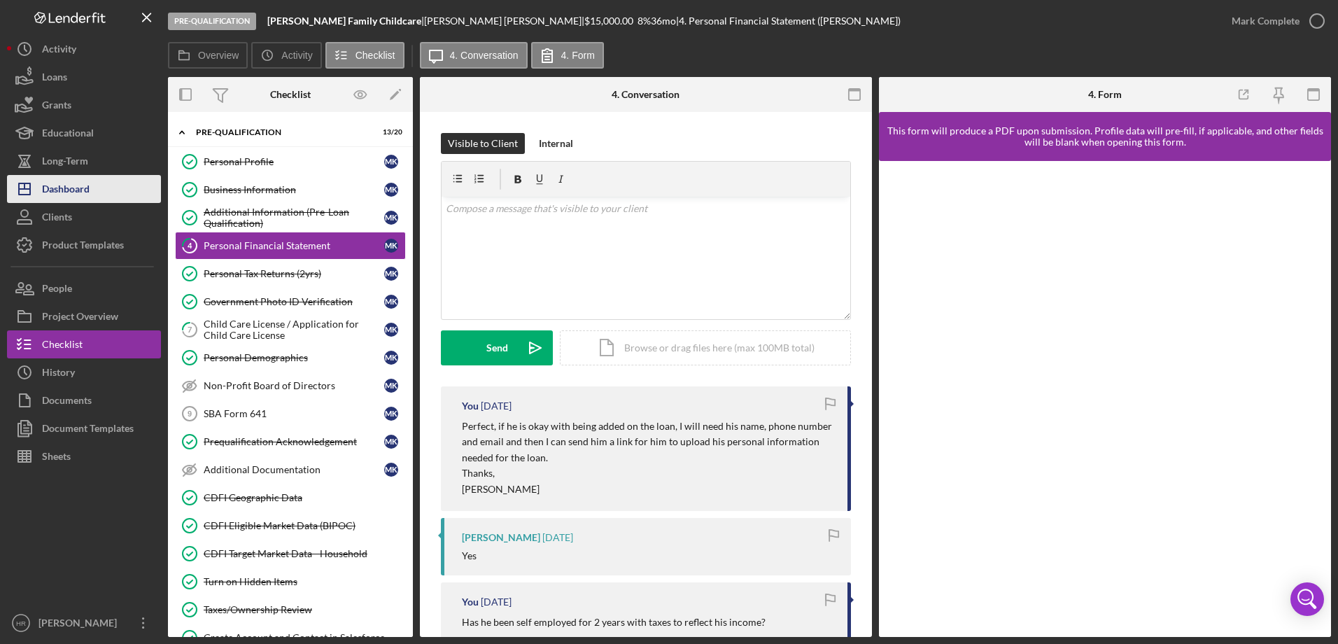
click at [65, 195] on div "Dashboard" at bounding box center [66, 190] width 48 height 31
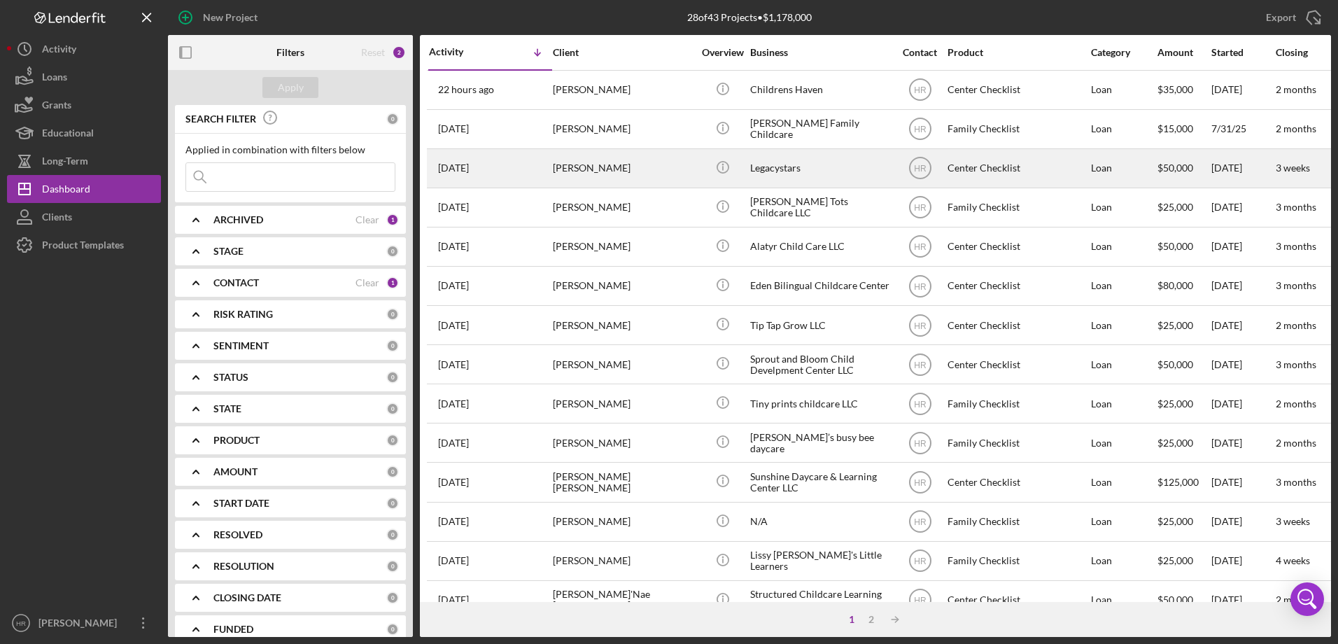
click at [701, 169] on div "Icon/Info" at bounding box center [722, 168] width 52 height 37
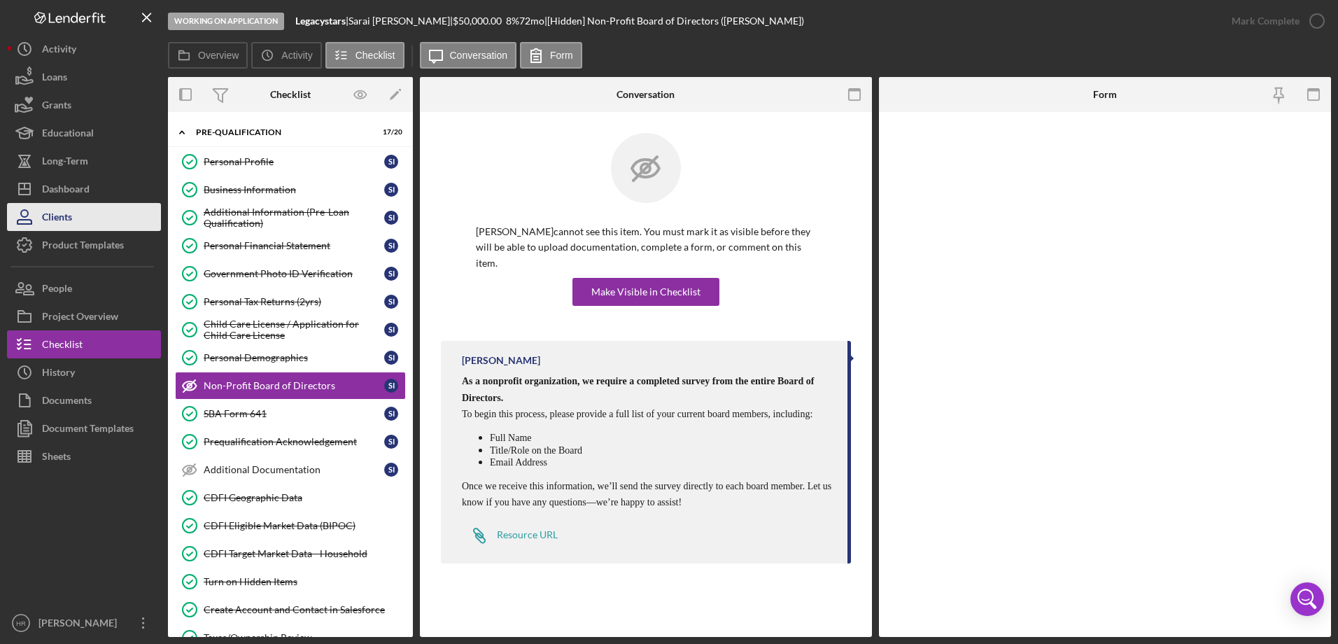
scroll to position [11, 0]
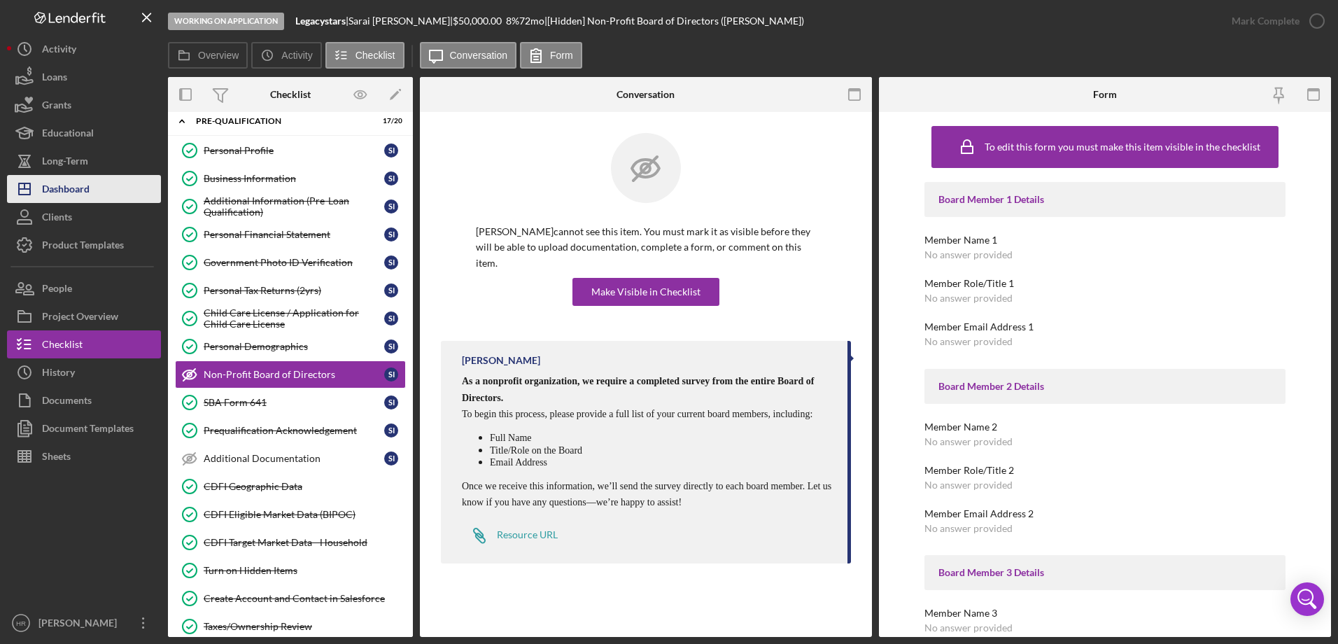
click at [65, 192] on div "Dashboard" at bounding box center [66, 190] width 48 height 31
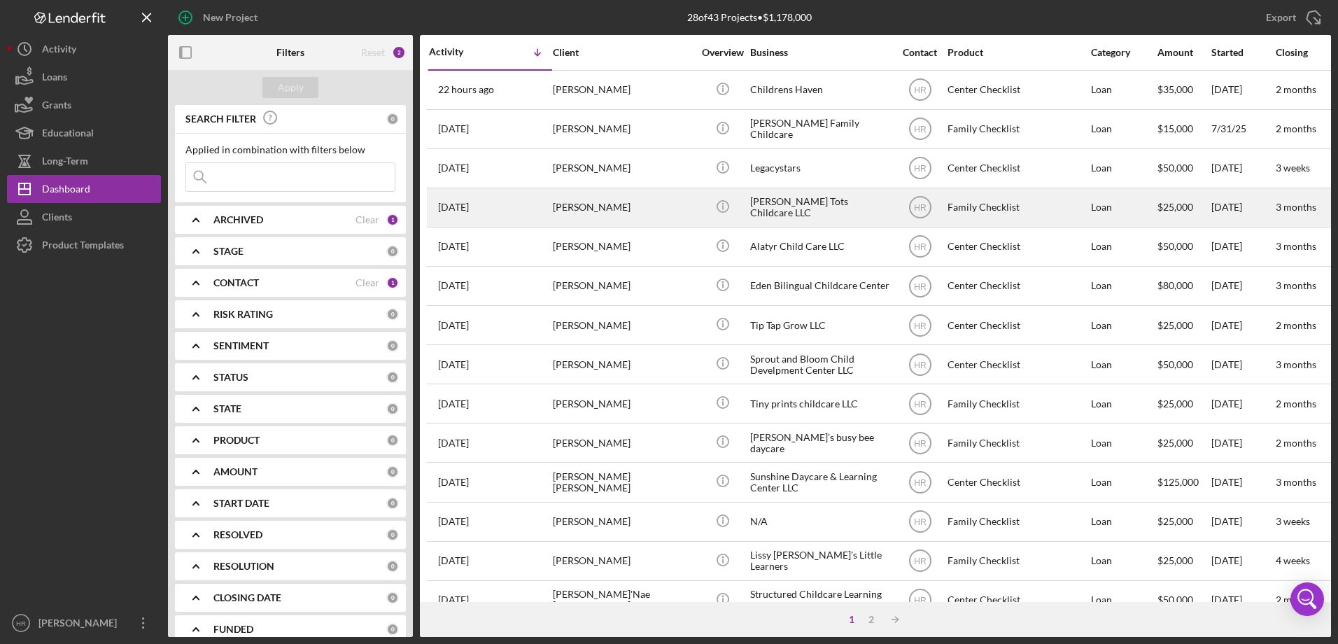
click at [774, 204] on div "[PERSON_NAME] Tots Childcare LLC" at bounding box center [820, 207] width 140 height 37
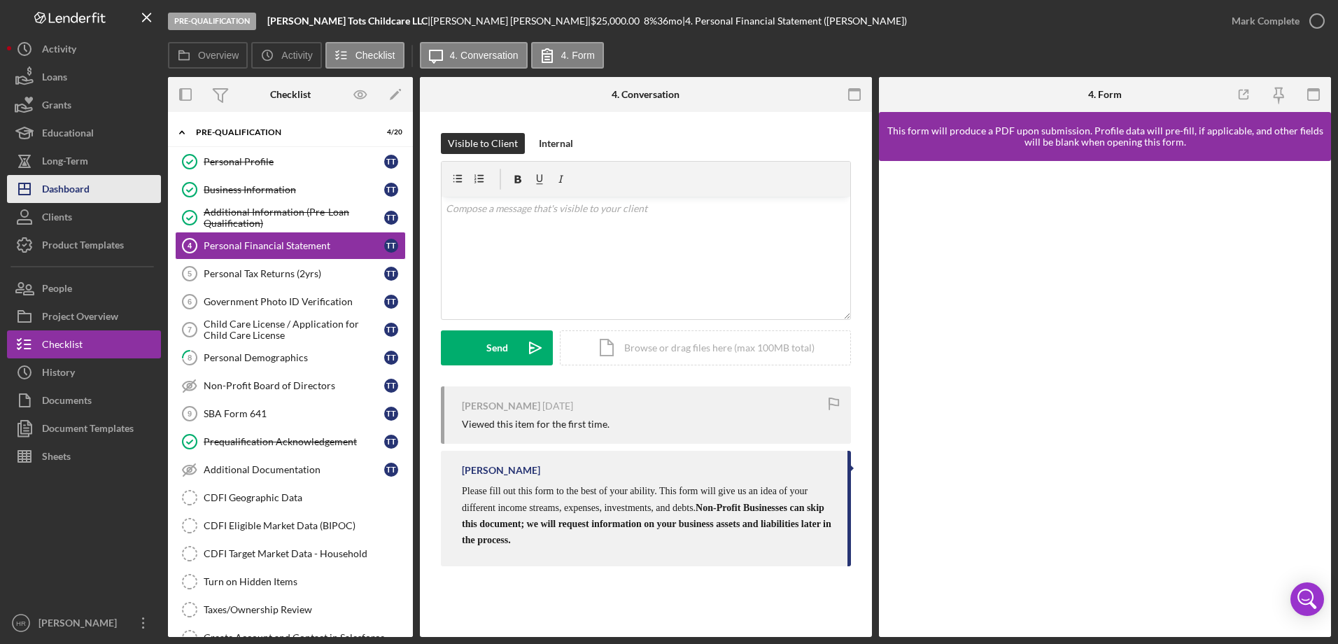
click at [90, 184] on div "Dashboard" at bounding box center [66, 190] width 48 height 31
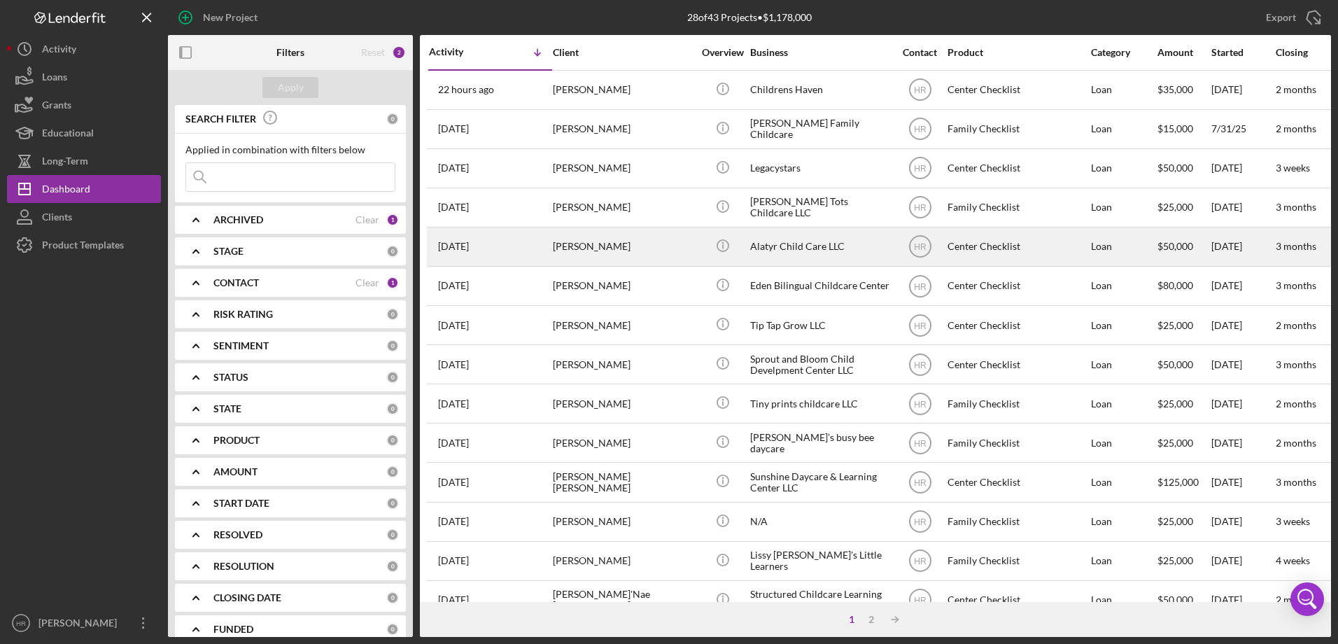
click at [777, 239] on div "Alatyr Child Care LLC" at bounding box center [820, 246] width 140 height 37
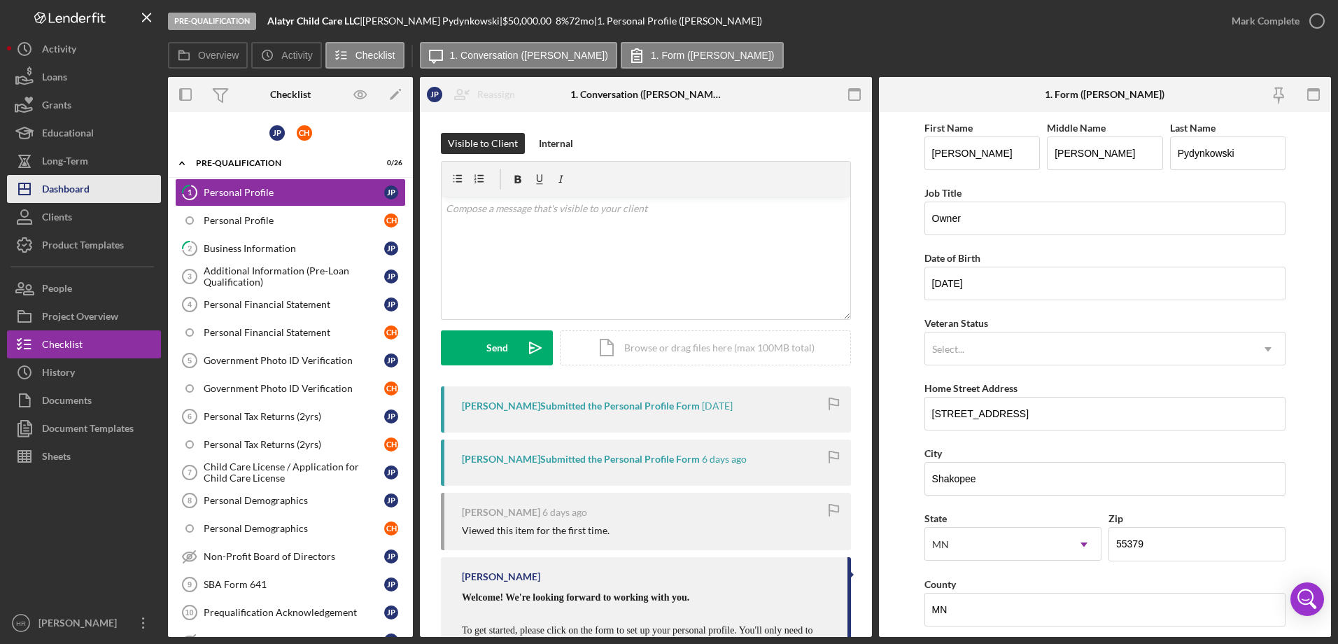
click at [115, 183] on button "Icon/Dashboard Dashboard" at bounding box center [84, 189] width 154 height 28
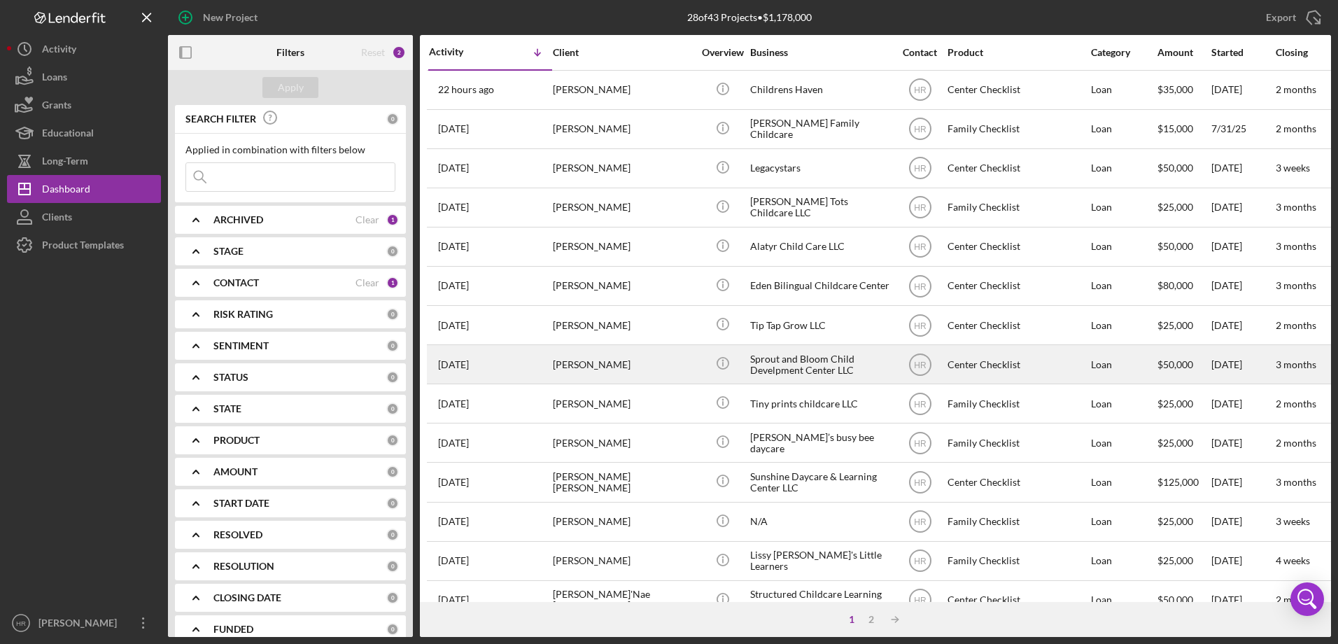
click at [764, 362] on div "Sprout and Bloom Child Develpment Center LLC" at bounding box center [820, 364] width 140 height 37
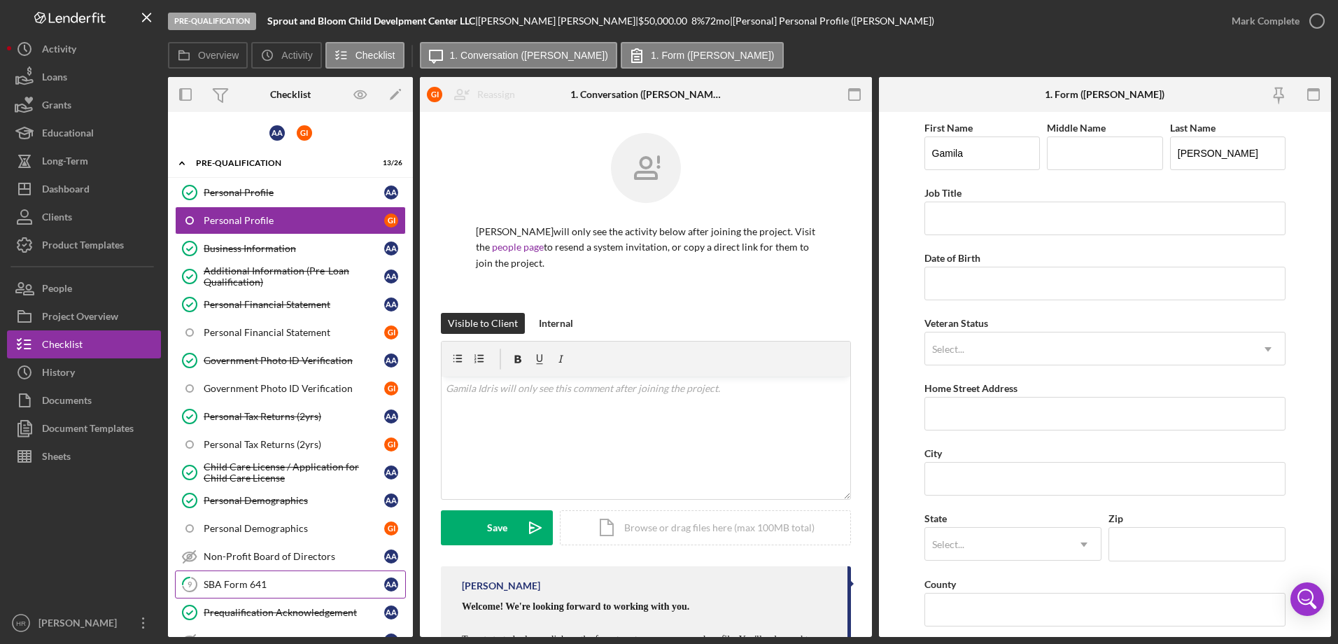
click at [246, 582] on div "SBA Form 641" at bounding box center [294, 584] width 181 height 11
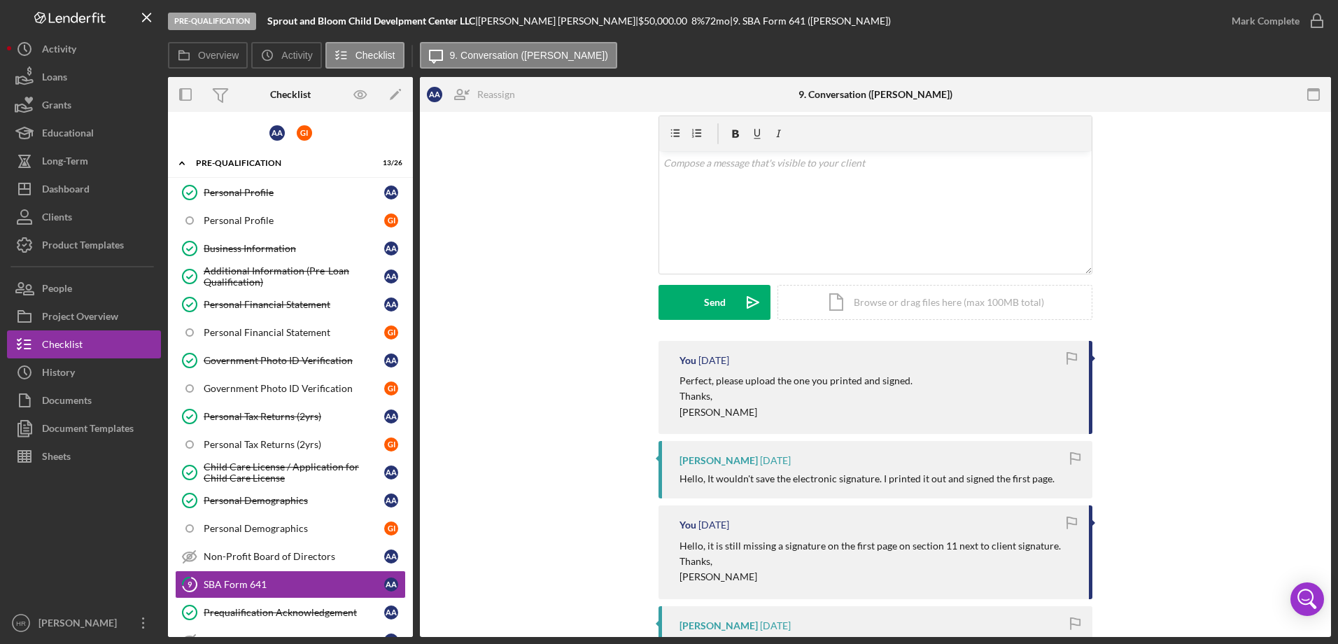
scroll to position [70, 0]
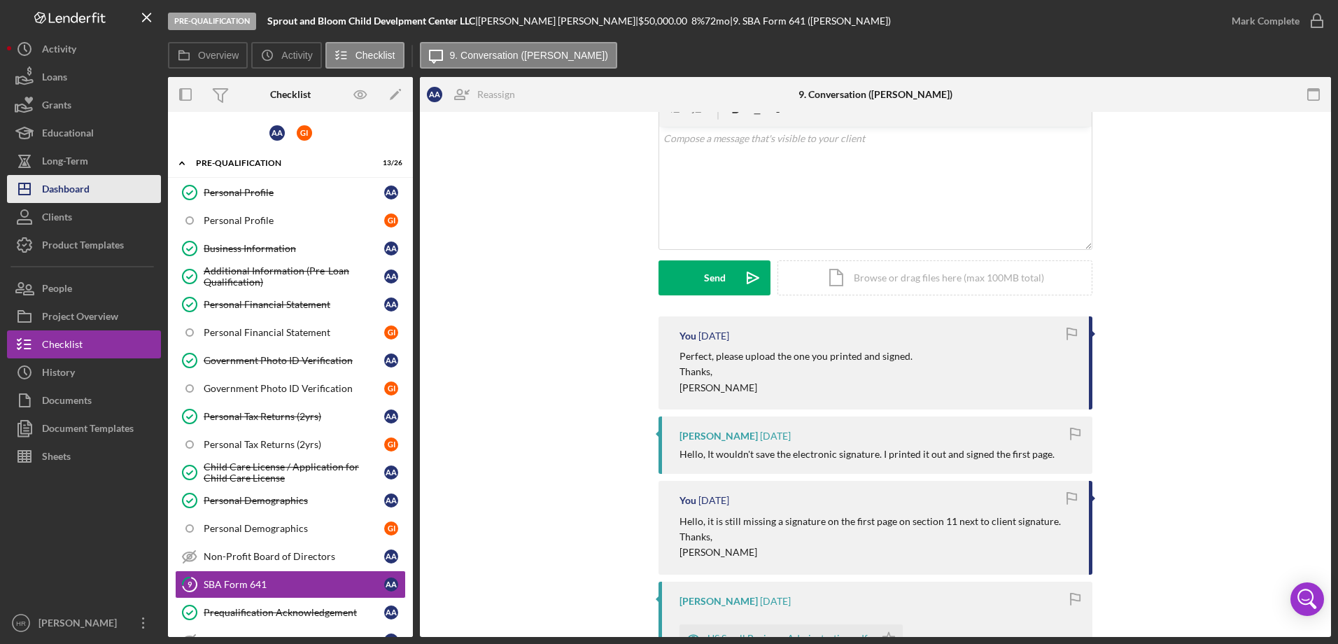
click at [91, 194] on button "Icon/Dashboard Dashboard" at bounding box center [84, 189] width 154 height 28
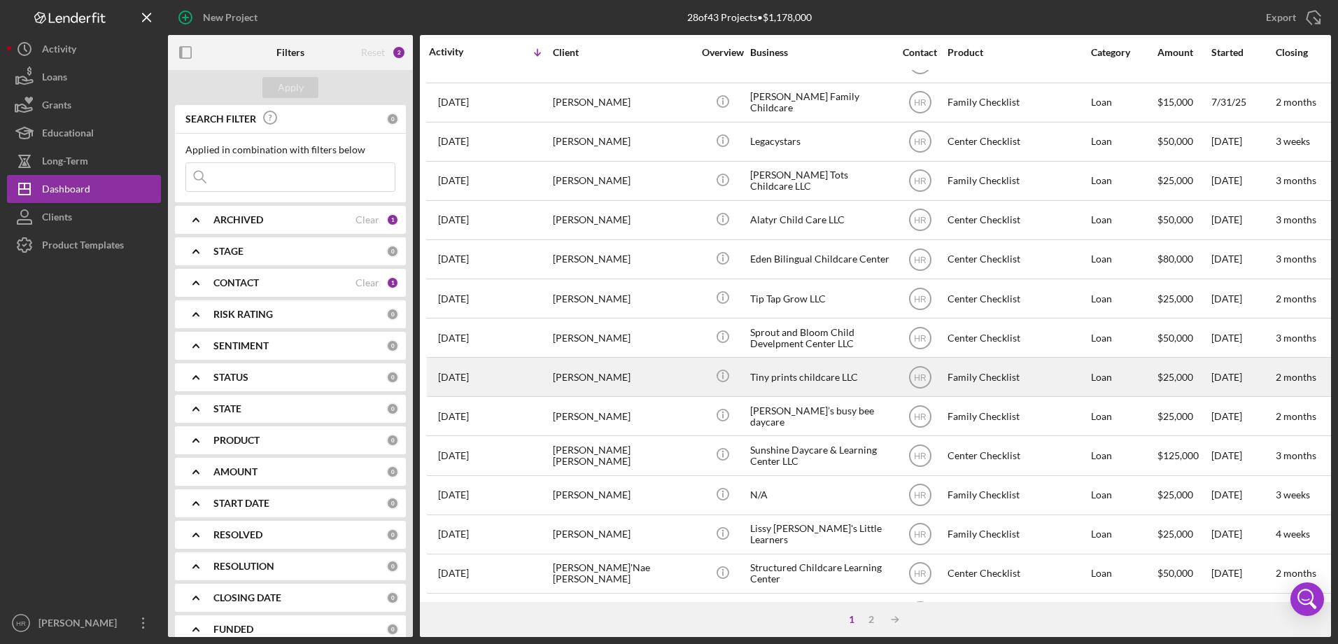
scroll to position [70, 0]
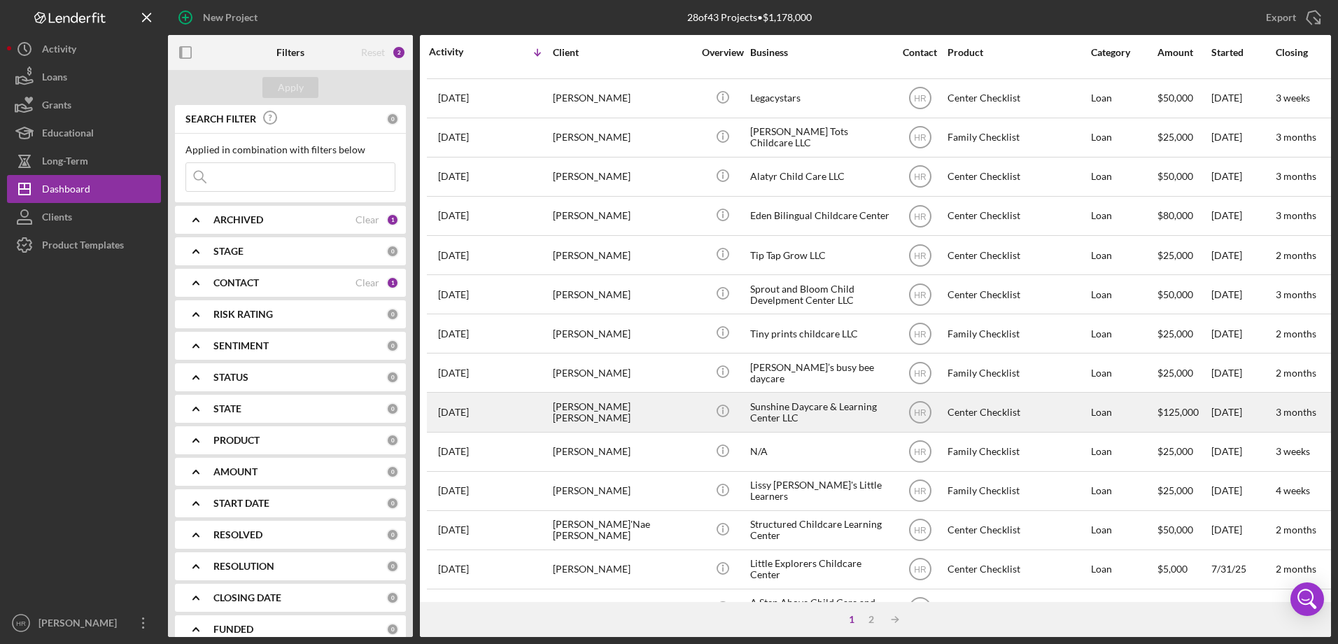
click at [803, 418] on div "Sunshine Daycare & Learning Center LLC" at bounding box center [820, 411] width 140 height 37
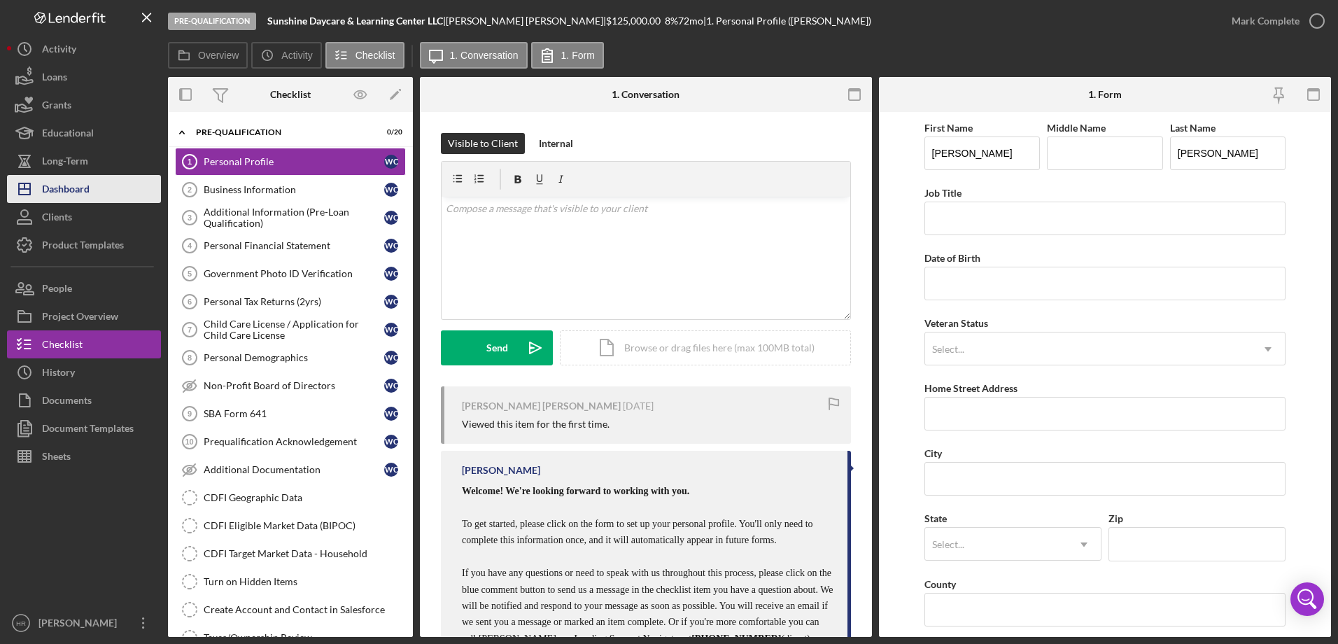
click at [78, 190] on div "Dashboard" at bounding box center [66, 190] width 48 height 31
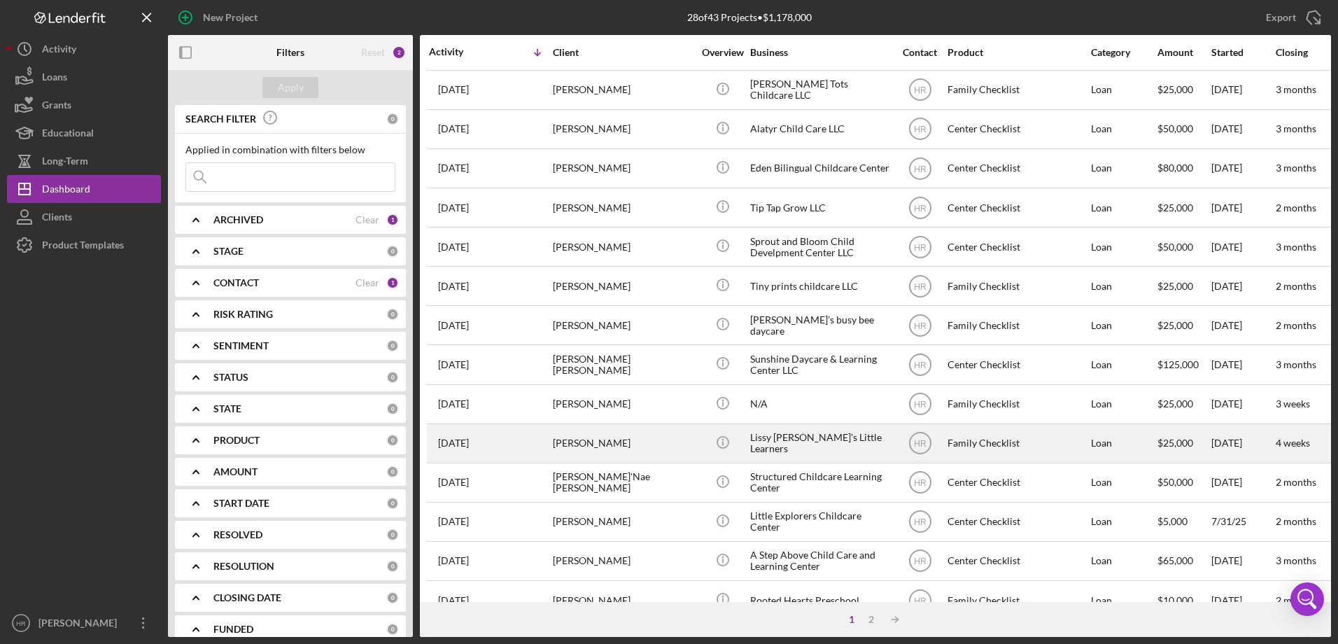
scroll to position [140, 0]
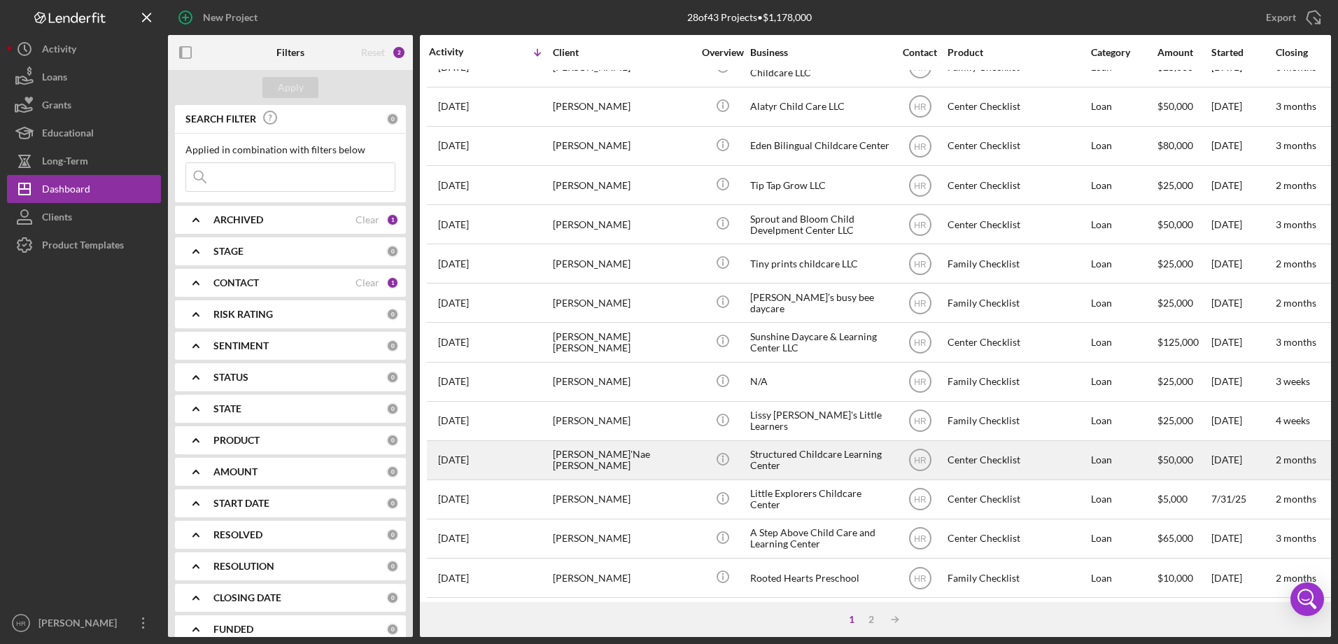
click at [781, 455] on div "Structured Childcare Learning Center" at bounding box center [820, 460] width 140 height 37
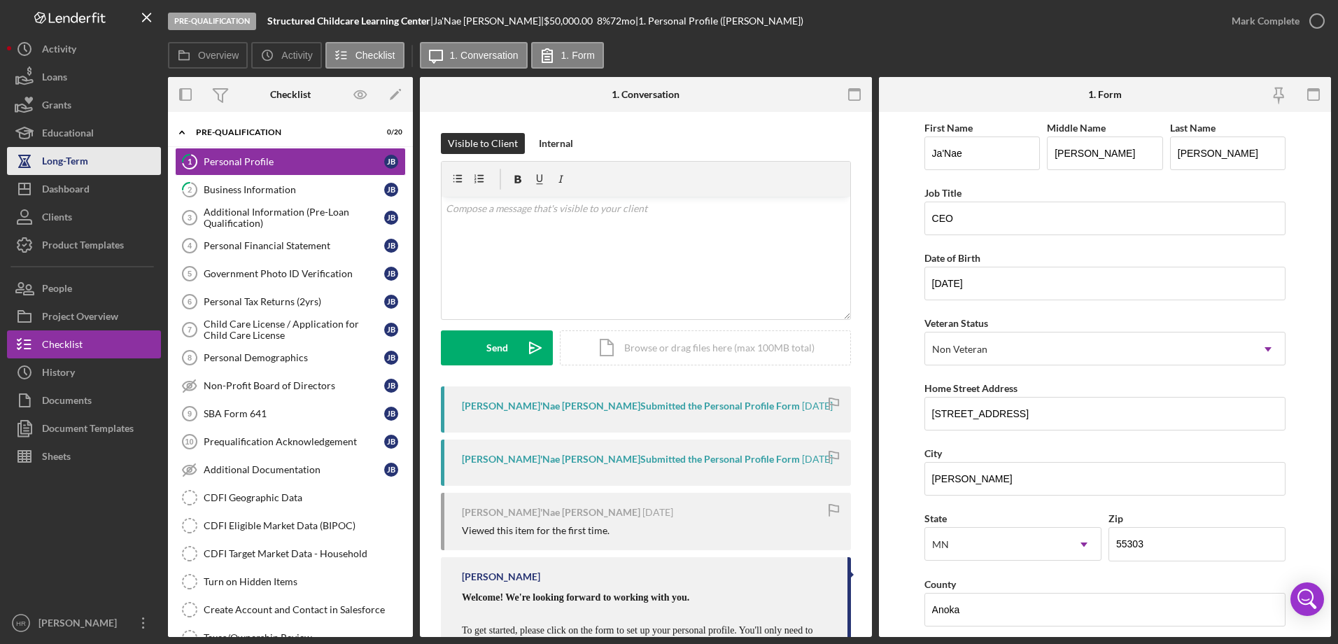
click at [76, 174] on div "Long-Term" at bounding box center [65, 162] width 46 height 31
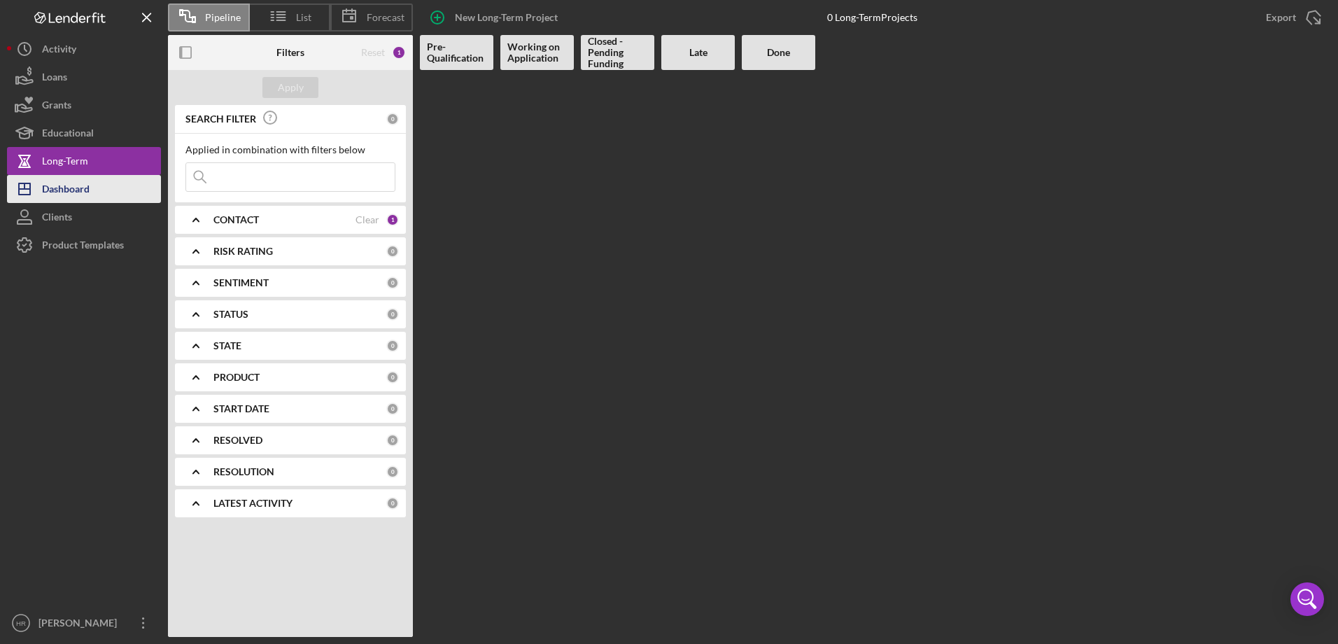
click at [74, 185] on div "Dashboard" at bounding box center [66, 190] width 48 height 31
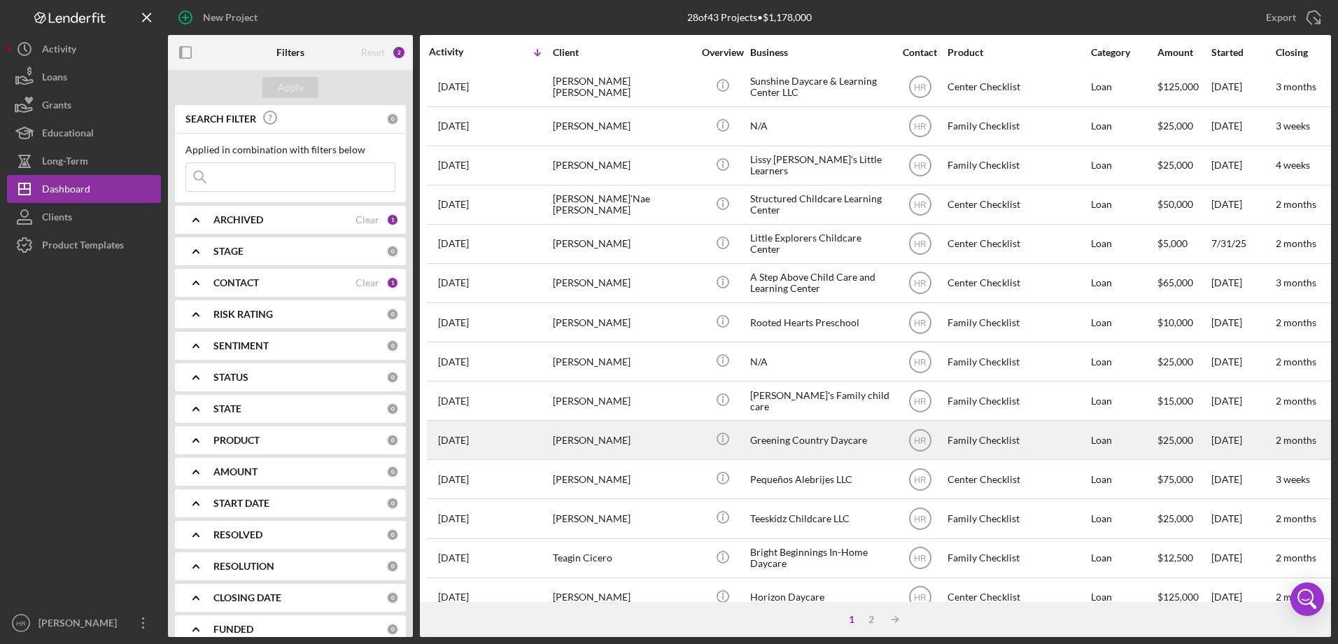
scroll to position [420, 0]
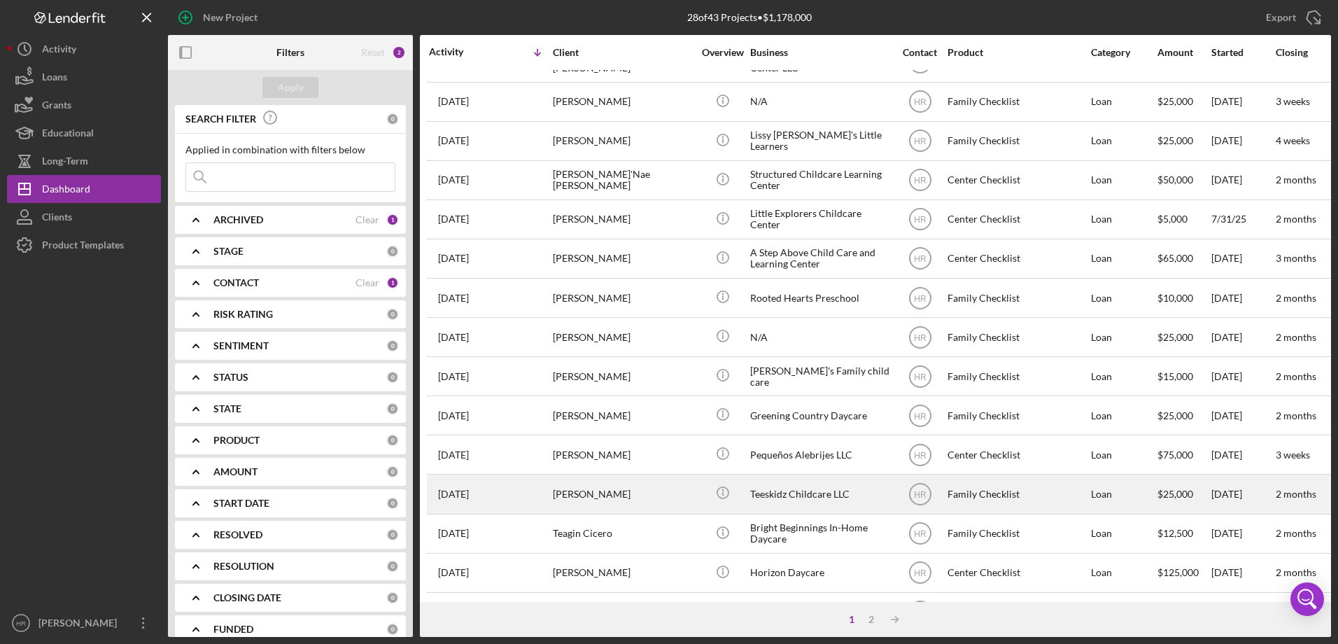
click at [775, 494] on div "Teeskidz Childcare LLC" at bounding box center [820, 493] width 140 height 37
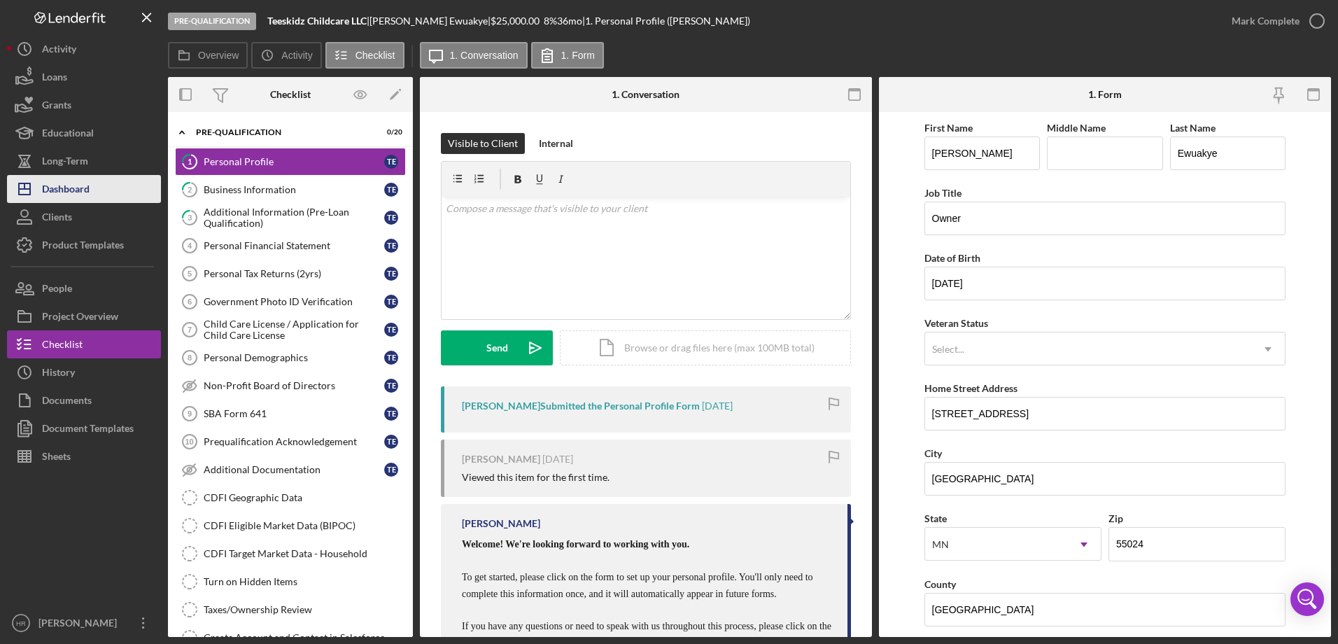
click at [95, 189] on button "Icon/Dashboard Dashboard" at bounding box center [84, 189] width 154 height 28
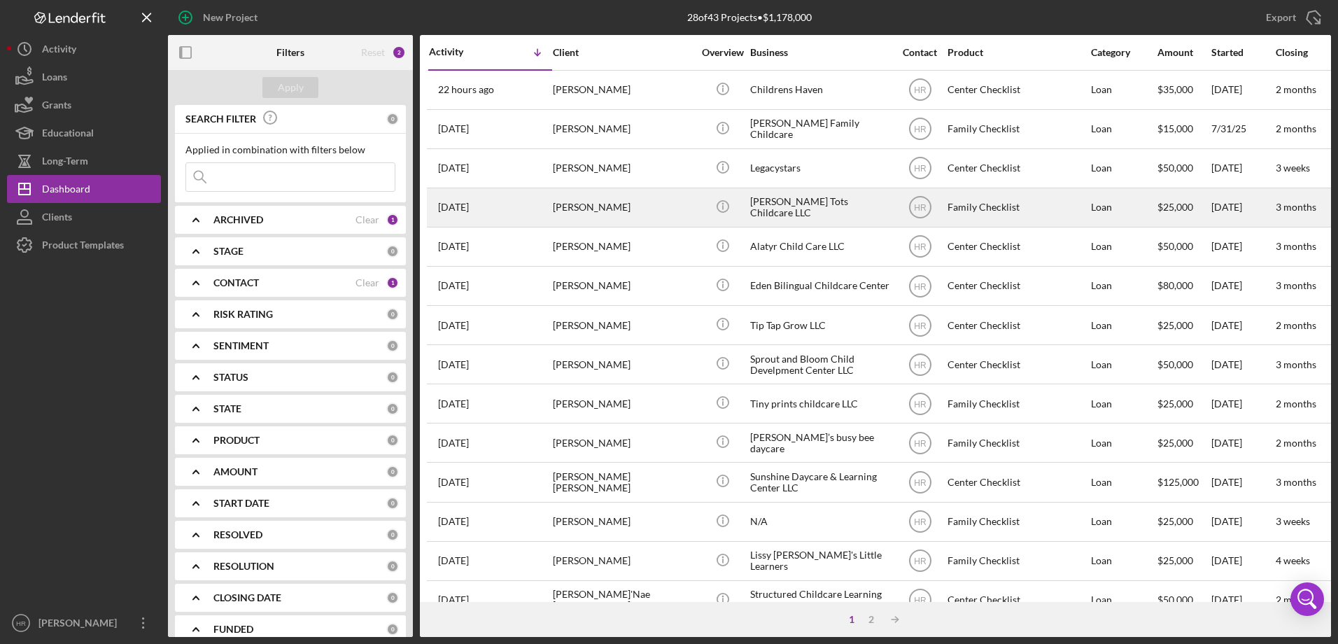
click at [783, 202] on div "[PERSON_NAME] Tots Childcare LLC" at bounding box center [820, 207] width 140 height 37
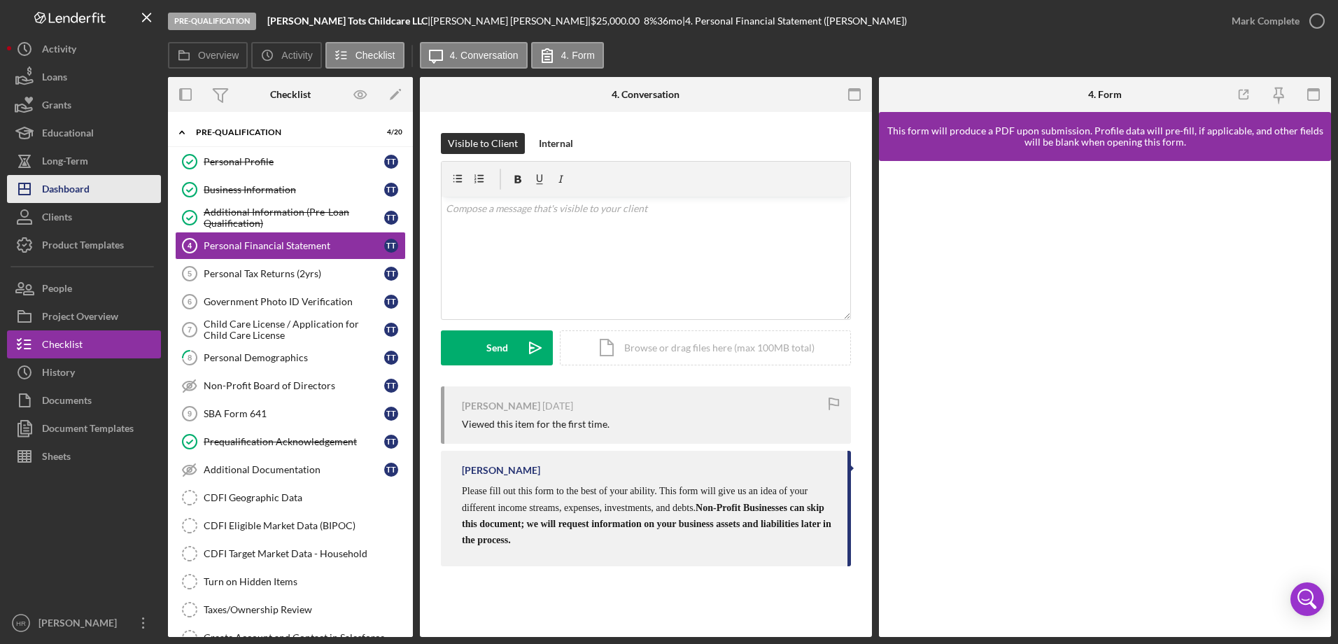
click at [122, 192] on button "Icon/Dashboard Dashboard" at bounding box center [84, 189] width 154 height 28
